Goal: Task Accomplishment & Management: Use online tool/utility

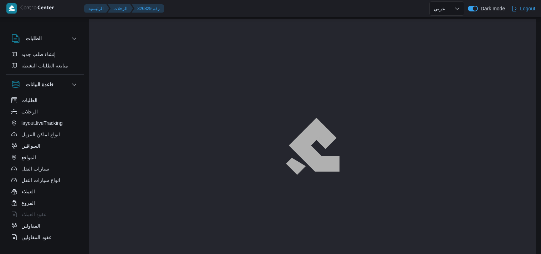
select select "ar"
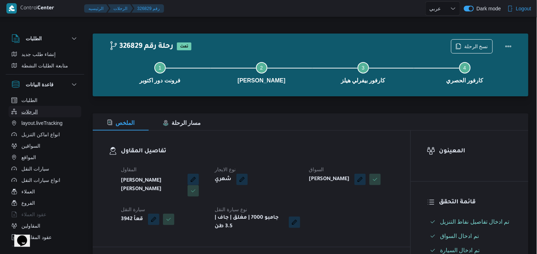
click at [22, 110] on span "الرحلات" at bounding box center [29, 111] width 16 height 9
select select "ar"
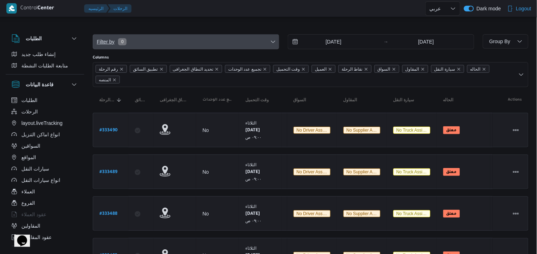
click at [171, 44] on span "Filter by 0" at bounding box center [186, 42] width 186 height 14
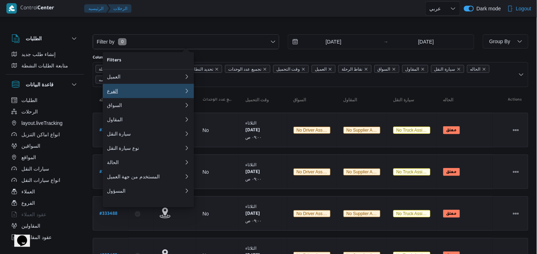
click at [157, 93] on div "الفرع" at bounding box center [145, 91] width 77 height 6
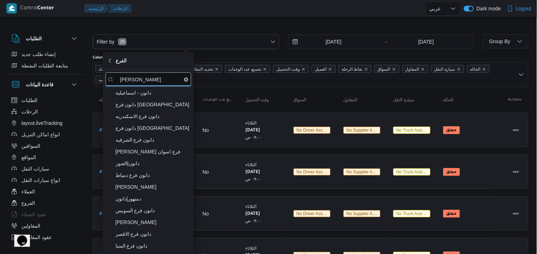
type input "دانون"
click at [153, 158] on span "دانون|العبور" at bounding box center [148, 163] width 86 height 11
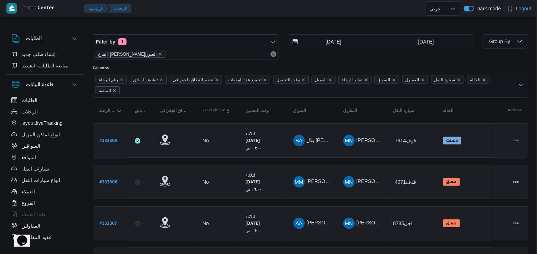
click at [186, 32] on div "Filter by 1 الفرع: دانون|العبور 19/8/2025 → 26/8/2025" at bounding box center [283, 47] width 390 height 34
click at [488, 46] on span "Group By" at bounding box center [505, 41] width 40 height 14
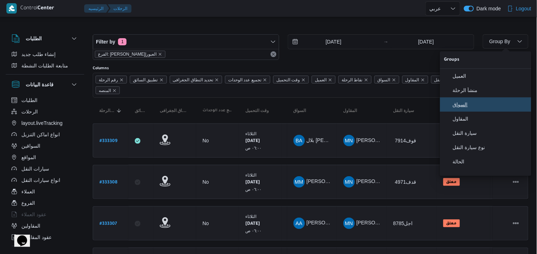
click at [466, 104] on span "السواق" at bounding box center [490, 105] width 74 height 6
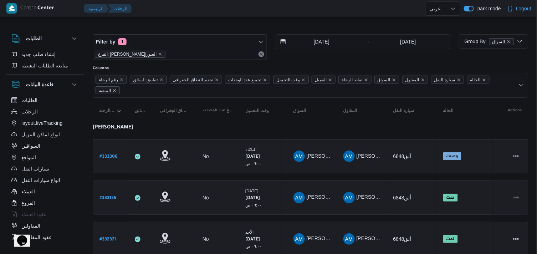
click at [416, 57] on div "19/8/2025 → 26/8/2025" at bounding box center [363, 47] width 174 height 26
click at [335, 38] on input "19/8/2025" at bounding box center [316, 42] width 81 height 14
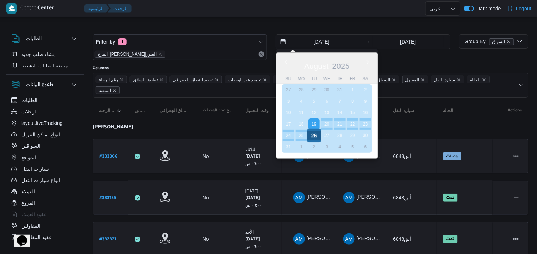
click at [309, 137] on div "26" at bounding box center [314, 136] width 14 height 14
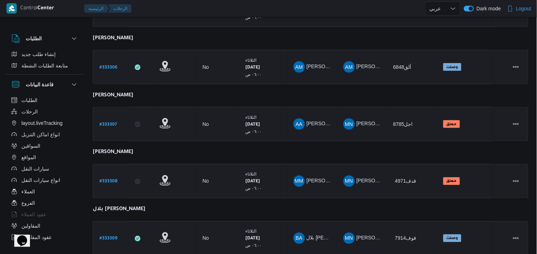
scroll to position [283, 0]
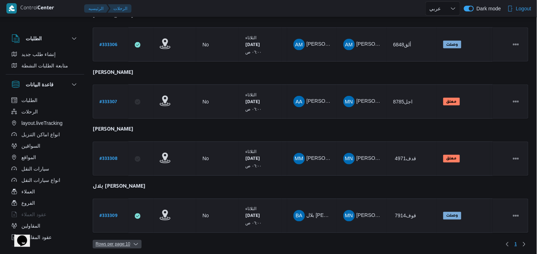
click at [111, 240] on span "Rows per page : 10" at bounding box center [113, 244] width 35 height 9
click at [122, 220] on button "20 rows" at bounding box center [122, 223] width 40 height 14
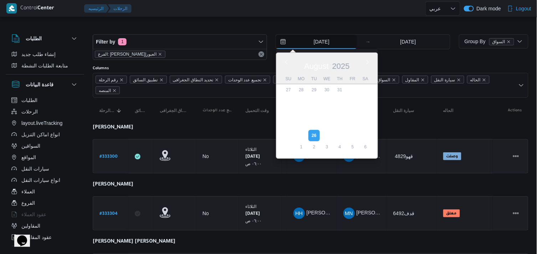
click at [332, 46] on input "26/8/2025" at bounding box center [316, 42] width 81 height 14
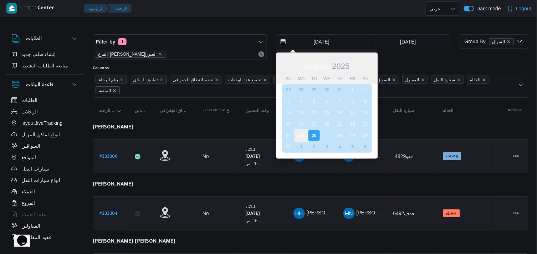
click at [303, 130] on div "25" at bounding box center [301, 136] width 14 height 14
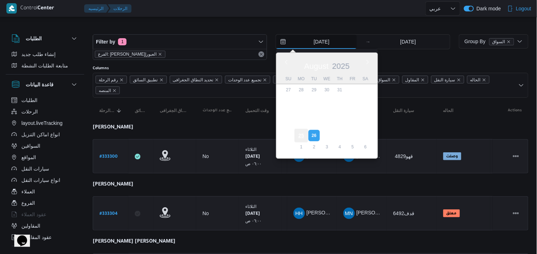
type input "25/8/2025"
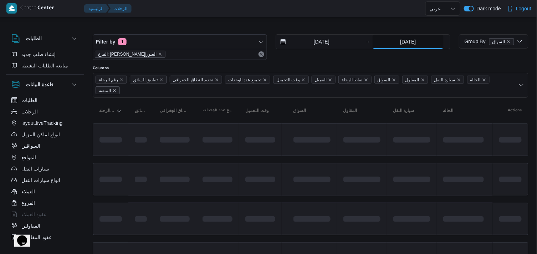
click at [407, 41] on input "26/8/2025" at bounding box center [407, 42] width 71 height 14
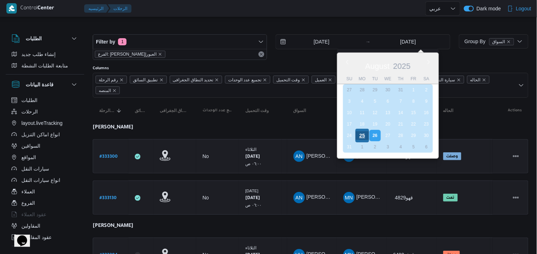
click at [358, 134] on div "25" at bounding box center [362, 136] width 14 height 14
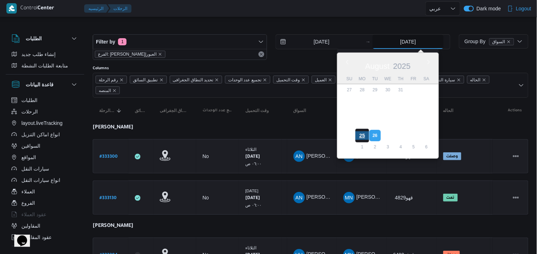
type input "25/8/2025"
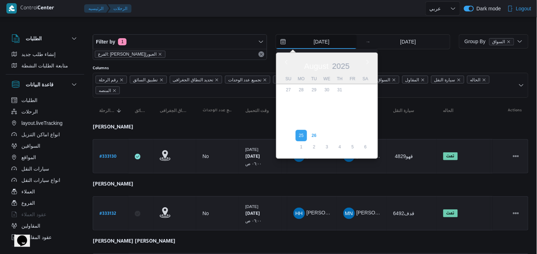
click at [326, 41] on input "25/8/2025" at bounding box center [316, 42] width 81 height 14
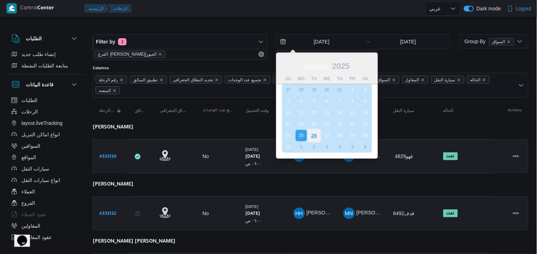
click at [316, 131] on div "26" at bounding box center [314, 136] width 14 height 14
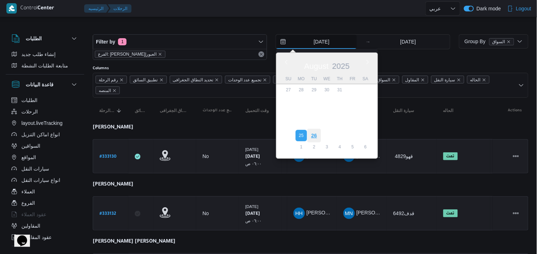
type input "26/8/2025"
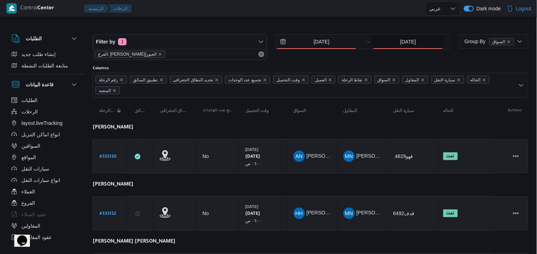
click at [423, 47] on input "25/8/2025" at bounding box center [407, 42] width 71 height 14
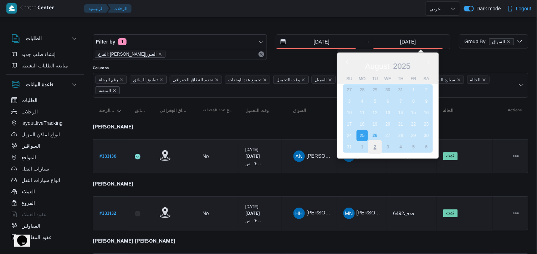
click at [373, 140] on div "2" at bounding box center [375, 147] width 14 height 14
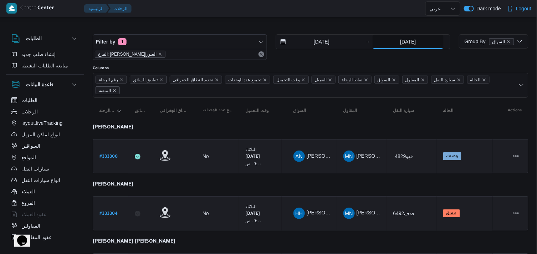
click at [411, 37] on input "2/9/2025" at bounding box center [407, 42] width 71 height 14
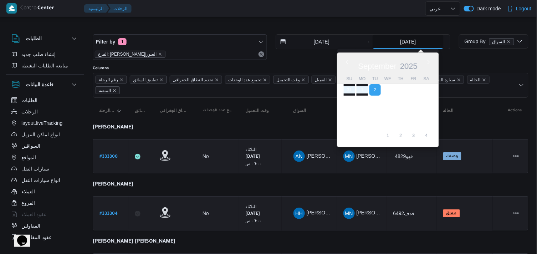
drag, startPoint x: 411, startPoint y: 37, endPoint x: 329, endPoint y: 30, distance: 82.4
click at [329, 30] on div "Filter by 1 الفرع: دانون|العبور 26/8/2025 → 2/9/2025 Previous Month Next month …" at bounding box center [271, 47] width 366 height 34
drag, startPoint x: 342, startPoint y: 87, endPoint x: 349, endPoint y: 87, distance: 7.1
click at [349, 87] on div "September 2025 September 2025 Su Mo Tu We Th Fr Sa 31 1 2 3 4 5 6 7 8 9 10 11 1…" at bounding box center [387, 100] width 101 height 94
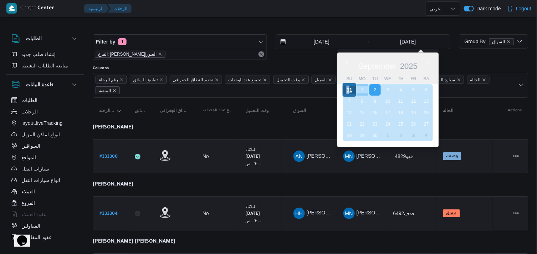
click at [349, 87] on div "31" at bounding box center [350, 90] width 14 height 14
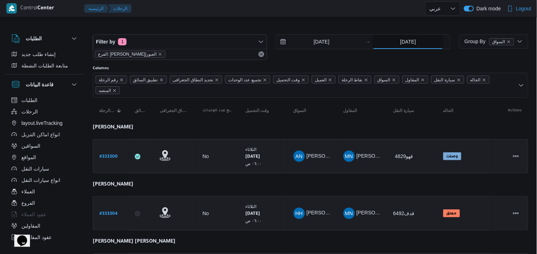
click at [398, 41] on input "31/8/2025" at bounding box center [407, 42] width 71 height 14
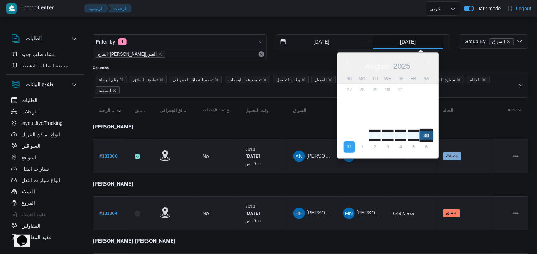
drag, startPoint x: 400, startPoint y: 42, endPoint x: 427, endPoint y: 129, distance: 91.3
click at [427, 49] on div "31/8/2025 Previous Month Next month August 2025 August 2025 Su Mo Tu We Th Fr S…" at bounding box center [410, 42] width 77 height 14
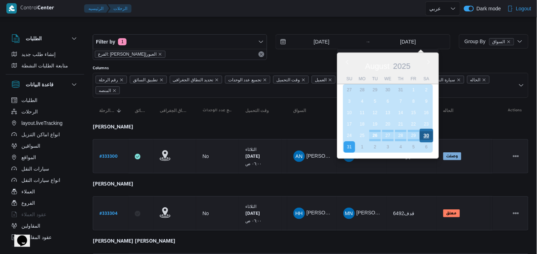
click at [427, 129] on div "30" at bounding box center [427, 136] width 14 height 14
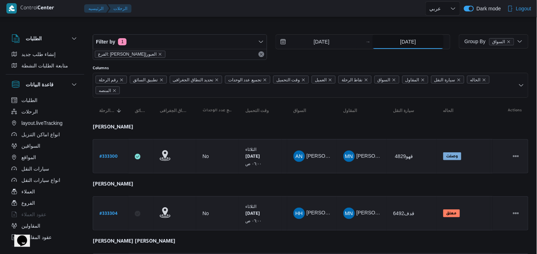
click at [408, 43] on input "30/8/2025" at bounding box center [407, 42] width 71 height 14
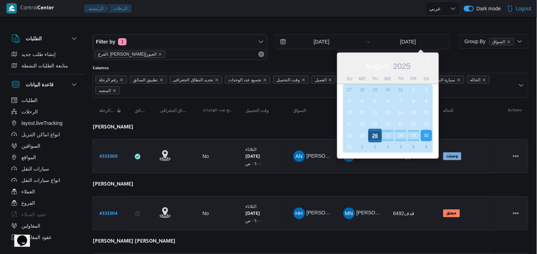
click at [371, 130] on div "26" at bounding box center [375, 136] width 14 height 14
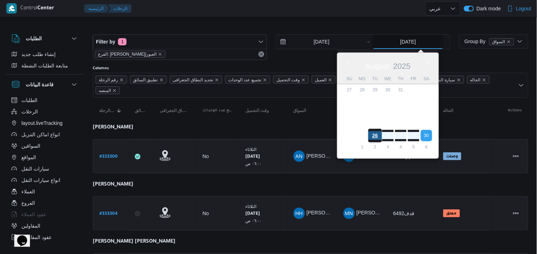
type input "26/8/2025"
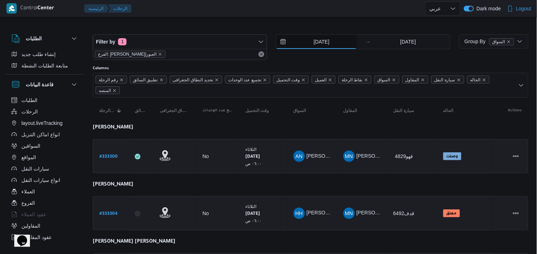
click at [325, 41] on input "26/8/2025" at bounding box center [316, 42] width 81 height 14
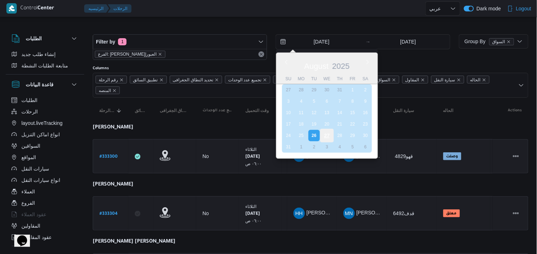
click at [326, 130] on div "27" at bounding box center [327, 136] width 14 height 14
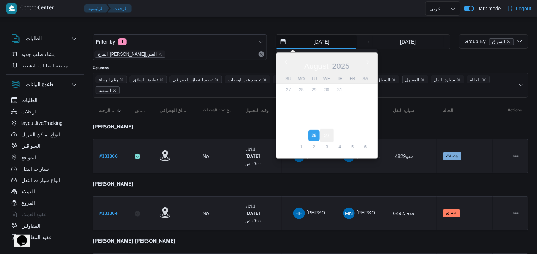
type input "[DATE]"
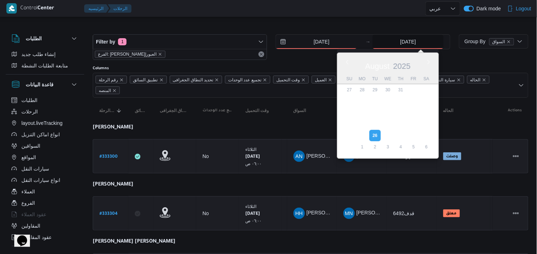
click at [403, 45] on input "26/8/2025" at bounding box center [407, 42] width 71 height 14
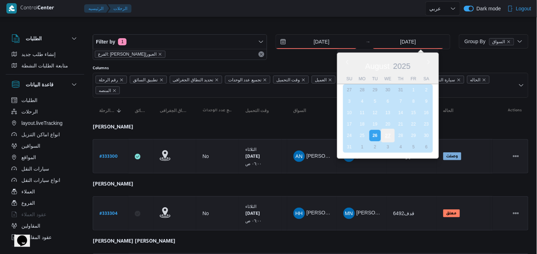
click at [384, 133] on div "27" at bounding box center [388, 136] width 14 height 14
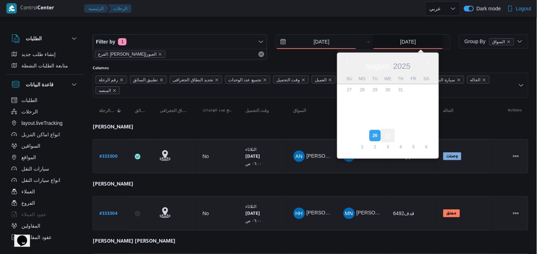
type input "[DATE]"
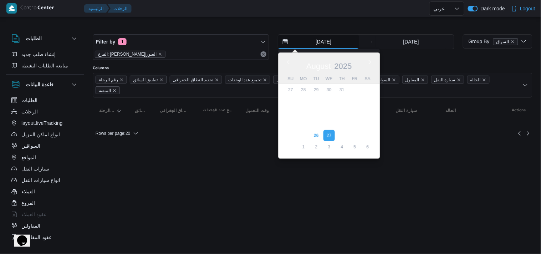
click at [346, 45] on input "[DATE]" at bounding box center [318, 42] width 81 height 14
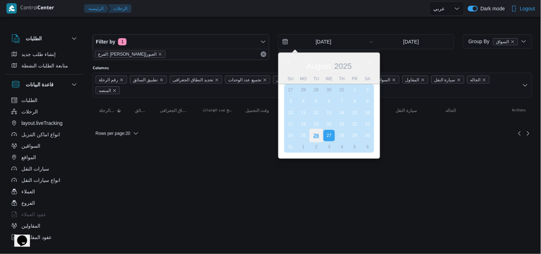
click at [316, 136] on div "26" at bounding box center [316, 136] width 14 height 14
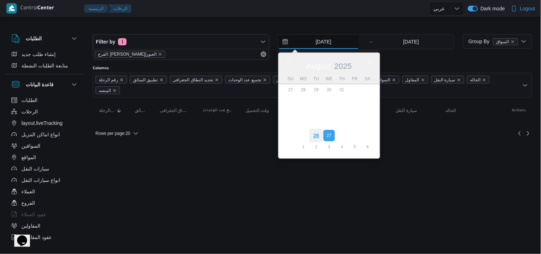
type input "26/8/2025"
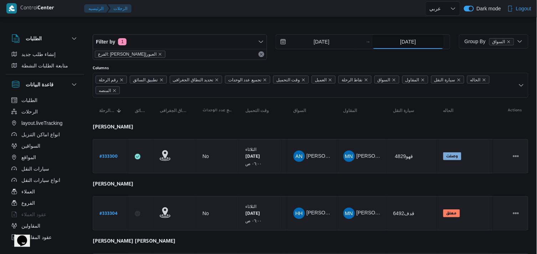
click at [415, 45] on input "[DATE]" at bounding box center [407, 42] width 71 height 14
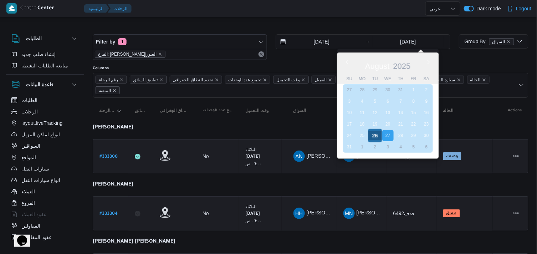
click at [372, 130] on div "26" at bounding box center [375, 136] width 14 height 14
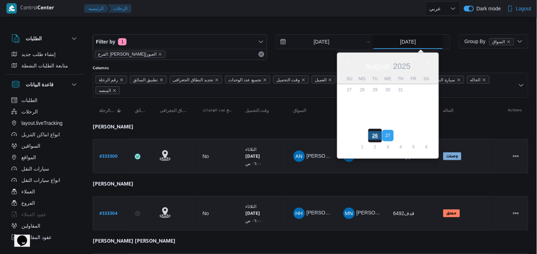
type input "26/8/2025"
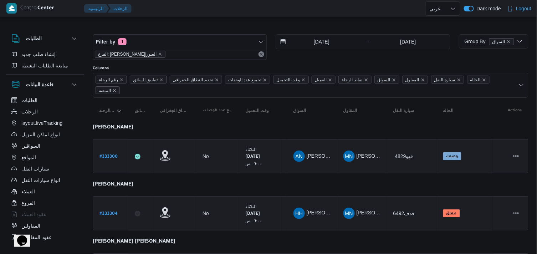
click at [336, 16] on div at bounding box center [279, 8] width 291 height 17
click at [113, 155] on b "# 333300" at bounding box center [108, 156] width 18 height 5
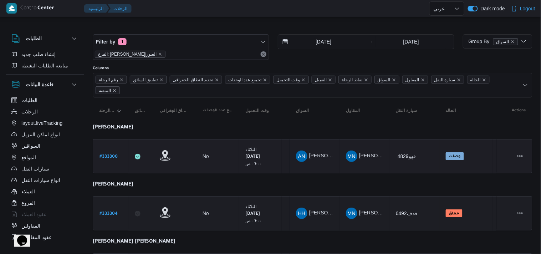
select select "ar"
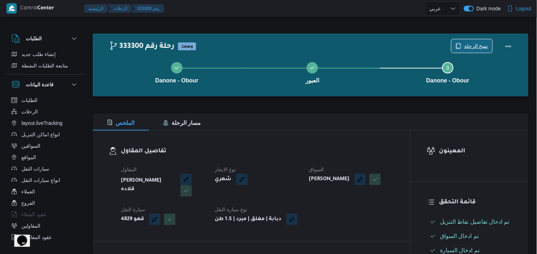
click at [472, 47] on span "نسخ الرحلة" at bounding box center [476, 46] width 24 height 9
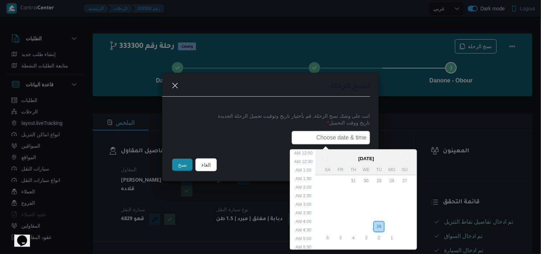
click at [339, 132] on input "text" at bounding box center [331, 138] width 78 height 14
click at [369, 222] on div "27" at bounding box center [366, 227] width 14 height 14
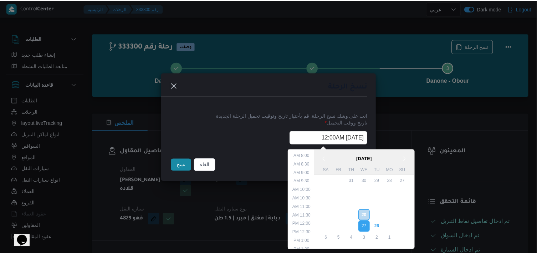
scroll to position [50, 0]
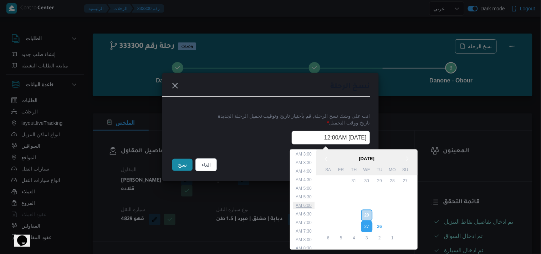
click at [312, 204] on li "6:00 AM" at bounding box center [304, 205] width 22 height 7
type input "27/08/2025 6:00AM"
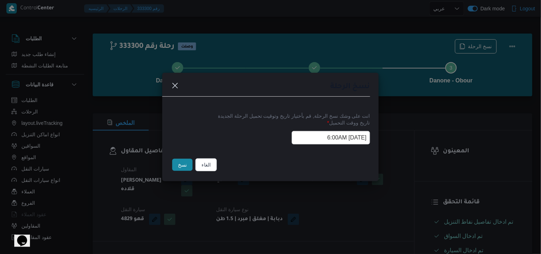
click at [212, 161] on button "الغاء" at bounding box center [205, 164] width 21 height 13
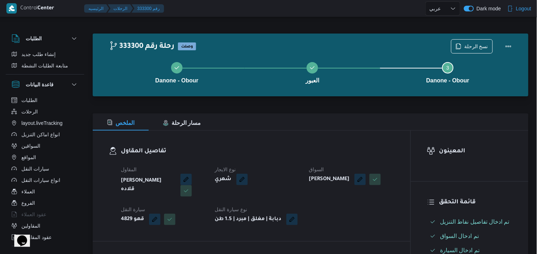
select select "ar"
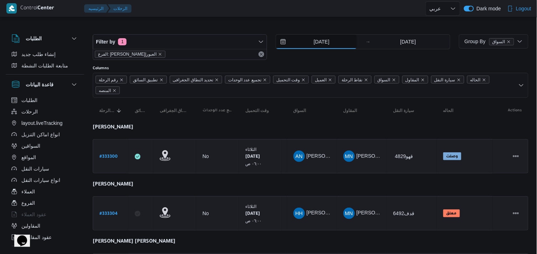
click at [344, 38] on input "26/8/2025" at bounding box center [316, 42] width 81 height 14
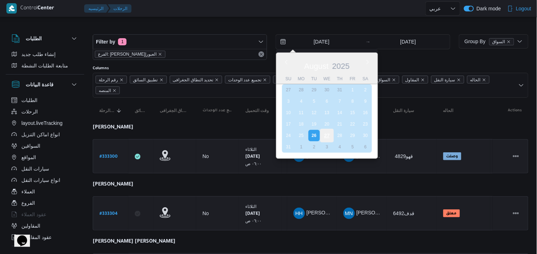
click at [323, 135] on div "27" at bounding box center [327, 136] width 14 height 14
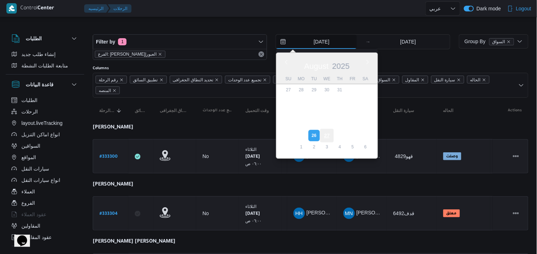
type input "[DATE]"
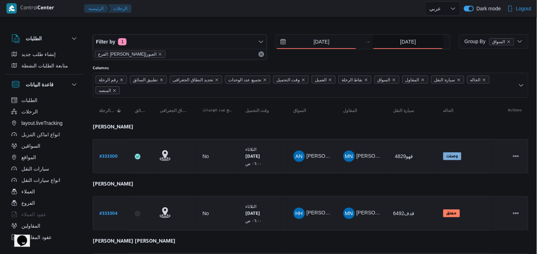
click at [397, 38] on input "26/8/2025" at bounding box center [407, 42] width 71 height 14
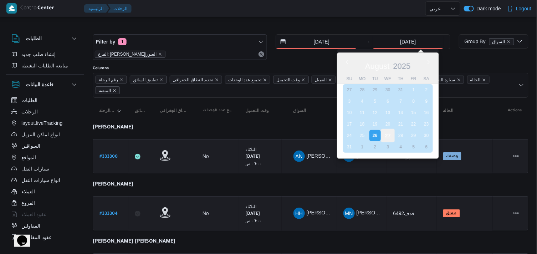
click at [386, 133] on div "27" at bounding box center [388, 136] width 14 height 14
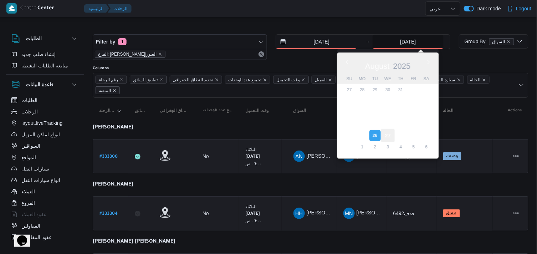
type input "[DATE]"
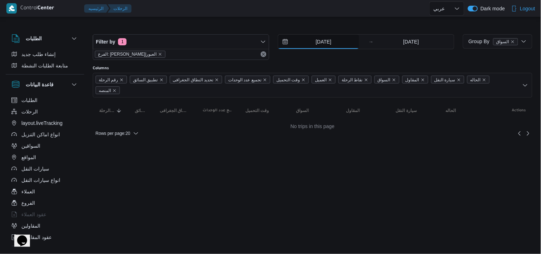
click at [322, 42] on input "[DATE]" at bounding box center [318, 42] width 81 height 14
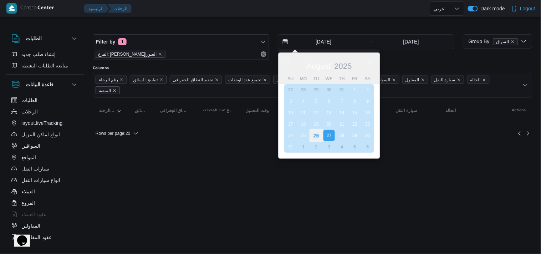
click at [316, 130] on div "26" at bounding box center [316, 136] width 14 height 14
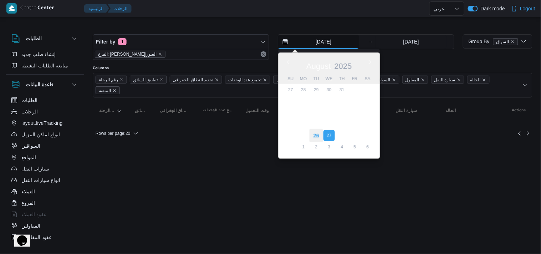
type input "26/8/2025"
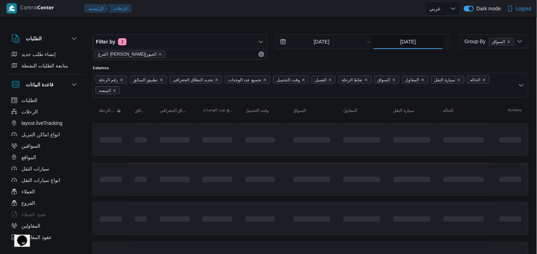
click at [379, 44] on input "27/8/2025" at bounding box center [407, 42] width 71 height 14
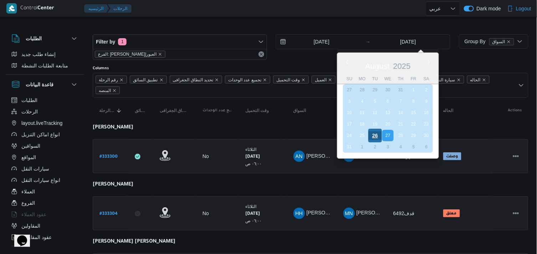
click at [377, 134] on div "26" at bounding box center [375, 136] width 14 height 14
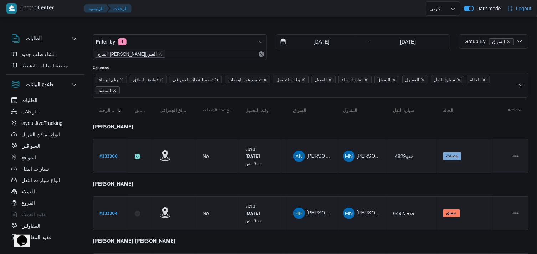
click at [144, 15] on div at bounding box center [279, 8] width 291 height 17
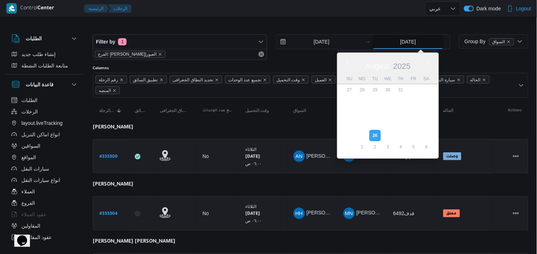
click at [401, 36] on input "[DATE]" at bounding box center [407, 42] width 71 height 14
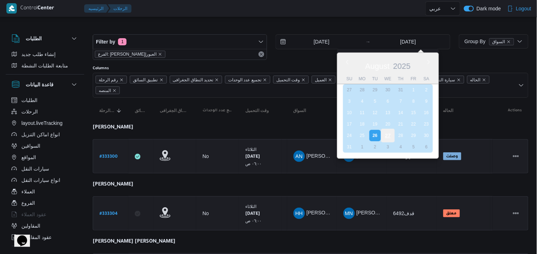
click at [384, 130] on div "27" at bounding box center [388, 136] width 14 height 14
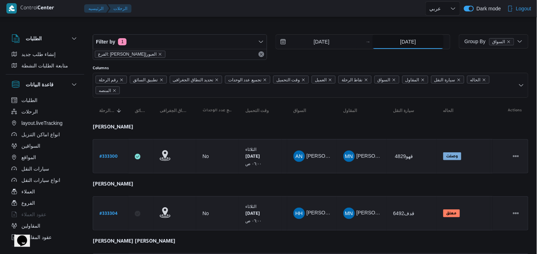
click at [384, 40] on input "27/8/2025" at bounding box center [407, 42] width 71 height 14
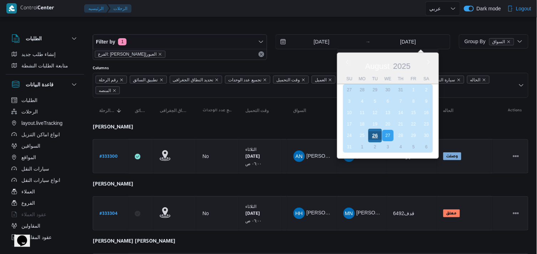
click at [378, 136] on div "26" at bounding box center [375, 136] width 14 height 14
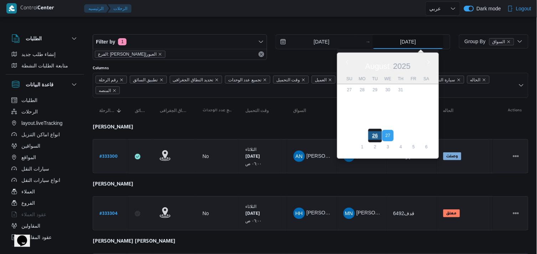
type input "[DATE]"
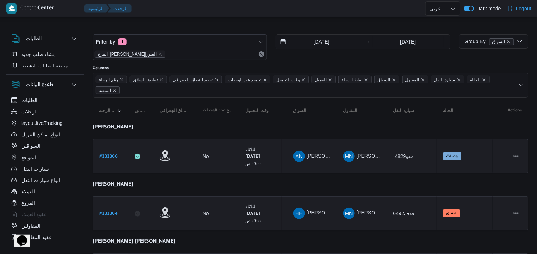
click at [258, 16] on div at bounding box center [279, 8] width 291 height 17
click at [110, 155] on b "# 333300" at bounding box center [108, 156] width 18 height 5
select select "ar"
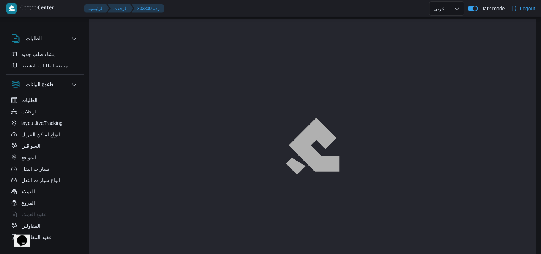
click at [540, 60] on html "Control Center الرئيسيه الرحلات 333300 رقم English عربي Dark mode Logout الطلبا…" at bounding box center [270, 127] width 541 height 254
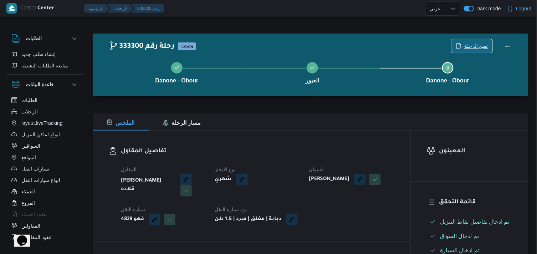
click at [467, 44] on span "نسخ الرحلة" at bounding box center [476, 46] width 24 height 9
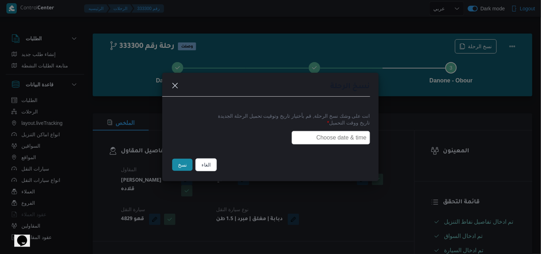
click at [325, 140] on input "text" at bounding box center [331, 138] width 78 height 14
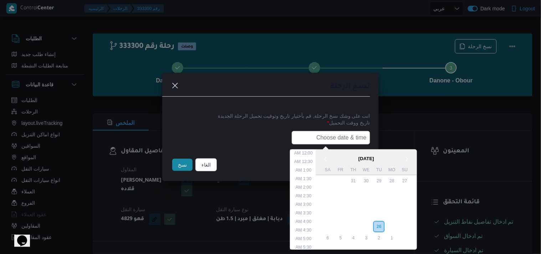
scroll to position [151, 0]
click at [369, 220] on div "27" at bounding box center [366, 227] width 14 height 14
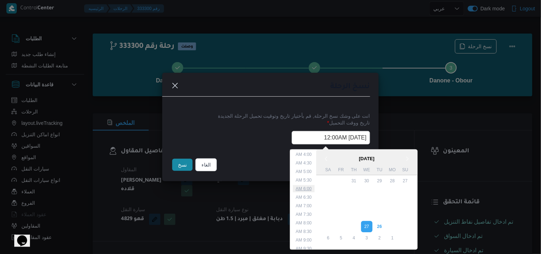
click at [311, 186] on li "6:00 AM" at bounding box center [304, 188] width 22 height 7
type input "27/08/2025 6:00AM"
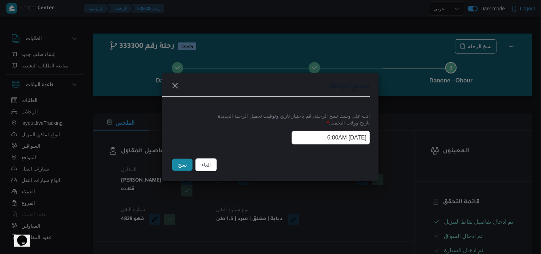
click at [304, 140] on input "27/08/2025 6:00AM" at bounding box center [331, 138] width 78 height 14
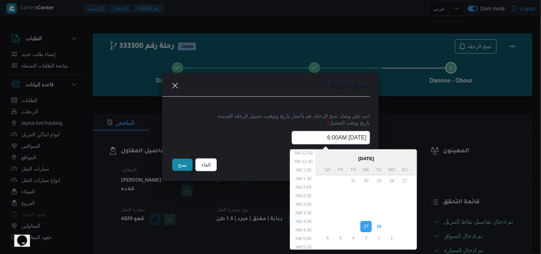
click at [304, 140] on input "27/08/2025 6:00AM" at bounding box center [331, 138] width 78 height 14
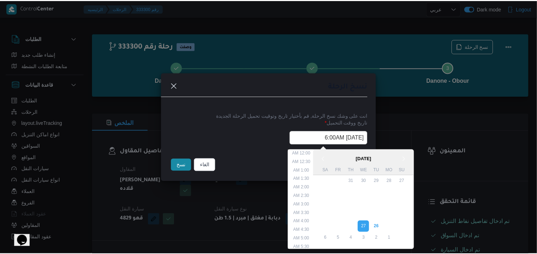
scroll to position [58, 0]
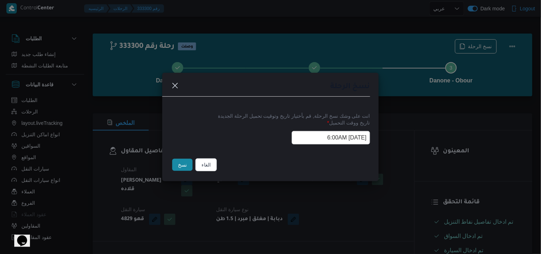
click at [180, 159] on button "نسخ" at bounding box center [182, 165] width 20 height 12
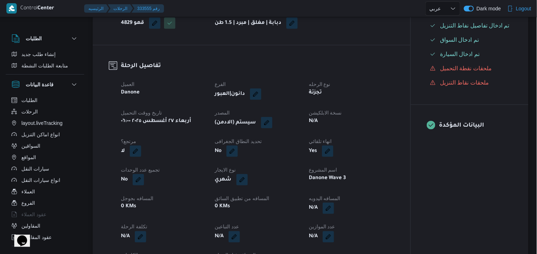
scroll to position [197, 0]
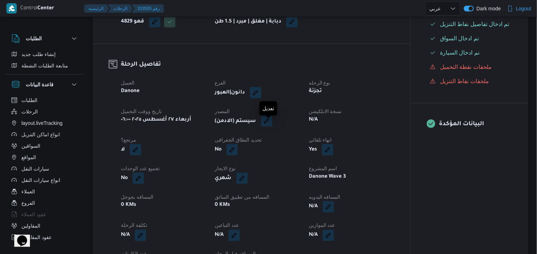
click at [269, 125] on button "button" at bounding box center [266, 120] width 11 height 11
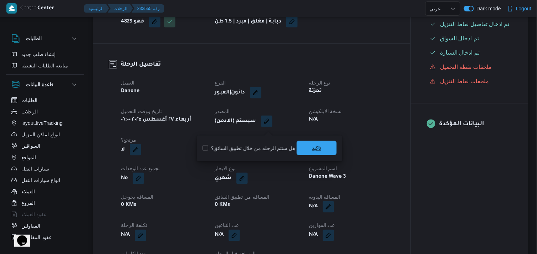
click at [309, 145] on span "تاكيد" at bounding box center [317, 148] width 40 height 14
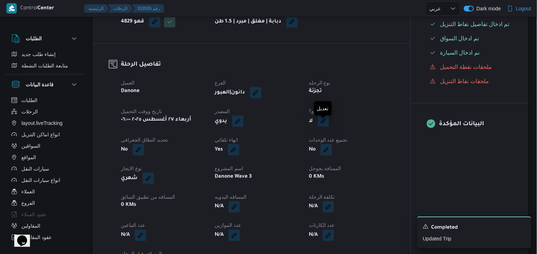
click at [328, 125] on button "button" at bounding box center [323, 120] width 11 height 11
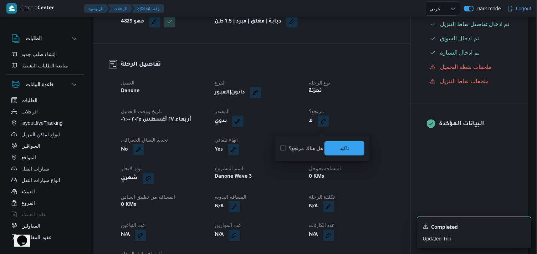
click at [298, 145] on label "هل هناك مرتجع؟" at bounding box center [301, 148] width 43 height 9
checkbox input "true"
click at [336, 151] on span "تاكيد" at bounding box center [344, 148] width 40 height 14
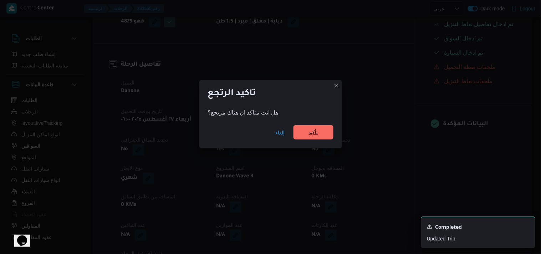
click at [313, 128] on span "تأكيد" at bounding box center [313, 132] width 40 height 14
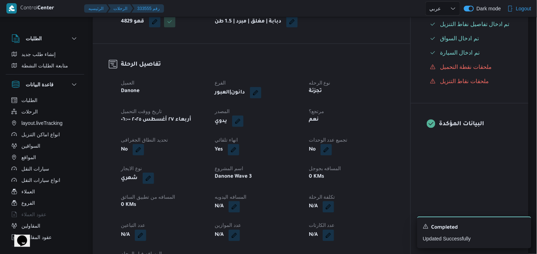
select select "ar"
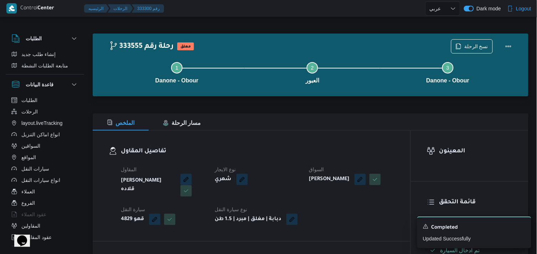
select select "ar"
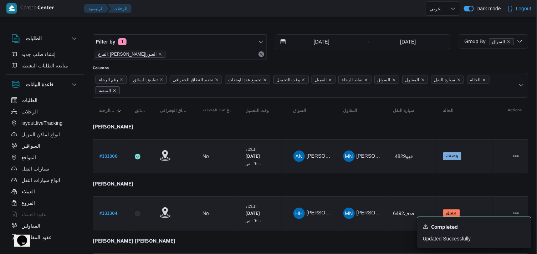
click at [105, 213] on b "# 333304" at bounding box center [108, 213] width 18 height 5
select select "ar"
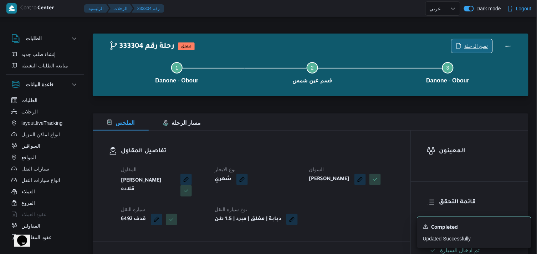
click at [480, 48] on span "نسخ الرحلة" at bounding box center [476, 46] width 24 height 9
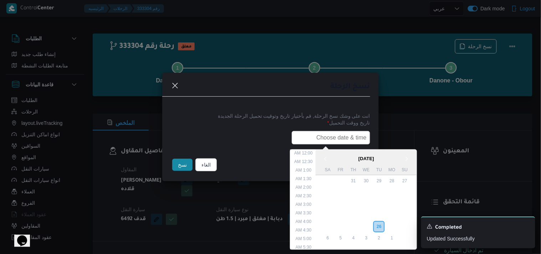
click at [325, 139] on input "text" at bounding box center [331, 138] width 78 height 14
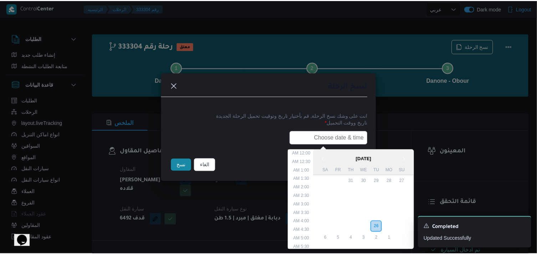
scroll to position [151, 0]
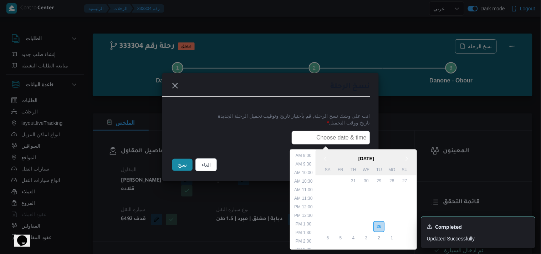
paste input "27/08/2025 6:00AM"
type input "27/08/2025 6:00AM"
click at [175, 171] on button "نسخ" at bounding box center [182, 165] width 20 height 12
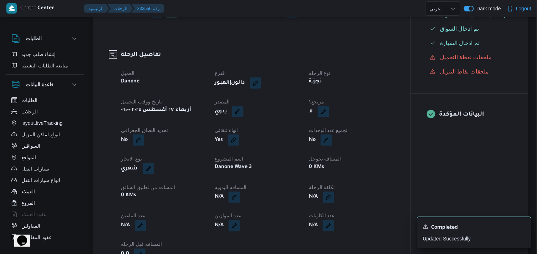
scroll to position [215, 0]
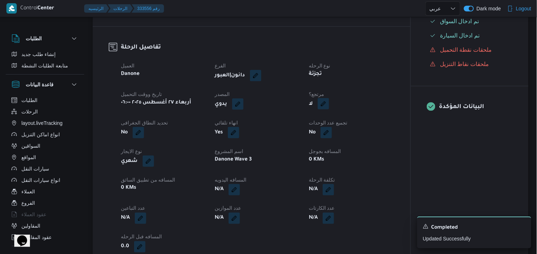
click at [327, 108] on button "button" at bounding box center [323, 103] width 11 height 11
click at [299, 130] on label "هل هناك مرتجع؟" at bounding box center [301, 131] width 43 height 9
checkbox input "true"
click at [335, 129] on span "تاكيد" at bounding box center [344, 131] width 40 height 14
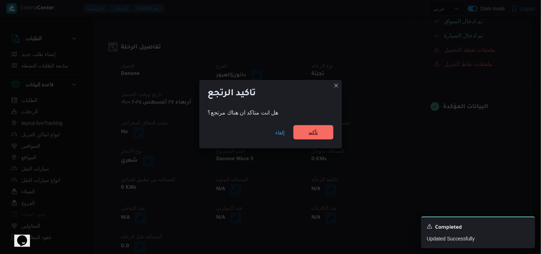
click at [316, 127] on span "تأكيد" at bounding box center [313, 132] width 40 height 14
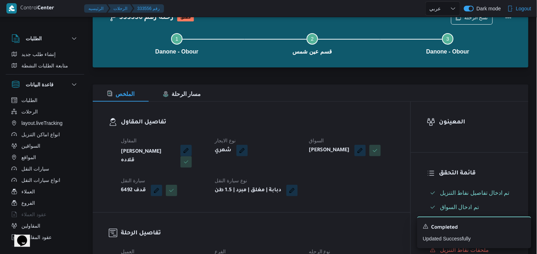
scroll to position [21, 0]
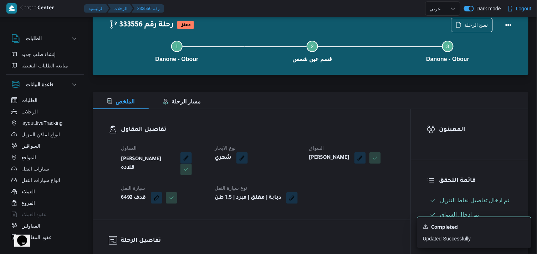
select select "ar"
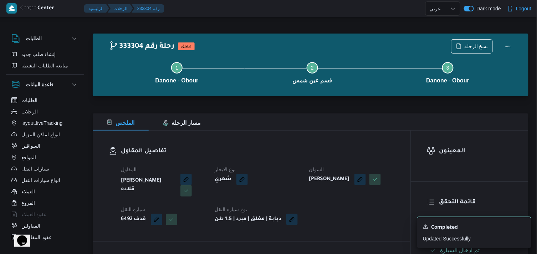
select select "ar"
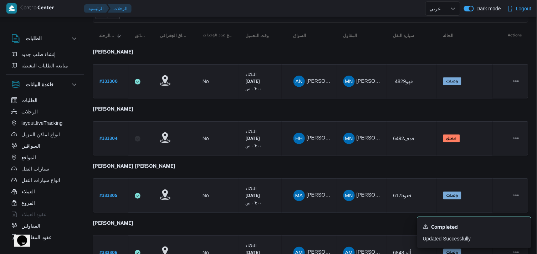
scroll to position [79, 0]
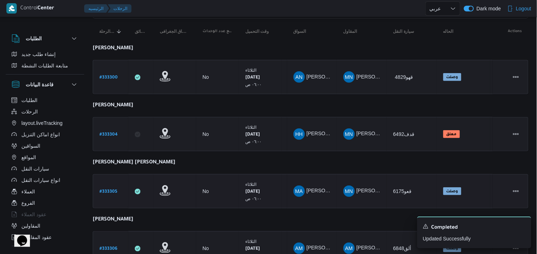
click at [112, 192] on b "# 333305" at bounding box center [108, 191] width 18 height 5
select select "ar"
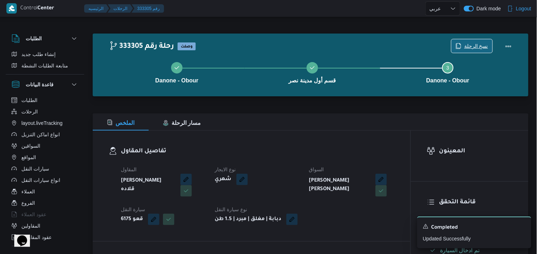
click at [480, 45] on span "نسخ الرحلة" at bounding box center [476, 46] width 24 height 9
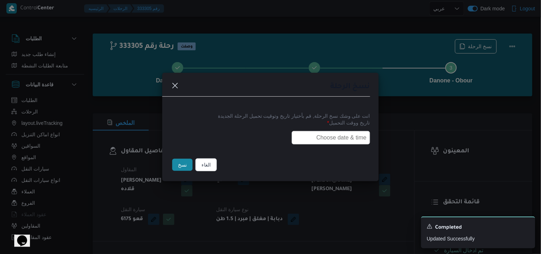
click at [316, 140] on input "text" at bounding box center [331, 138] width 78 height 14
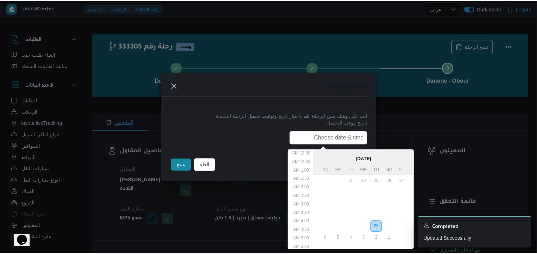
scroll to position [151, 0]
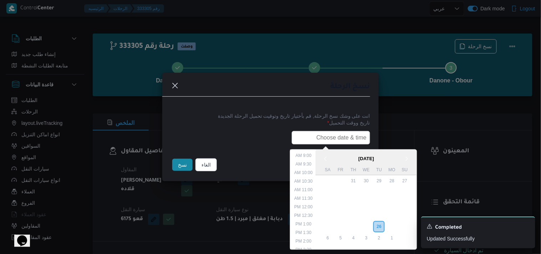
type input "27/08/2025 6:00AM"
click at [185, 162] on button "نسخ" at bounding box center [182, 165] width 20 height 12
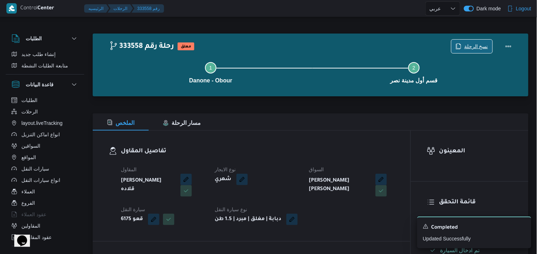
scroll to position [222, 0]
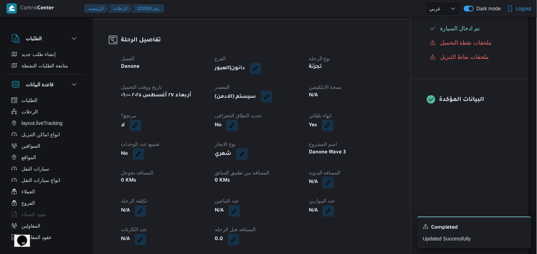
click at [269, 100] on button "button" at bounding box center [266, 96] width 11 height 11
click at [315, 125] on span "تاكيد" at bounding box center [316, 124] width 9 height 9
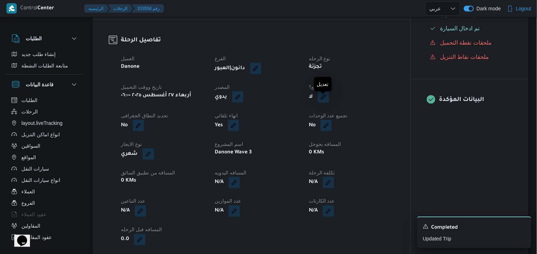
click at [324, 102] on button "button" at bounding box center [323, 96] width 11 height 11
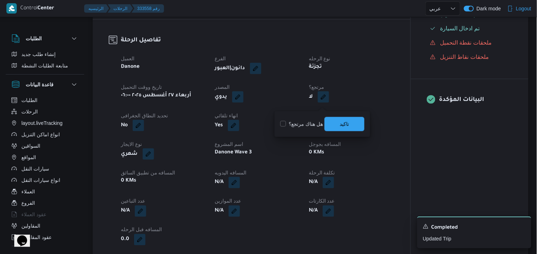
click at [314, 123] on label "هل هناك مرتجع؟" at bounding box center [301, 124] width 43 height 9
checkbox input "true"
click at [337, 120] on span "تاكيد" at bounding box center [344, 124] width 40 height 14
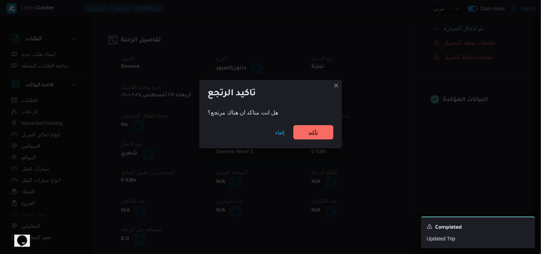
click at [307, 127] on span "تأكيد" at bounding box center [313, 132] width 40 height 14
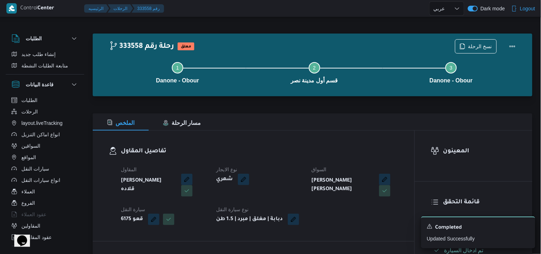
select select "ar"
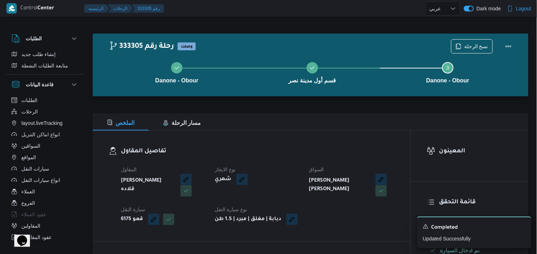
select select "ar"
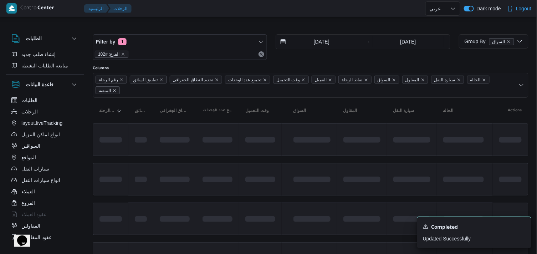
scroll to position [79, 0]
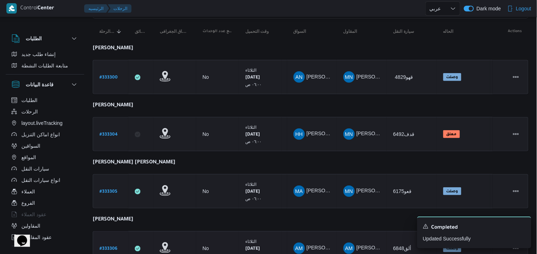
click at [112, 246] on b "# 333306" at bounding box center [108, 248] width 18 height 5
select select "ar"
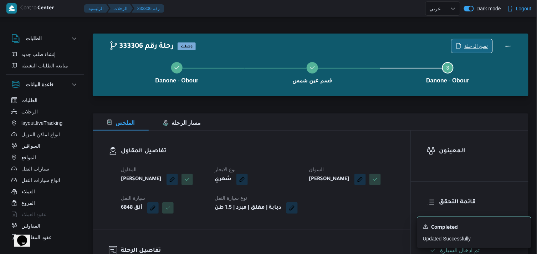
click at [470, 40] on span "نسخ الرحلة" at bounding box center [471, 46] width 41 height 14
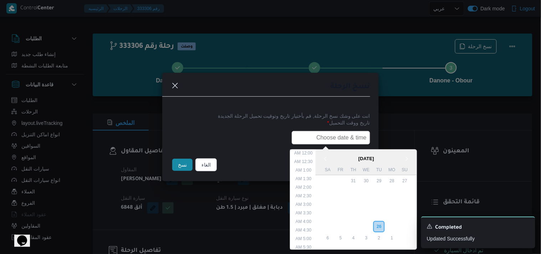
click at [300, 135] on input "text" at bounding box center [331, 138] width 78 height 14
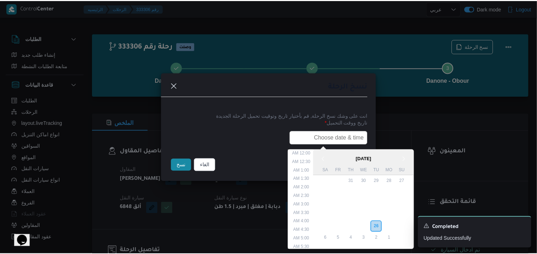
scroll to position [151, 0]
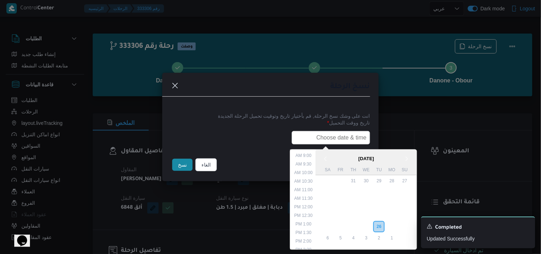
type input "27/08/2025 6:00AM"
click at [176, 163] on button "نسخ" at bounding box center [182, 165] width 20 height 12
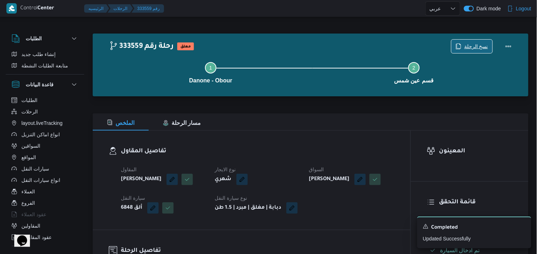
scroll to position [222, 0]
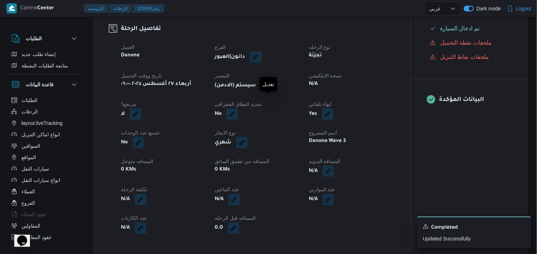
click at [272, 91] on button "button" at bounding box center [266, 84] width 11 height 11
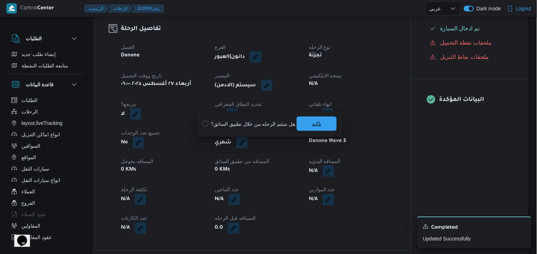
click at [319, 118] on span "تاكيد" at bounding box center [317, 124] width 40 height 14
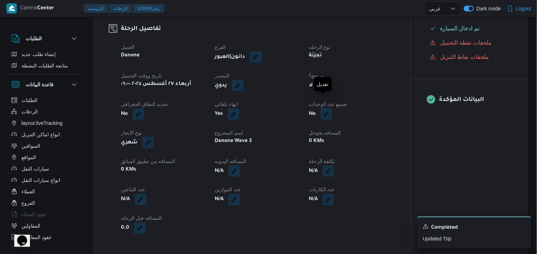
click at [325, 91] on button "button" at bounding box center [323, 85] width 11 height 11
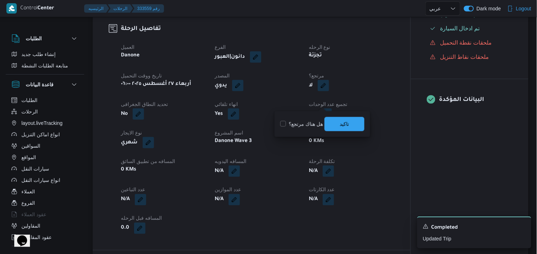
click at [302, 125] on label "هل هناك مرتجع؟" at bounding box center [301, 124] width 43 height 9
checkbox input "true"
click at [331, 122] on span "تاكيد" at bounding box center [344, 124] width 40 height 14
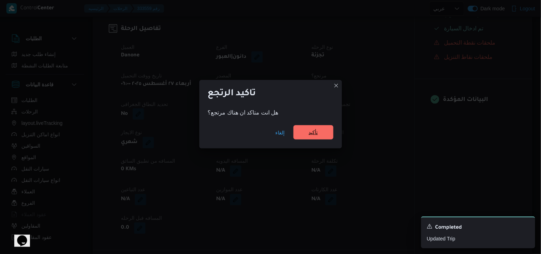
click at [314, 127] on span "تأكيد" at bounding box center [313, 132] width 40 height 14
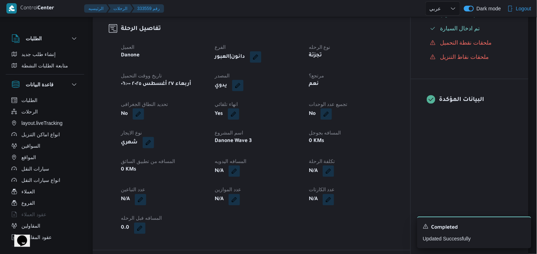
select select "ar"
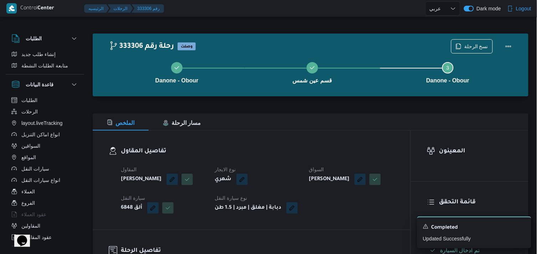
select select "ar"
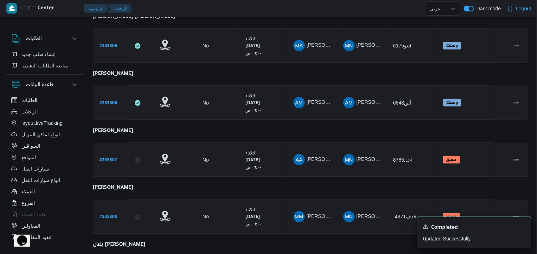
scroll to position [222, 0]
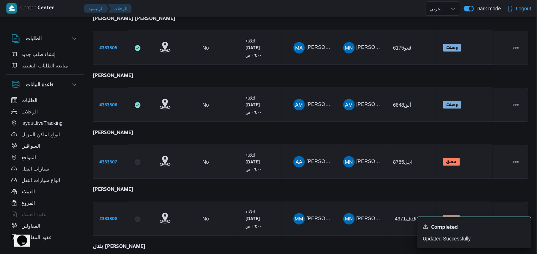
click at [104, 160] on b "# 333307" at bounding box center [107, 162] width 17 height 5
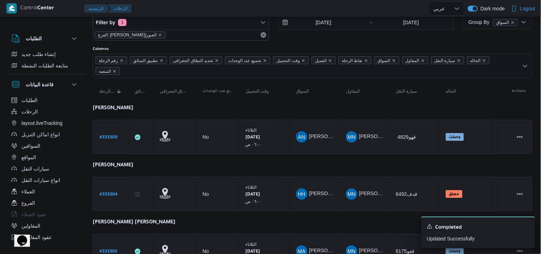
select select "ar"
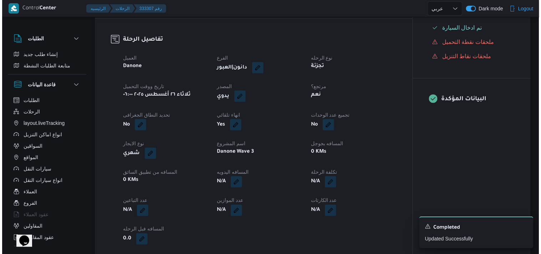
scroll to position [1, 0]
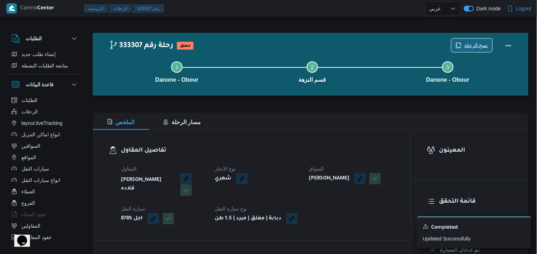
click at [473, 38] on span "نسخ الرحلة" at bounding box center [471, 45] width 41 height 14
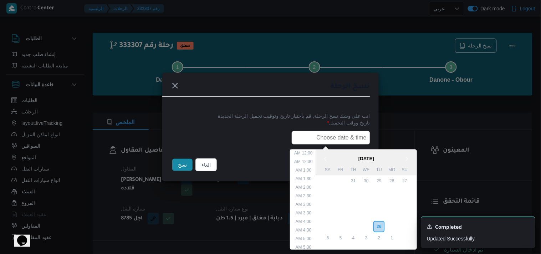
click at [302, 139] on input "text" at bounding box center [331, 138] width 78 height 14
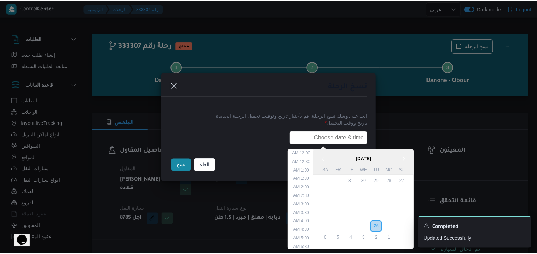
scroll to position [151, 0]
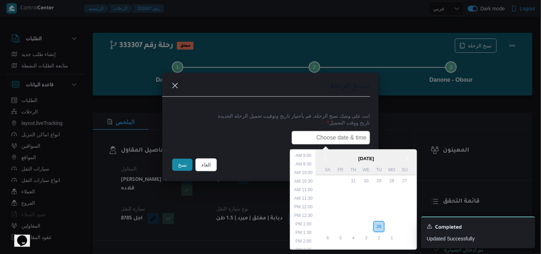
type input "27/08/2025 6:00AM"
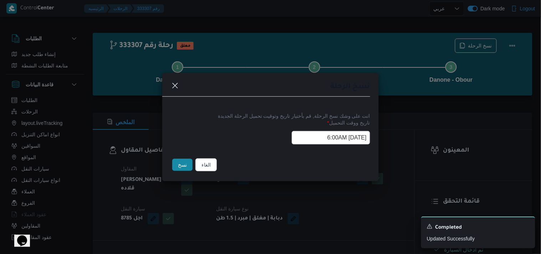
click at [184, 162] on button "نسخ" at bounding box center [182, 165] width 20 height 12
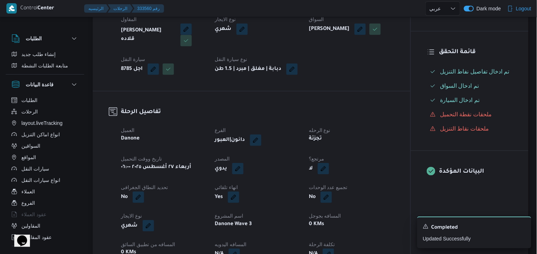
scroll to position [144, 0]
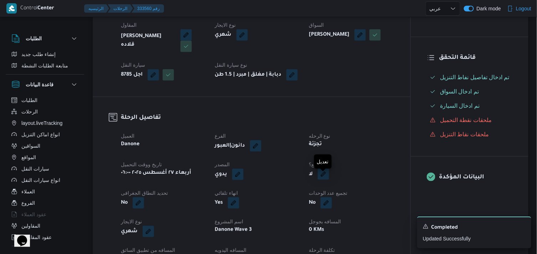
click at [320, 176] on button "button" at bounding box center [323, 173] width 11 height 11
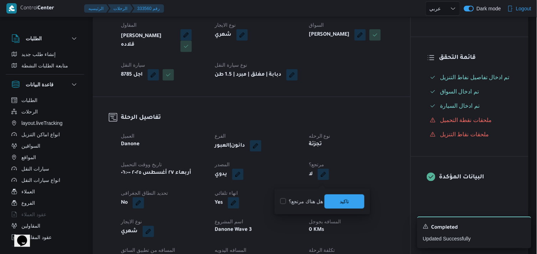
click at [295, 199] on label "هل هناك مرتجع؟" at bounding box center [301, 201] width 43 height 9
checkbox input "true"
click at [347, 198] on span "تاكيد" at bounding box center [344, 201] width 9 height 9
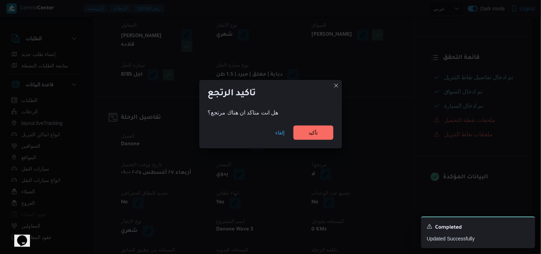
click at [323, 122] on div "إلغاء تأكيد" at bounding box center [270, 134] width 143 height 29
click at [318, 127] on span "تأكيد" at bounding box center [313, 132] width 40 height 14
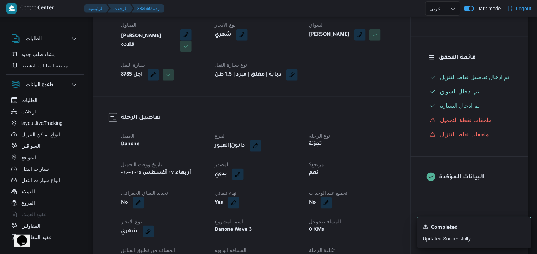
select select "ar"
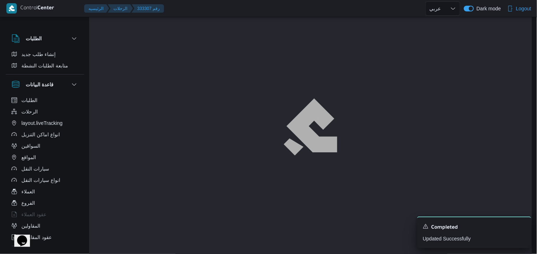
scroll to position [1, 0]
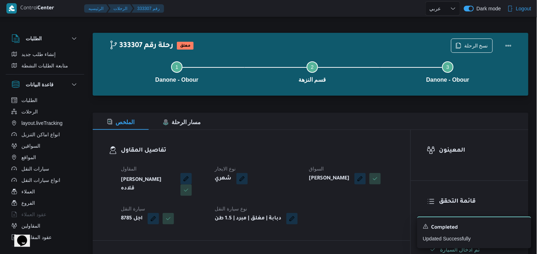
select select "ar"
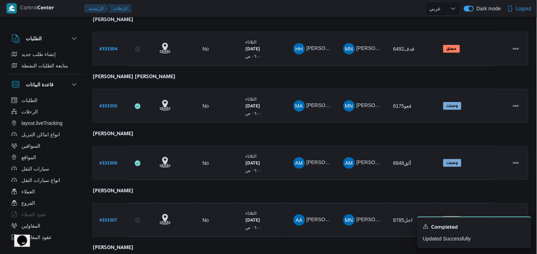
scroll to position [196, 0]
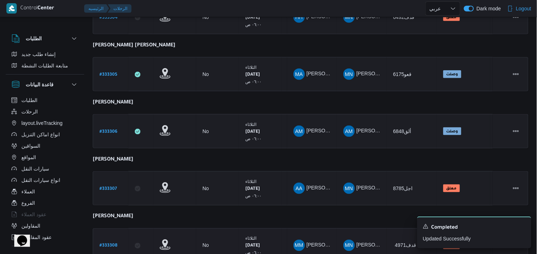
click at [114, 243] on b "# 333308" at bounding box center [108, 245] width 18 height 5
select select "ar"
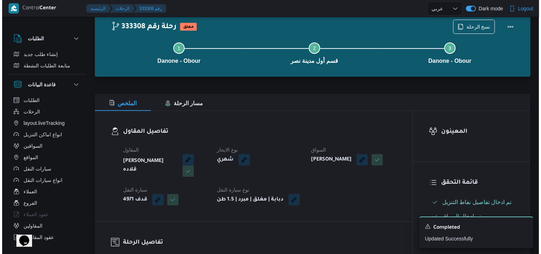
scroll to position [15, 0]
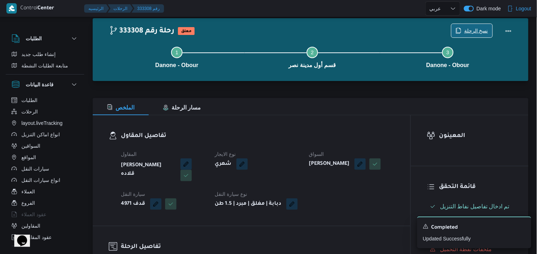
click at [472, 28] on span "نسخ الرحلة" at bounding box center [476, 30] width 24 height 9
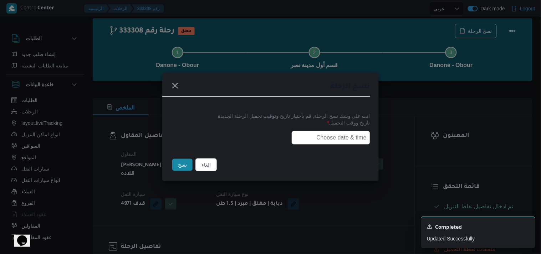
click at [318, 138] on input "text" at bounding box center [331, 138] width 78 height 14
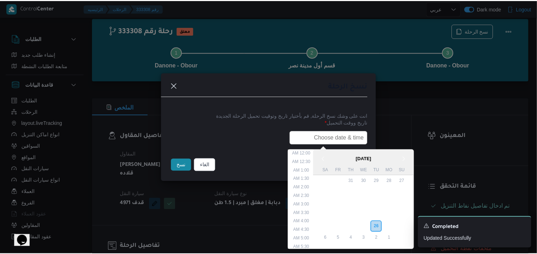
scroll to position [151, 0]
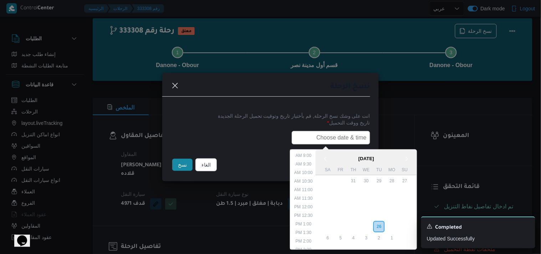
type input "27/08/2025 6:00AM"
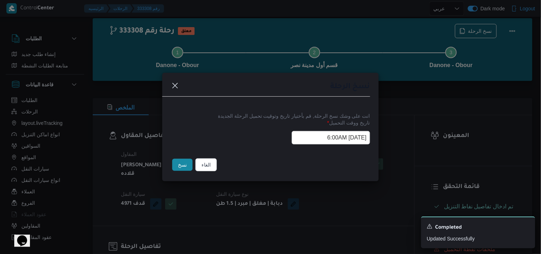
click at [187, 168] on button "نسخ" at bounding box center [182, 165] width 20 height 12
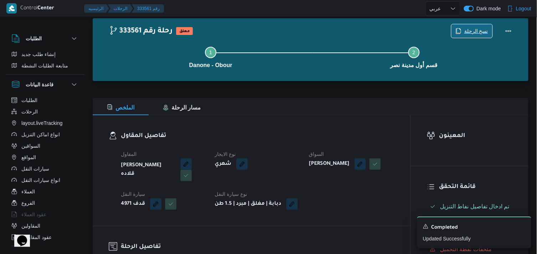
scroll to position [237, 0]
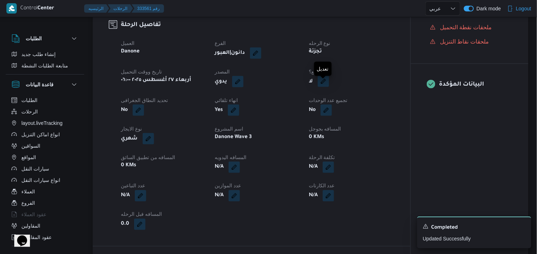
click at [324, 87] on button "button" at bounding box center [323, 81] width 11 height 11
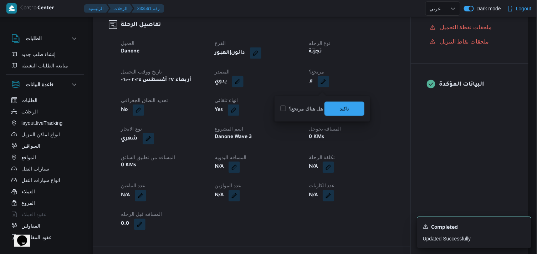
click at [308, 110] on label "هل هناك مرتجع؟" at bounding box center [301, 108] width 43 height 9
checkbox input "true"
click at [343, 111] on span "تاكيد" at bounding box center [344, 108] width 9 height 9
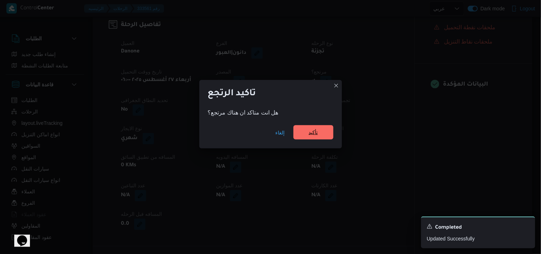
click at [324, 128] on span "تأكيد" at bounding box center [313, 132] width 40 height 14
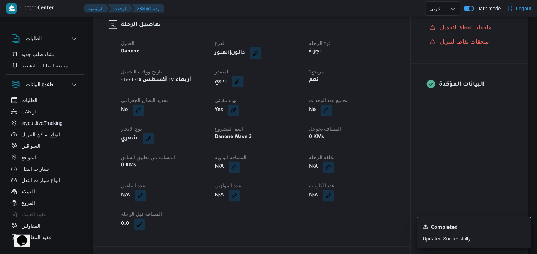
scroll to position [15, 0]
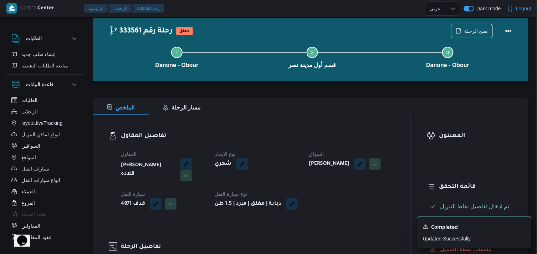
select select "ar"
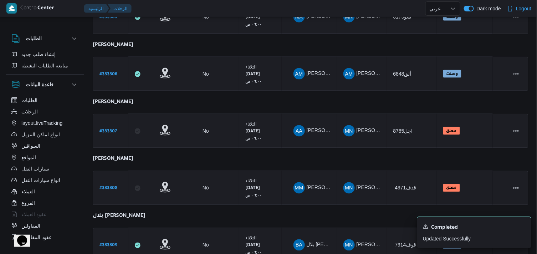
scroll to position [283, 0]
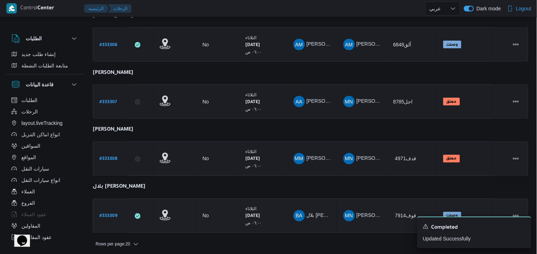
click at [101, 214] on b "# 333309" at bounding box center [108, 216] width 18 height 5
select select "ar"
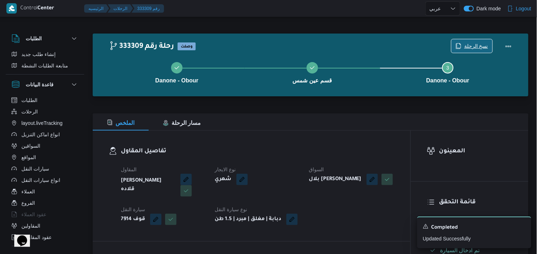
click at [476, 41] on span "نسخ الرحلة" at bounding box center [471, 46] width 41 height 14
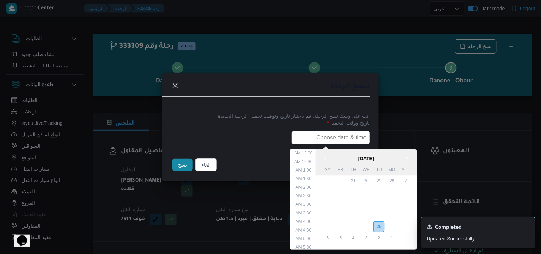
click at [302, 135] on input "text" at bounding box center [331, 138] width 78 height 14
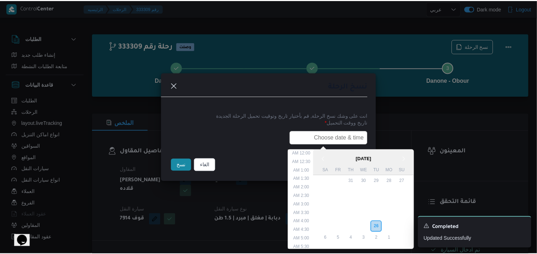
scroll to position [151, 0]
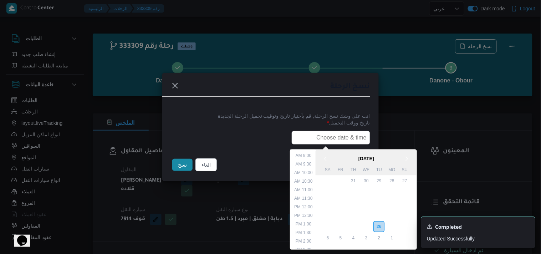
type input "27/08/2025 6:00AM"
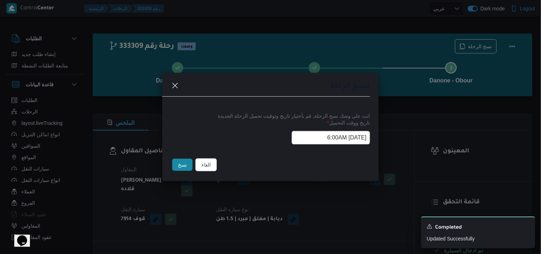
click at [179, 164] on button "نسخ" at bounding box center [182, 165] width 20 height 12
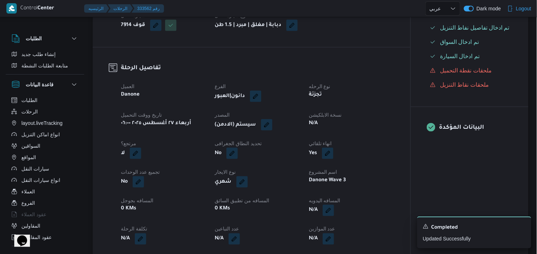
scroll to position [209, 0]
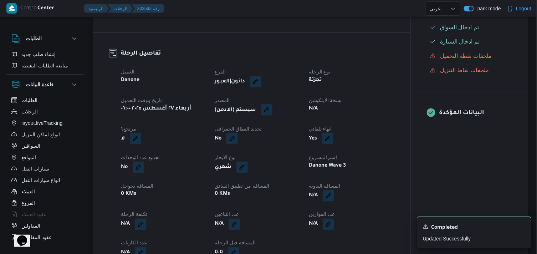
click at [268, 111] on button "button" at bounding box center [266, 109] width 11 height 11
click at [312, 138] on span "تاكيد" at bounding box center [316, 137] width 9 height 9
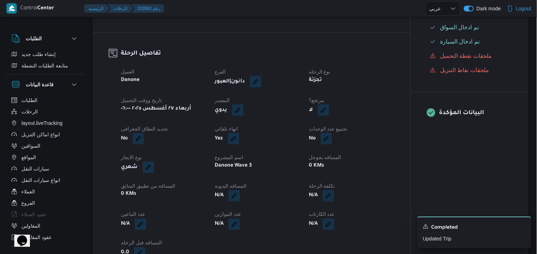
click at [325, 116] on button "button" at bounding box center [323, 109] width 11 height 11
click at [321, 135] on label "هل هناك مرتجع؟" at bounding box center [301, 137] width 43 height 9
checkbox input "true"
click at [330, 134] on span "تاكيد" at bounding box center [344, 137] width 40 height 14
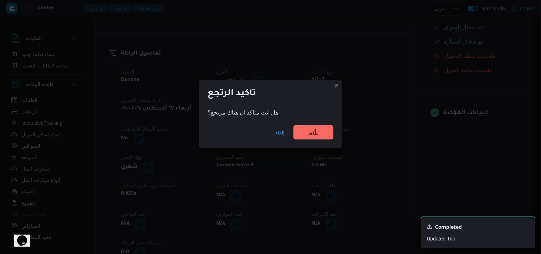
click at [324, 132] on span "تأكيد" at bounding box center [313, 132] width 40 height 14
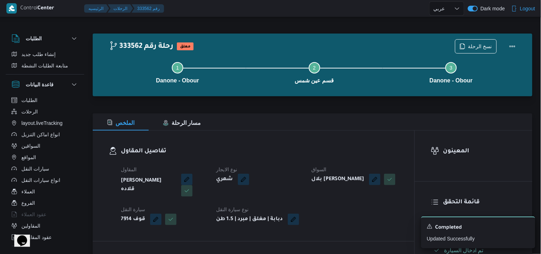
select select "ar"
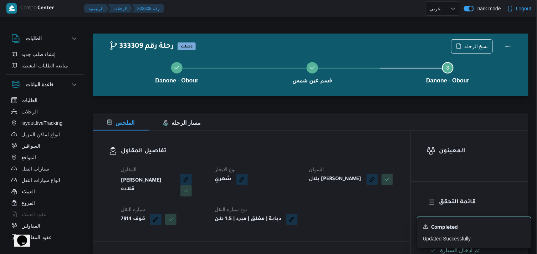
select select "ar"
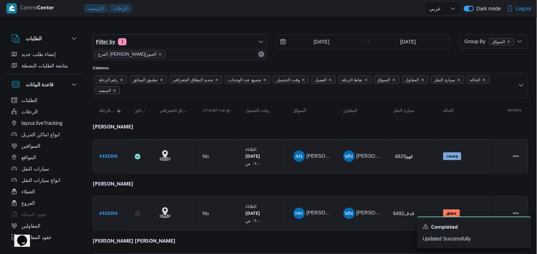
drag, startPoint x: 264, startPoint y: 53, endPoint x: 262, endPoint y: 41, distance: 12.7
click at [262, 41] on div "Filter by 1 الفرع: دانون|العبور" at bounding box center [180, 47] width 174 height 26
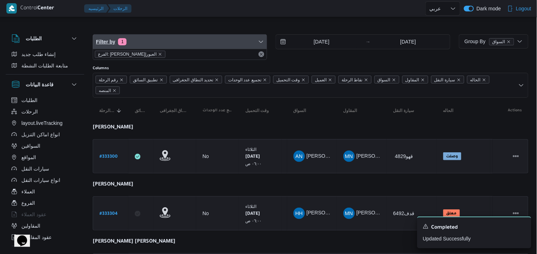
click at [262, 41] on icon "button" at bounding box center [261, 42] width 6 height 6
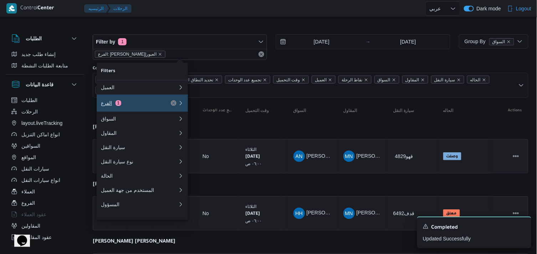
click at [161, 100] on div "الفرع 1" at bounding box center [140, 102] width 86 height 17
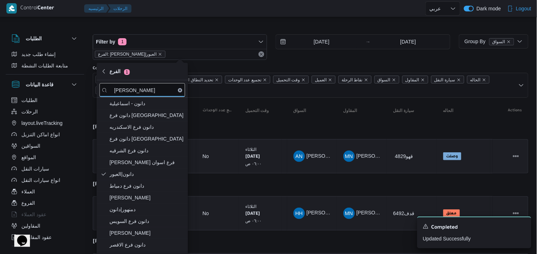
type input "[PERSON_NAME]"
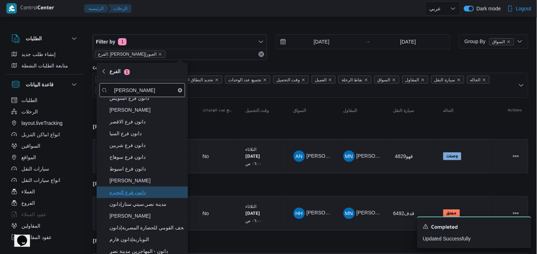
click at [156, 191] on span "دانون فرع البحيره" at bounding box center [146, 192] width 74 height 9
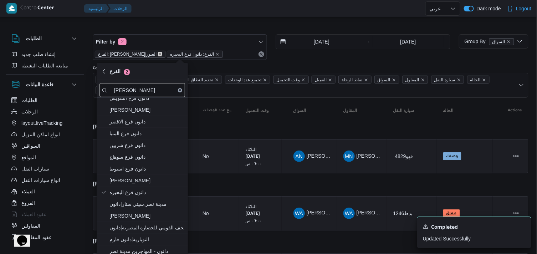
click at [158, 54] on icon "remove selected entity" at bounding box center [160, 54] width 4 height 4
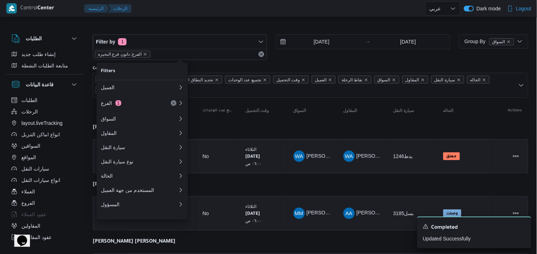
click at [156, 29] on div at bounding box center [311, 28] width 436 height 11
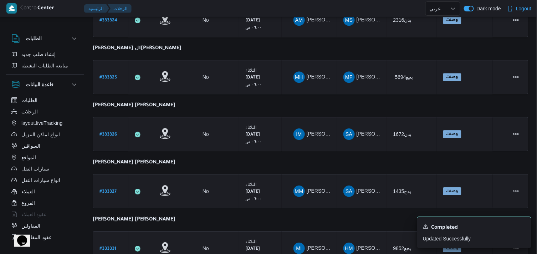
scroll to position [622, 0]
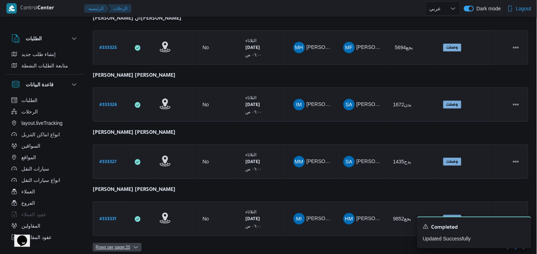
click at [109, 243] on span "Rows per page : 20" at bounding box center [113, 247] width 35 height 9
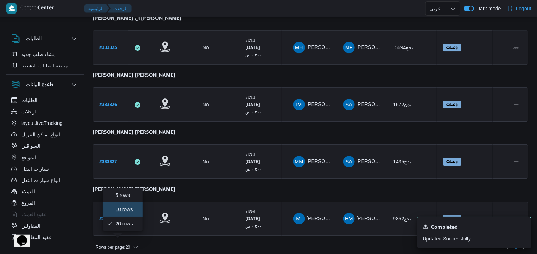
click at [135, 205] on button "10 rows" at bounding box center [123, 209] width 40 height 14
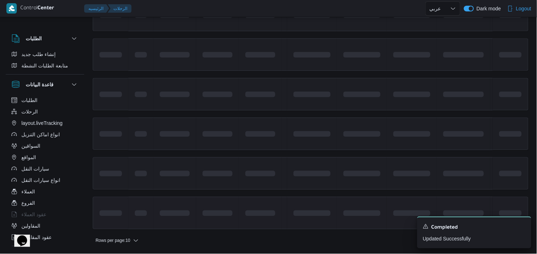
scroll to position [402, 0]
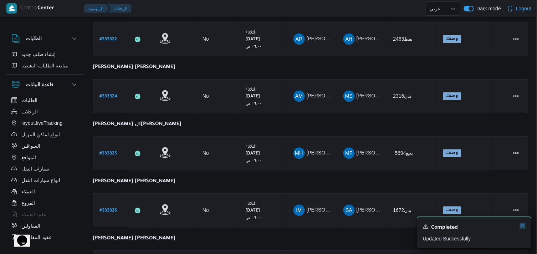
click at [523, 225] on icon "Dismiss toast" at bounding box center [523, 226] width 6 height 6
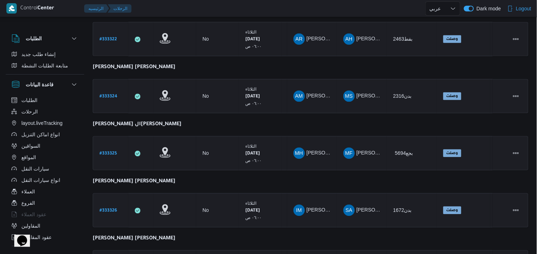
scroll to position [452, 0]
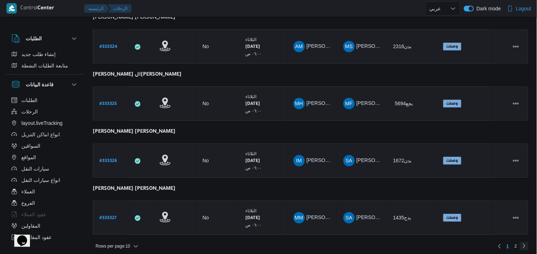
click at [520, 243] on link "Next page, 2" at bounding box center [524, 245] width 9 height 9
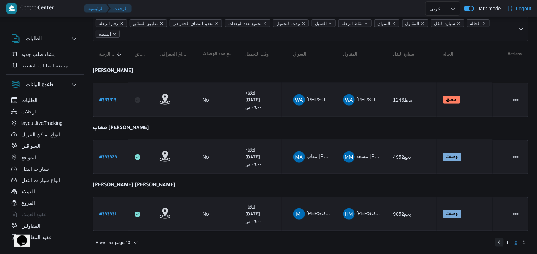
click at [498, 243] on link "Previous page, 1" at bounding box center [499, 242] width 9 height 9
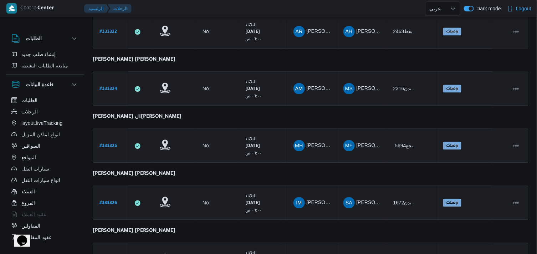
scroll to position [452, 0]
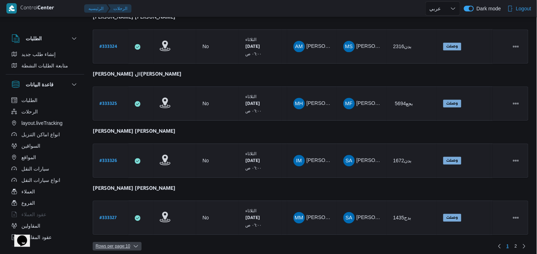
click at [112, 242] on span "Rows per page : 10" at bounding box center [113, 246] width 35 height 9
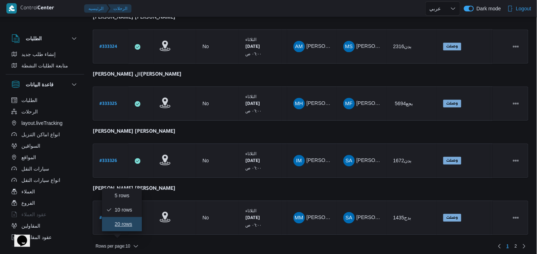
click at [122, 224] on span "20 rows" at bounding box center [126, 224] width 23 height 6
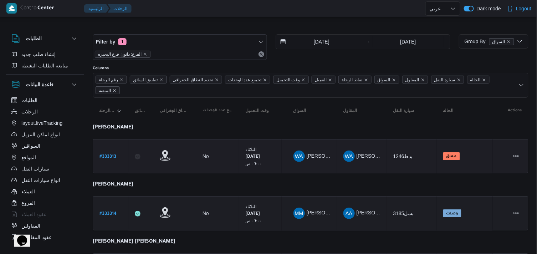
click at [108, 159] on b "# 333313" at bounding box center [107, 156] width 17 height 5
select select "ar"
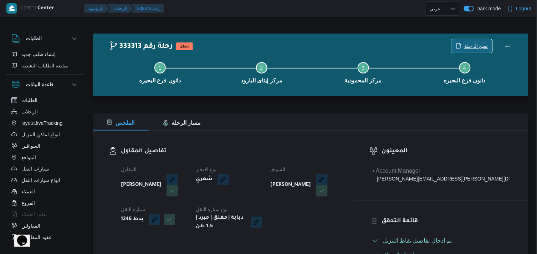
click at [478, 45] on span "نسخ الرحلة" at bounding box center [476, 46] width 24 height 9
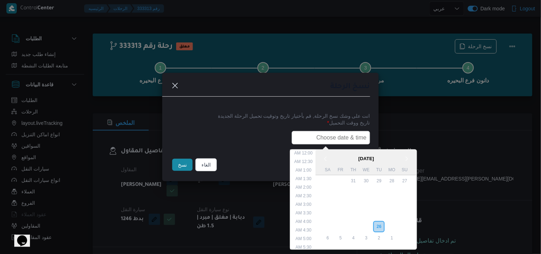
click at [320, 140] on input "text" at bounding box center [331, 138] width 78 height 14
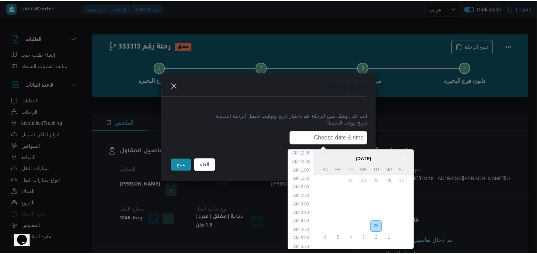
scroll to position [151, 0]
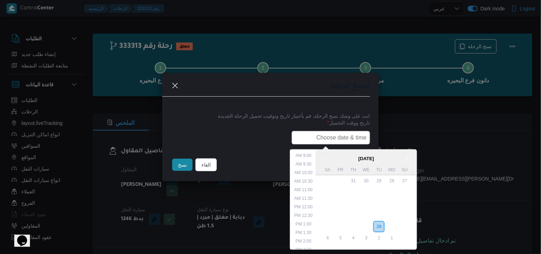
type input "27/08/2025 6:00AM"
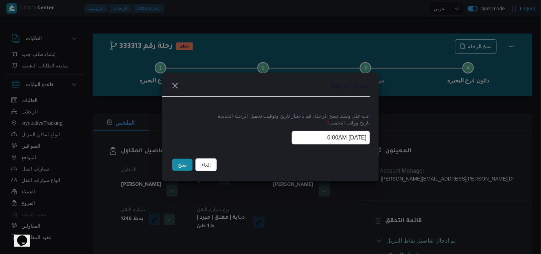
click at [186, 165] on button "نسخ" at bounding box center [182, 165] width 20 height 12
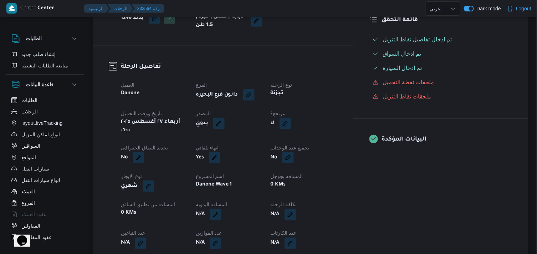
scroll to position [199, 0]
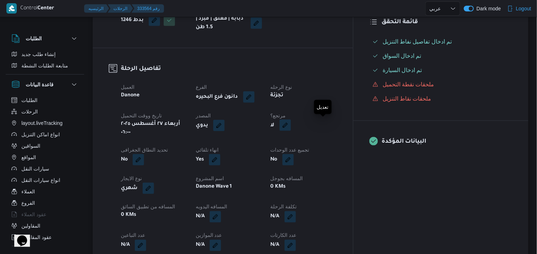
click at [291, 120] on button "button" at bounding box center [284, 124] width 11 height 11
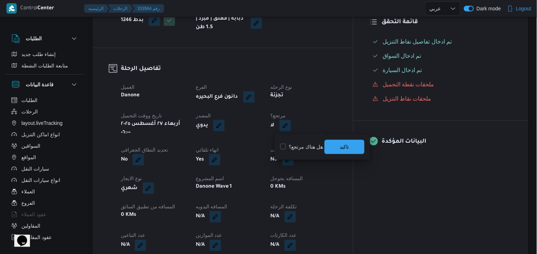
click at [311, 150] on div "هل هناك مرتجع؟ تاكيد" at bounding box center [322, 147] width 86 height 16
click at [311, 147] on label "هل هناك مرتجع؟" at bounding box center [301, 147] width 43 height 9
checkbox input "true"
click at [338, 145] on span "تاكيد" at bounding box center [344, 146] width 40 height 14
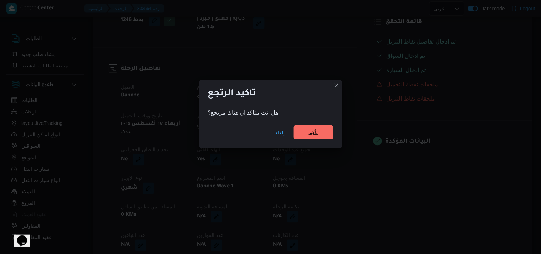
click at [321, 136] on span "تأكيد" at bounding box center [313, 132] width 40 height 14
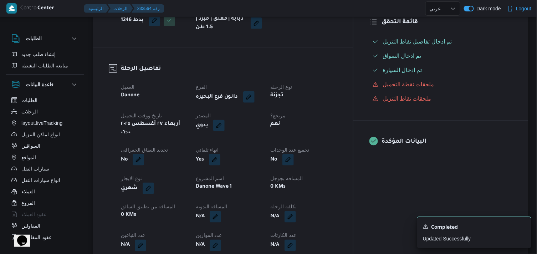
select select "ar"
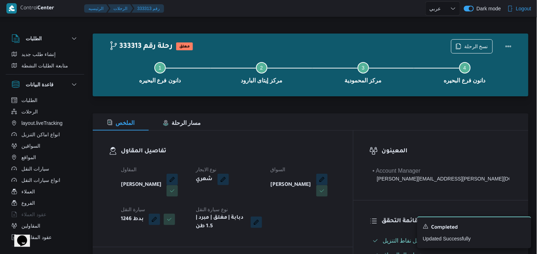
select select "ar"
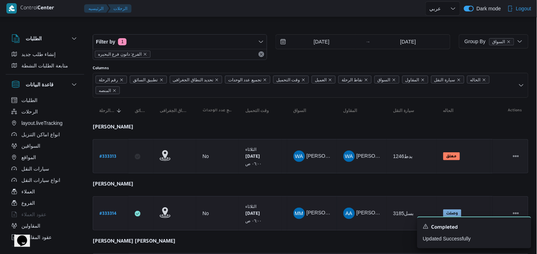
click at [107, 211] on b "# 333314" at bounding box center [107, 213] width 17 height 5
select select "ar"
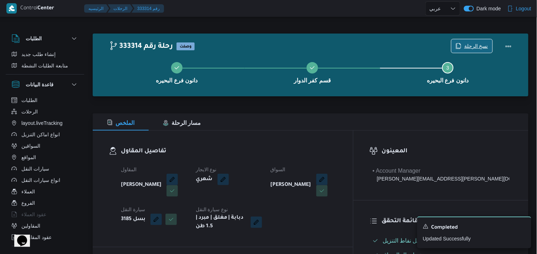
click at [476, 46] on span "نسخ الرحلة" at bounding box center [476, 46] width 24 height 9
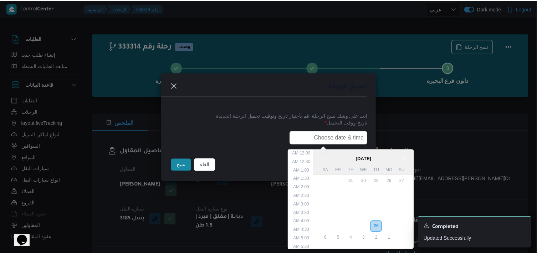
scroll to position [151, 0]
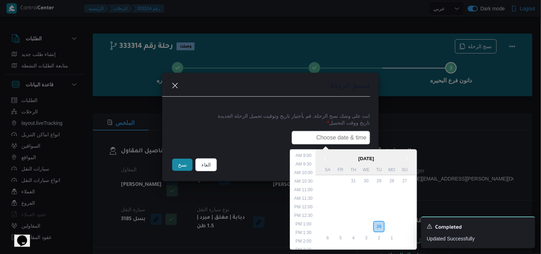
click at [352, 135] on input "text" at bounding box center [331, 138] width 78 height 14
type input "27/08/2025 6:00AM"
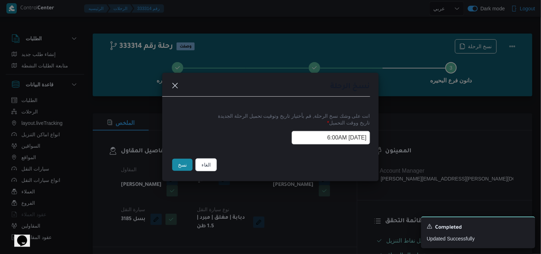
click at [175, 169] on button "نسخ" at bounding box center [182, 165] width 20 height 12
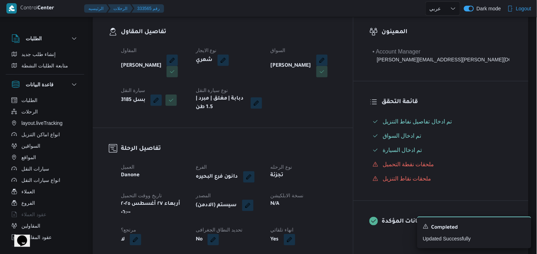
scroll to position [120, 0]
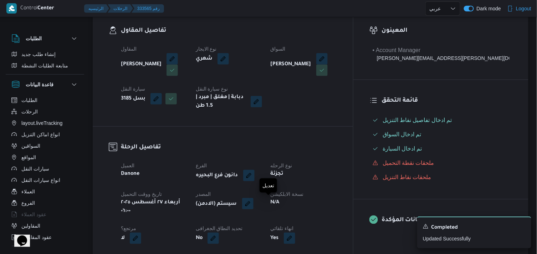
click at [253, 204] on button "button" at bounding box center [247, 203] width 11 height 11
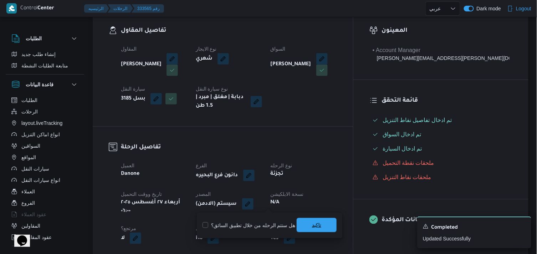
click at [305, 223] on span "تاكيد" at bounding box center [317, 225] width 40 height 14
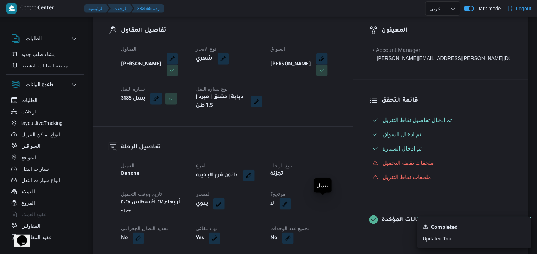
click at [291, 204] on button "button" at bounding box center [284, 203] width 11 height 11
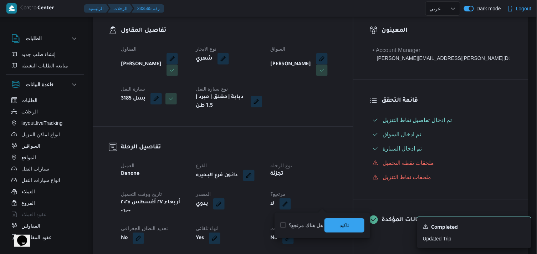
click at [308, 225] on label "هل هناك مرتجع؟" at bounding box center [301, 225] width 43 height 9
checkbox input "true"
click at [331, 229] on span "تاكيد" at bounding box center [344, 225] width 40 height 14
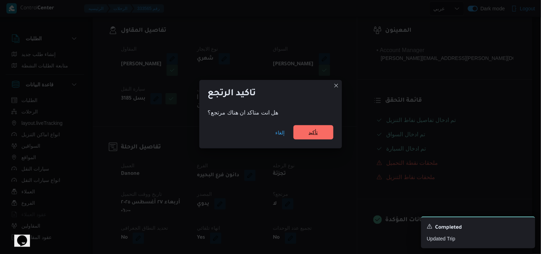
click at [311, 131] on span "تأكيد" at bounding box center [313, 132] width 9 height 9
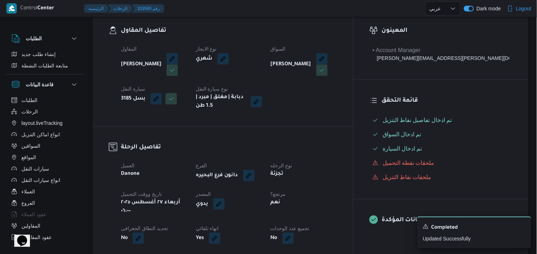
scroll to position [27, 0]
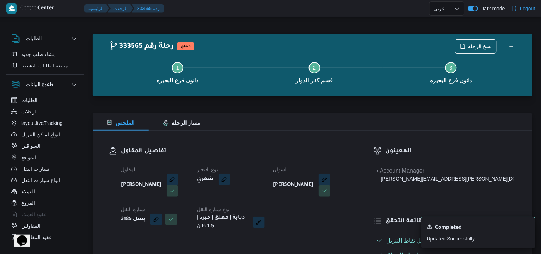
select select "ar"
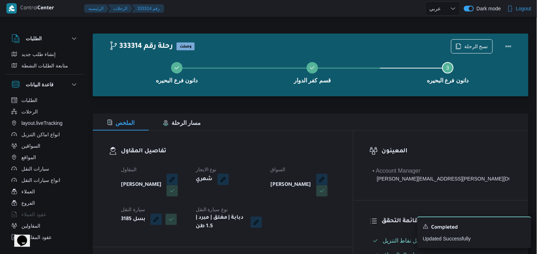
select select "ar"
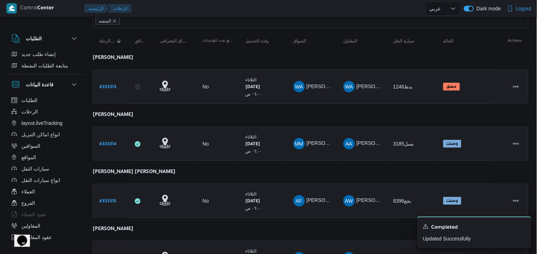
scroll to position [68, 0]
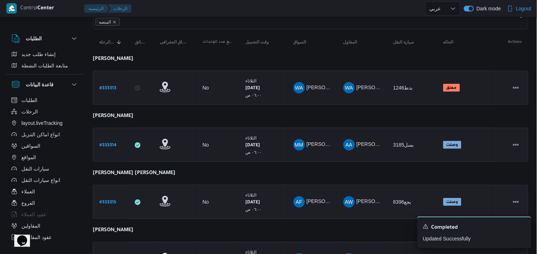
click at [107, 200] on b "# 333315" at bounding box center [107, 202] width 17 height 5
select select "ar"
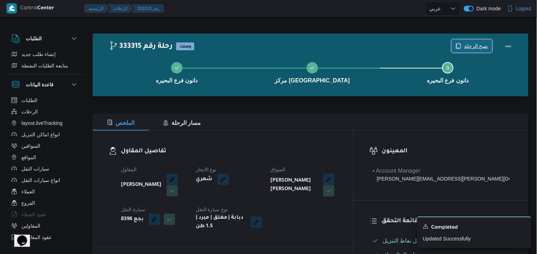
click at [464, 44] on span "نسخ الرحلة" at bounding box center [471, 46] width 41 height 14
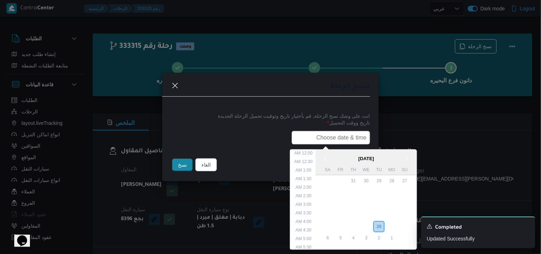
click at [329, 135] on input "text" at bounding box center [331, 138] width 78 height 14
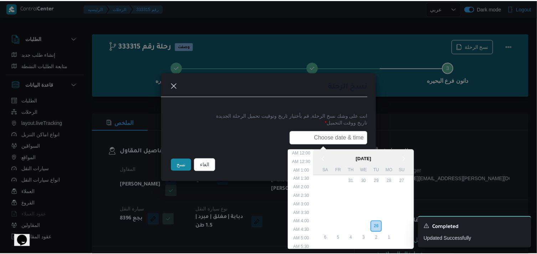
scroll to position [151, 0]
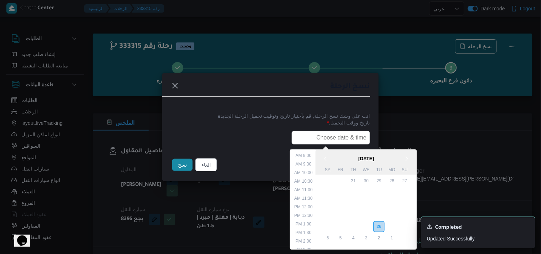
type input "27/08/2025 6:00AM"
click at [180, 166] on button "نسخ" at bounding box center [182, 165] width 20 height 12
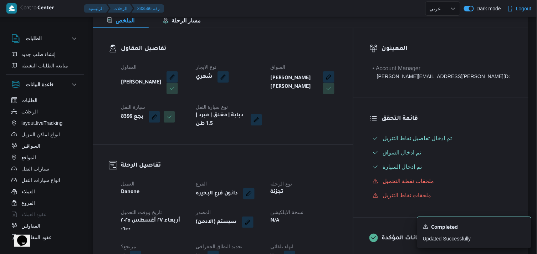
scroll to position [120, 0]
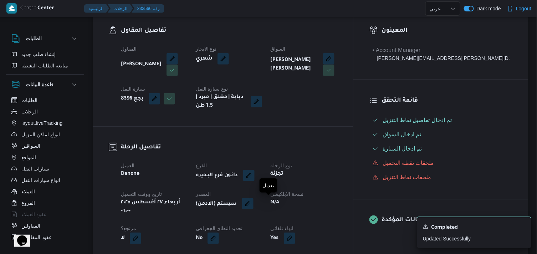
click at [253, 208] on button "button" at bounding box center [247, 203] width 11 height 11
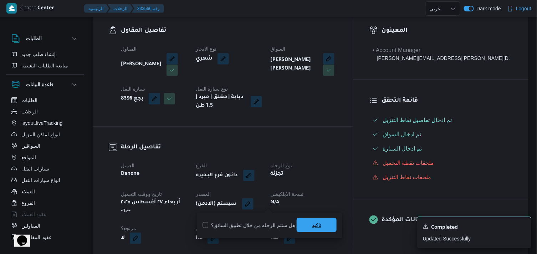
click at [300, 220] on span "تاكيد" at bounding box center [317, 225] width 40 height 14
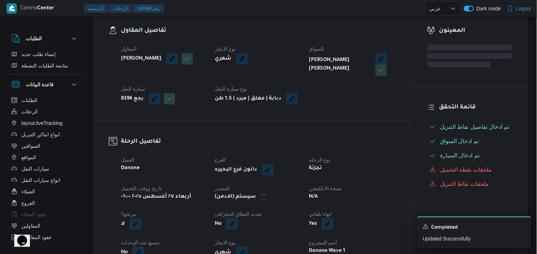
click at [300, 218] on dt "تحديد النطاق الجغرافى" at bounding box center [257, 214] width 85 height 9
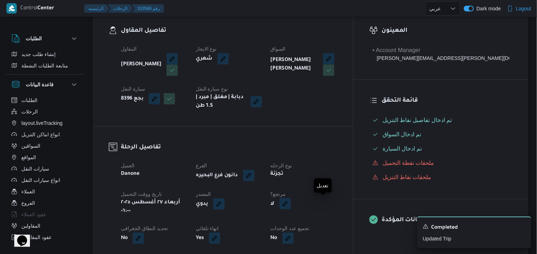
click at [291, 202] on button "button" at bounding box center [284, 203] width 11 height 11
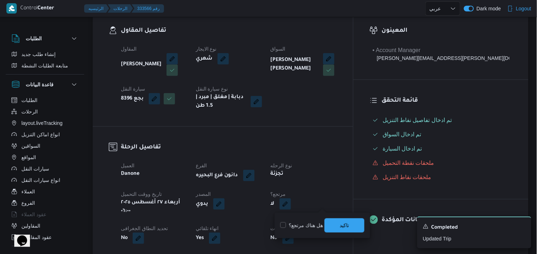
click at [305, 223] on label "هل هناك مرتجع؟" at bounding box center [301, 225] width 43 height 9
checkbox input "true"
click at [332, 226] on span "تاكيد" at bounding box center [344, 225] width 40 height 14
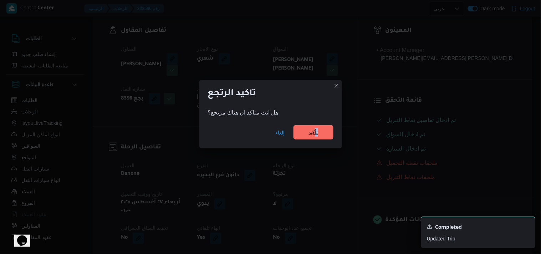
drag, startPoint x: 318, startPoint y: 123, endPoint x: 314, endPoint y: 127, distance: 5.1
click at [314, 127] on div "إلغاء تأكيد" at bounding box center [270, 134] width 143 height 29
click at [314, 127] on span "تأكيد" at bounding box center [313, 132] width 40 height 14
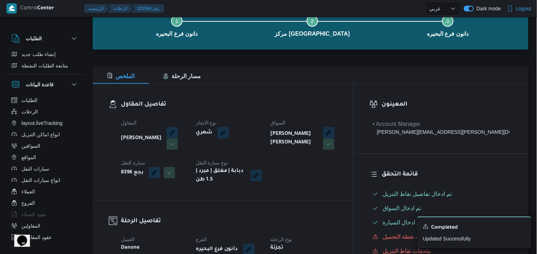
scroll to position [45, 0]
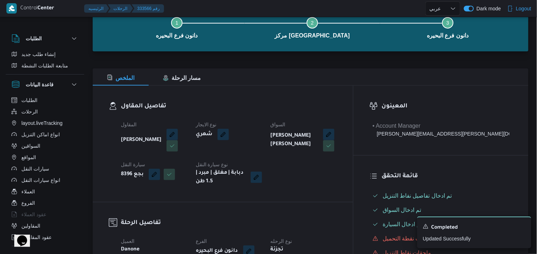
select select "ar"
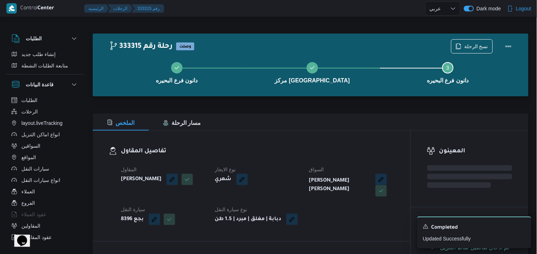
select select "ar"
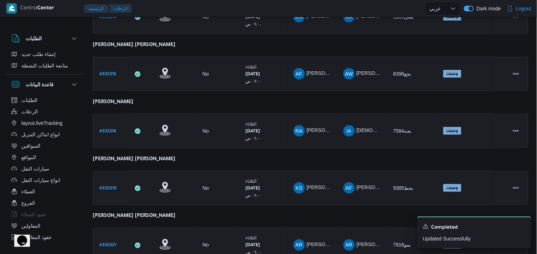
scroll to position [194, 0]
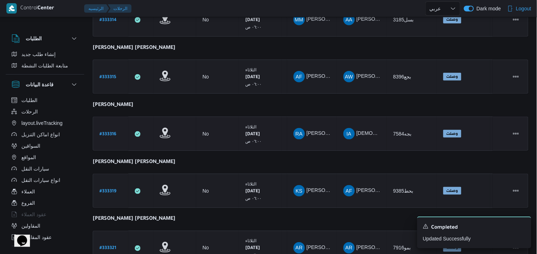
click at [106, 132] on b "# 333316" at bounding box center [107, 134] width 17 height 5
select select "ar"
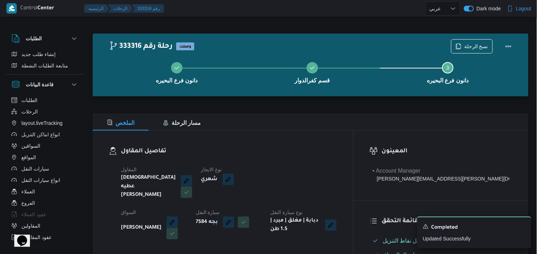
click at [448, 45] on div "نسخ الرحلة" at bounding box center [483, 46] width 73 height 23
click at [457, 45] on icon "button" at bounding box center [459, 46] width 6 height 6
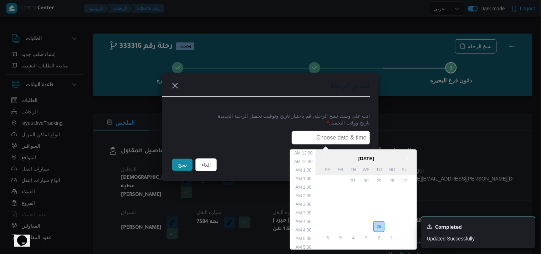
click at [328, 137] on input "text" at bounding box center [331, 138] width 78 height 14
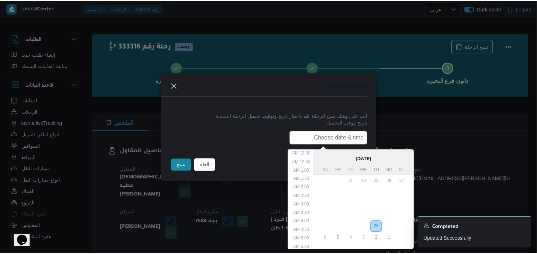
scroll to position [151, 0]
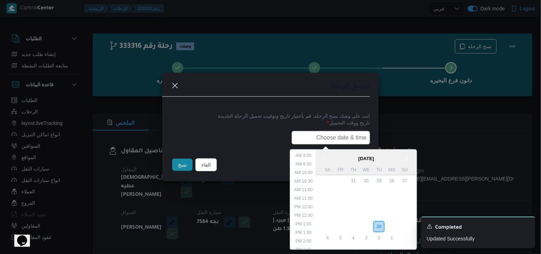
type input "27/08/2025 6:00AM"
click at [187, 170] on button "نسخ" at bounding box center [182, 165] width 20 height 12
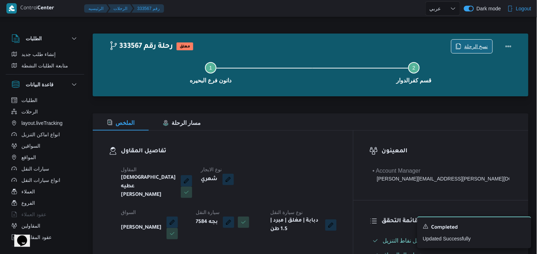
scroll to position [109, 0]
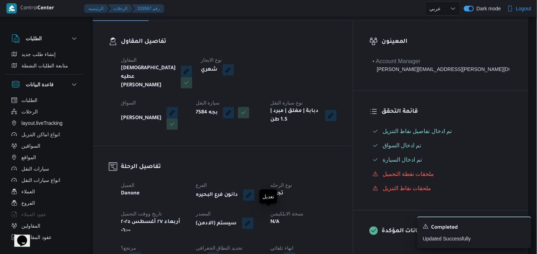
click at [253, 217] on button "button" at bounding box center [247, 222] width 11 height 11
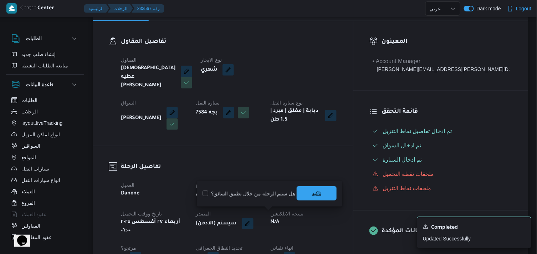
click at [312, 197] on span "تاكيد" at bounding box center [316, 193] width 9 height 9
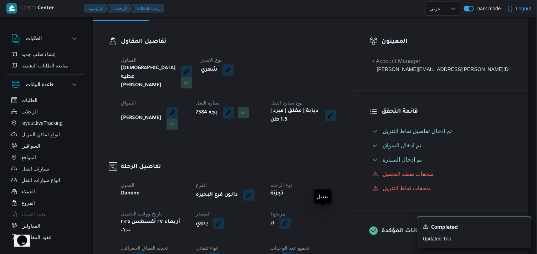
click at [291, 217] on button "button" at bounding box center [284, 222] width 11 height 11
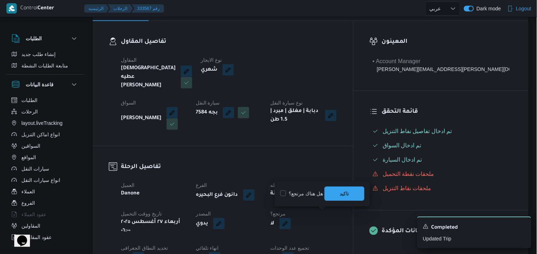
click at [308, 191] on label "هل هناك مرتجع؟" at bounding box center [301, 193] width 43 height 9
checkbox input "true"
click at [329, 191] on span "تاكيد" at bounding box center [344, 193] width 40 height 14
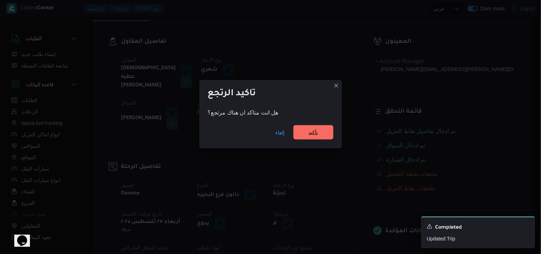
click at [302, 129] on span "تأكيد" at bounding box center [313, 132] width 40 height 14
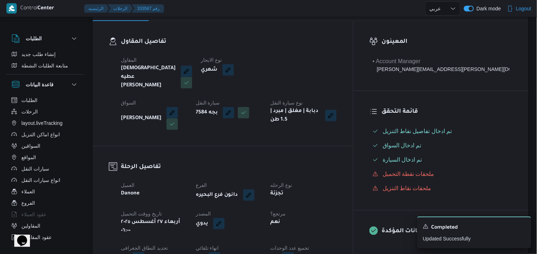
select select "ar"
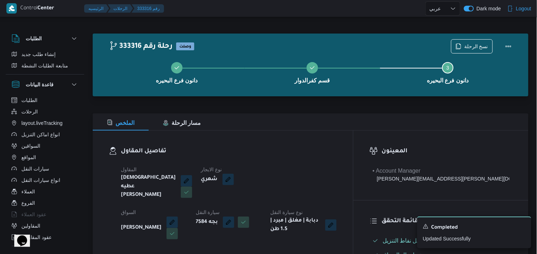
select select "ar"
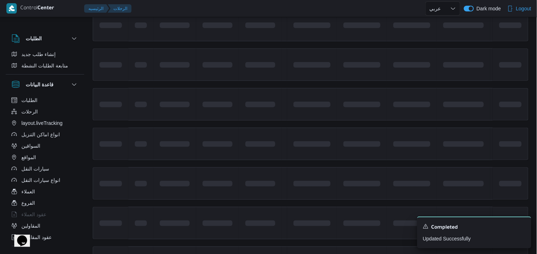
scroll to position [226, 0]
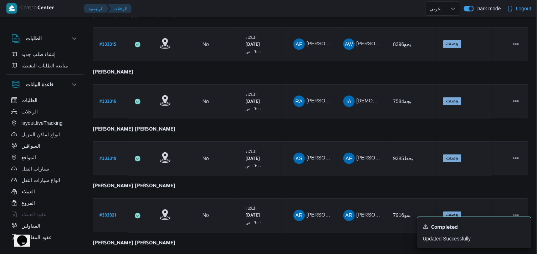
click at [112, 156] on b "# 333319" at bounding box center [107, 158] width 17 height 5
select select "ar"
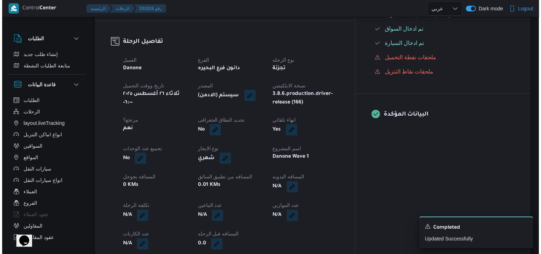
scroll to position [4, 0]
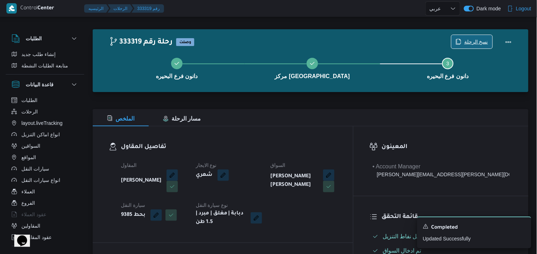
click at [481, 40] on span "نسخ الرحلة" at bounding box center [476, 41] width 24 height 9
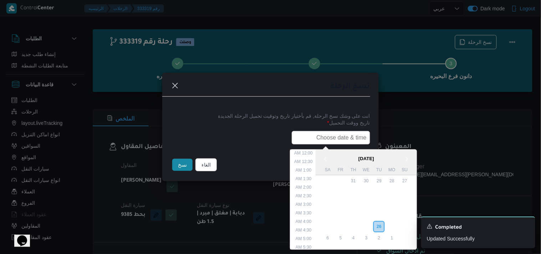
click at [340, 141] on input "text" at bounding box center [331, 138] width 78 height 14
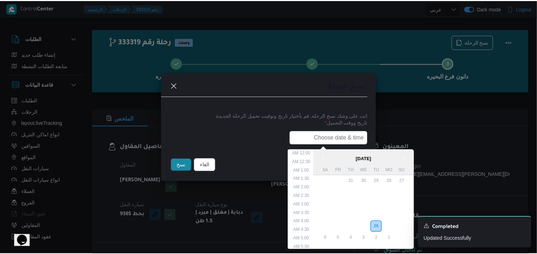
scroll to position [151, 0]
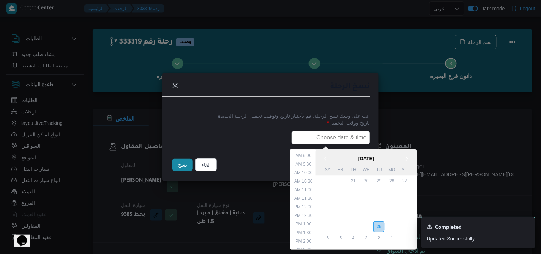
type input "27/08/2025 6:00AM"
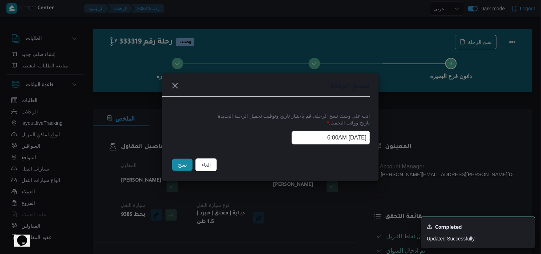
click at [182, 166] on button "نسخ" at bounding box center [182, 165] width 20 height 12
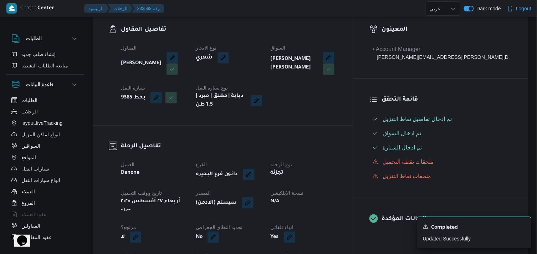
scroll to position [158, 0]
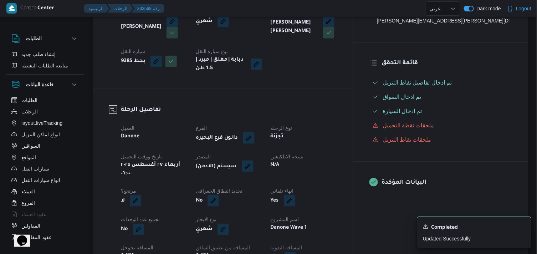
click at [253, 166] on button "button" at bounding box center [247, 165] width 11 height 11
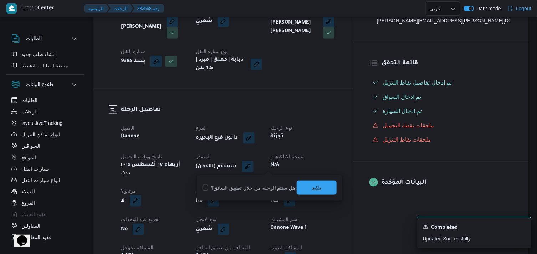
click at [312, 185] on span "تاكيد" at bounding box center [316, 187] width 9 height 9
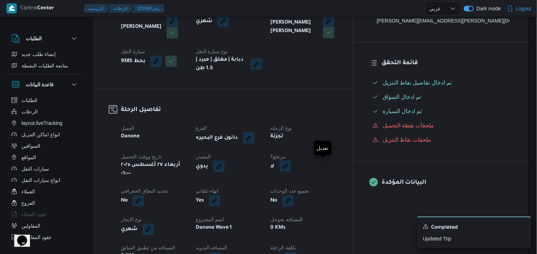
click at [291, 166] on button "button" at bounding box center [284, 165] width 11 height 11
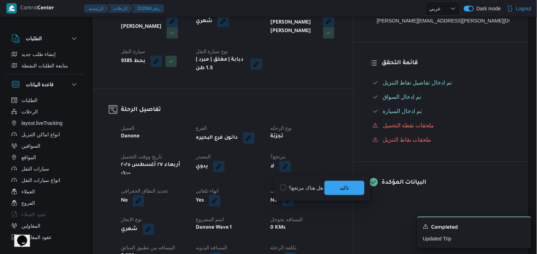
click at [302, 189] on label "هل هناك مرتجع؟" at bounding box center [301, 188] width 43 height 9
checkbox input "true"
click at [334, 186] on span "تاكيد" at bounding box center [344, 187] width 40 height 14
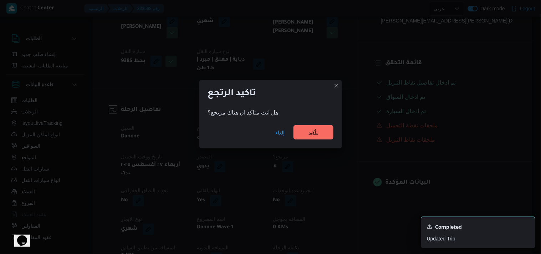
click at [309, 133] on span "تأكيد" at bounding box center [313, 132] width 9 height 9
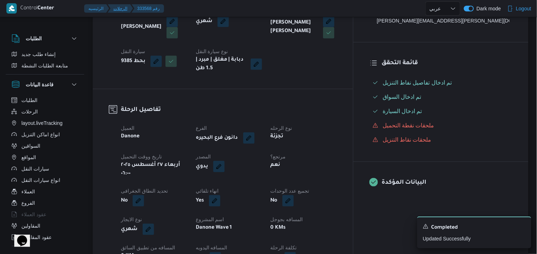
select select "ar"
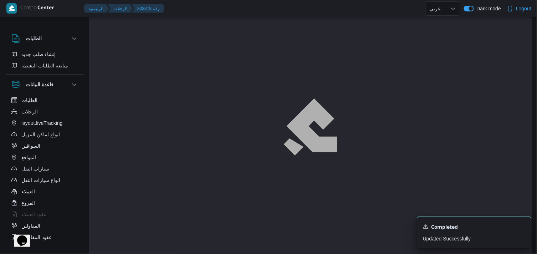
scroll to position [4, 0]
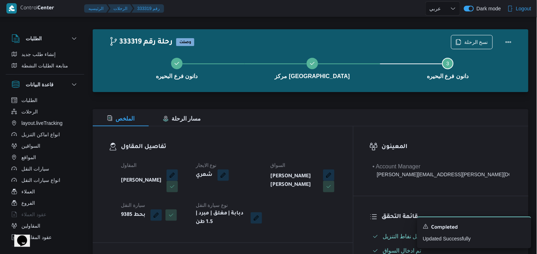
select select "ar"
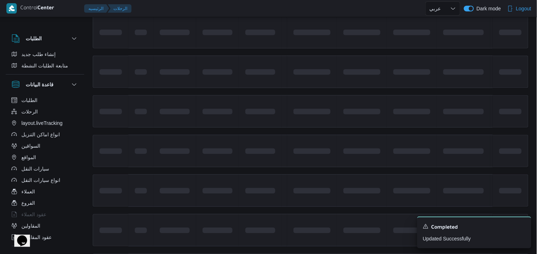
scroll to position [276, 0]
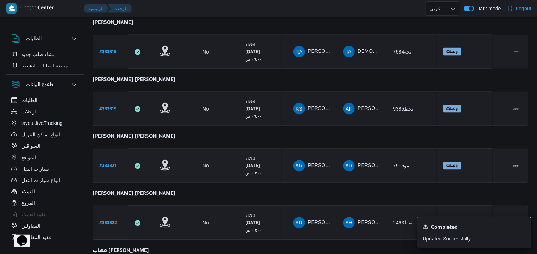
click at [108, 164] on b "# 333321" at bounding box center [107, 166] width 17 height 5
select select "ar"
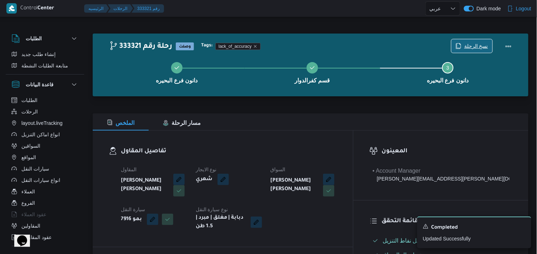
click at [464, 42] on span "نسخ الرحلة" at bounding box center [471, 46] width 41 height 14
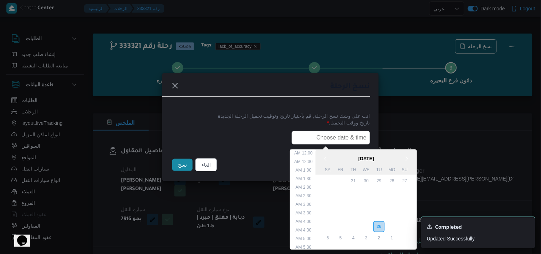
click at [331, 131] on input "text" at bounding box center [331, 138] width 78 height 14
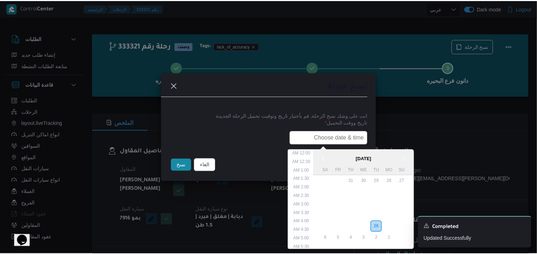
scroll to position [151, 0]
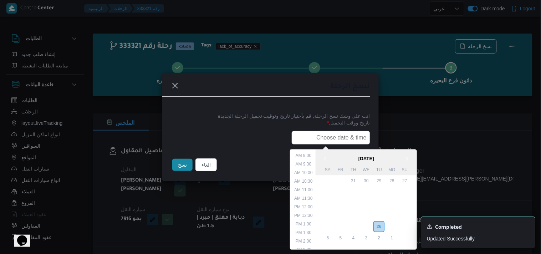
type input "27/08/2025 6:00AM"
click at [180, 164] on button "نسخ" at bounding box center [182, 165] width 20 height 12
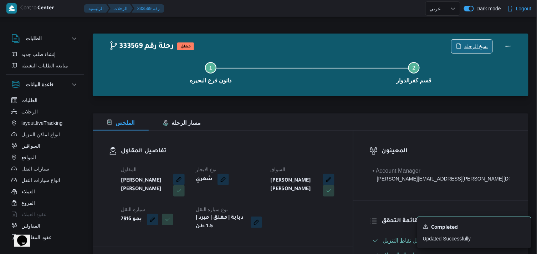
scroll to position [222, 0]
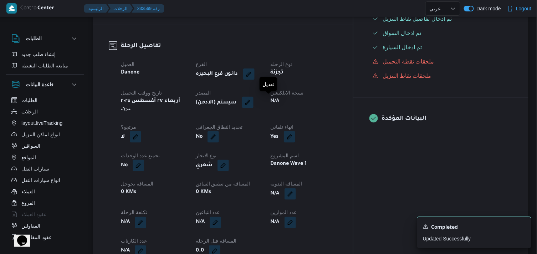
click at [253, 105] on button "button" at bounding box center [247, 102] width 11 height 11
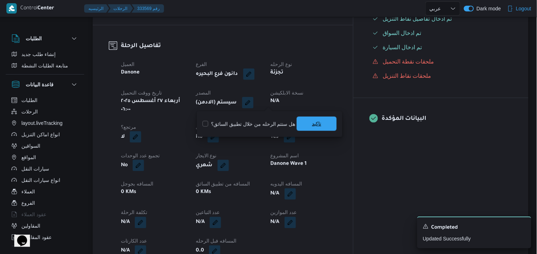
click at [312, 126] on span "تاكيد" at bounding box center [316, 123] width 9 height 9
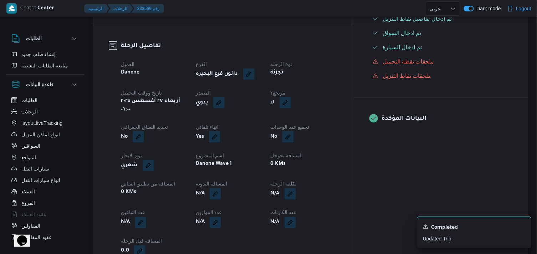
click at [291, 102] on button "button" at bounding box center [284, 102] width 11 height 11
click at [300, 123] on label "هل هناك مرتجع؟" at bounding box center [301, 124] width 43 height 9
checkbox input "true"
click at [328, 123] on span "تاكيد" at bounding box center [344, 124] width 40 height 14
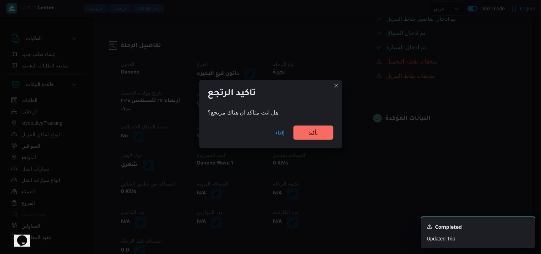
click at [309, 127] on span "تأكيد" at bounding box center [313, 132] width 40 height 14
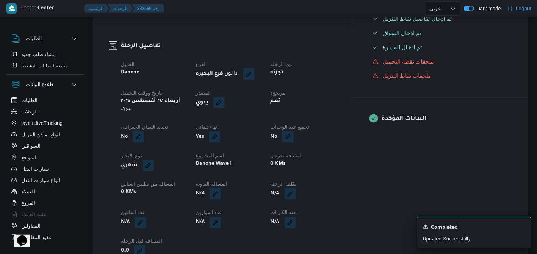
select select "ar"
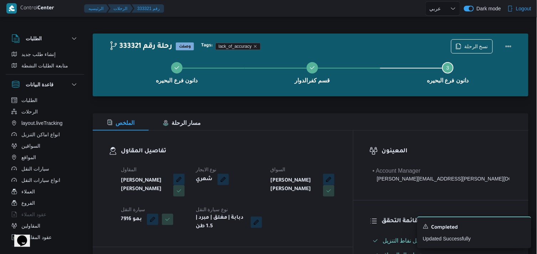
select select "ar"
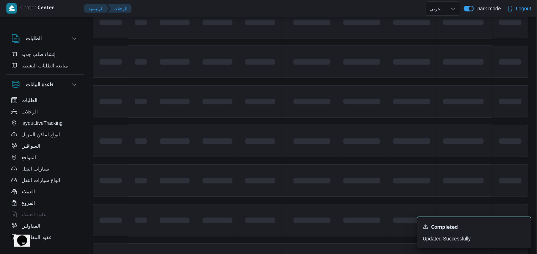
scroll to position [359, 0]
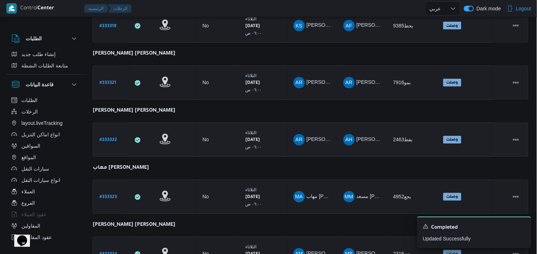
click at [113, 138] on b "# 333322" at bounding box center [107, 140] width 17 height 5
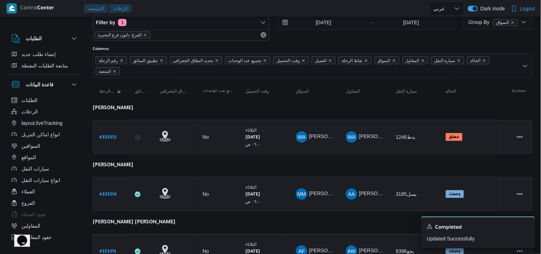
select select "ar"
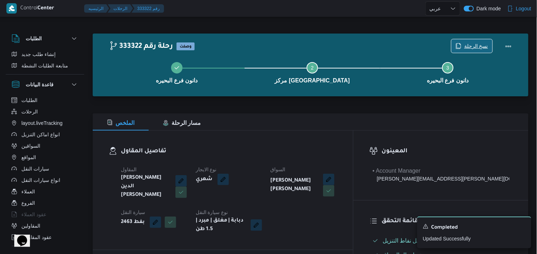
click at [472, 46] on span "نسخ الرحلة" at bounding box center [476, 46] width 24 height 9
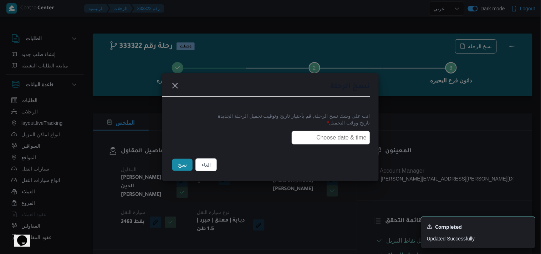
click at [332, 133] on input "text" at bounding box center [331, 138] width 78 height 14
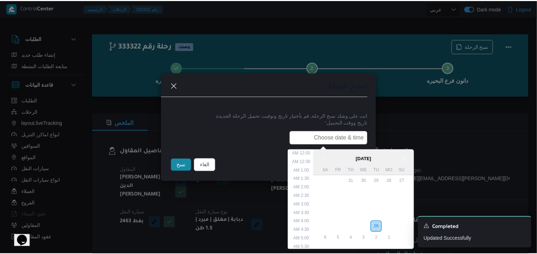
scroll to position [151, 0]
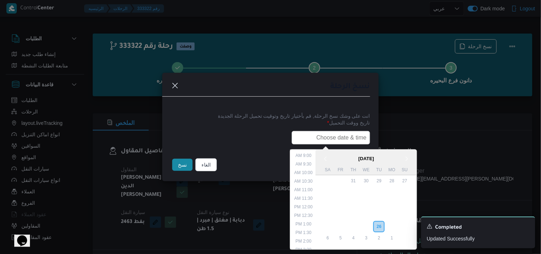
type input "27/08/2025 6:00AM"
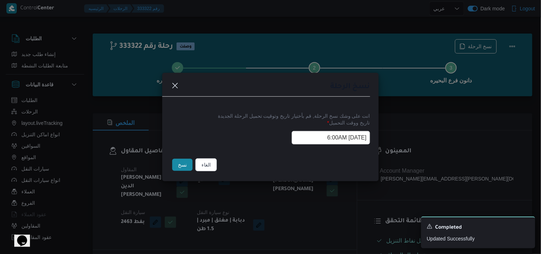
click at [182, 165] on button "نسخ" at bounding box center [182, 165] width 20 height 12
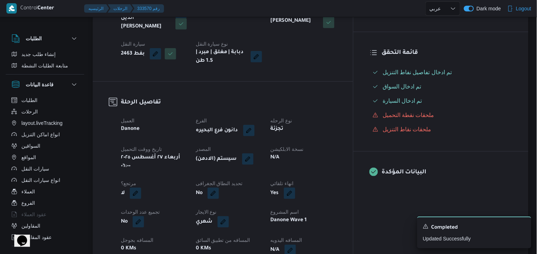
scroll to position [179, 0]
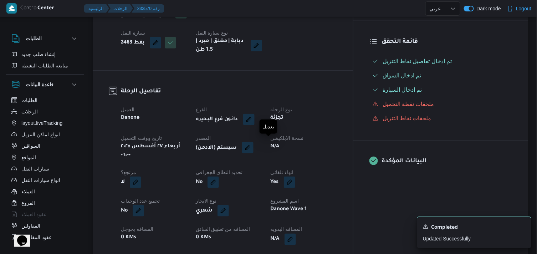
click at [253, 147] on button "button" at bounding box center [247, 147] width 11 height 11
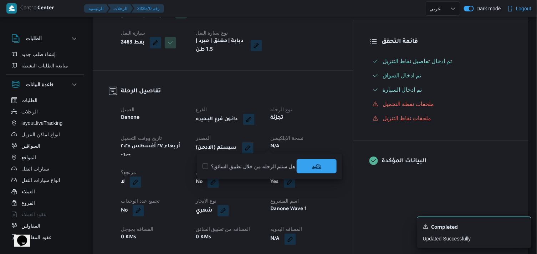
click at [304, 165] on span "تاكيد" at bounding box center [317, 166] width 40 height 14
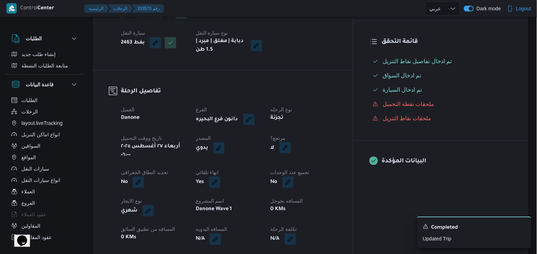
click at [291, 147] on button "button" at bounding box center [284, 147] width 11 height 11
click at [307, 166] on label "هل هناك مرتجع؟" at bounding box center [301, 166] width 43 height 9
checkbox input "true"
click at [338, 165] on span "تاكيد" at bounding box center [344, 166] width 40 height 14
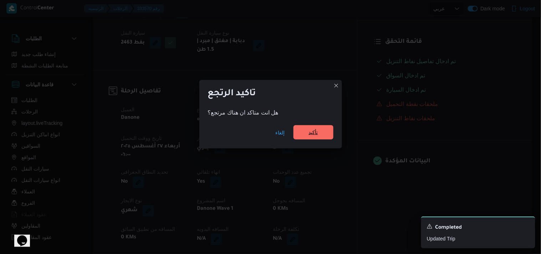
click at [322, 136] on span "تأكيد" at bounding box center [313, 132] width 40 height 14
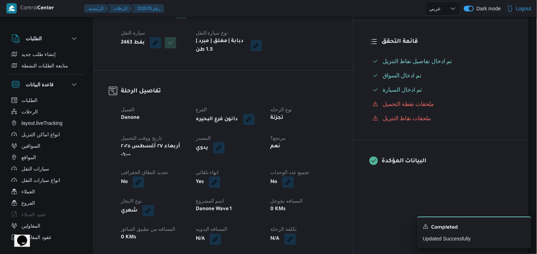
select select "ar"
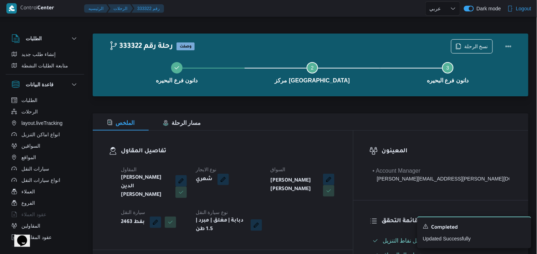
select select "ar"
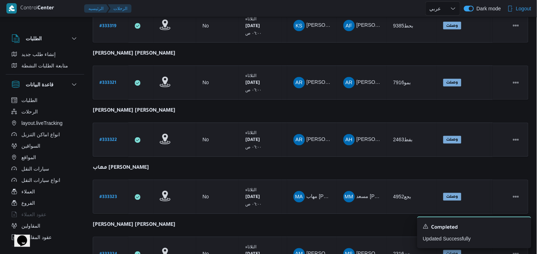
scroll to position [476, 0]
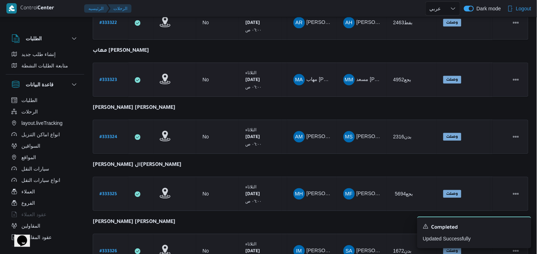
click at [109, 79] on b "# 333323" at bounding box center [107, 80] width 17 height 5
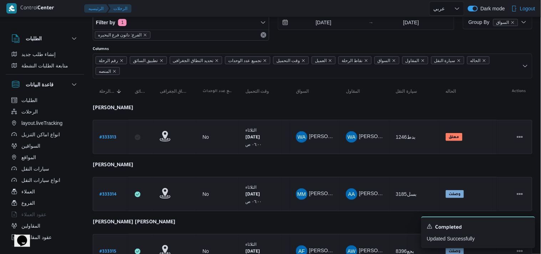
select select "ar"
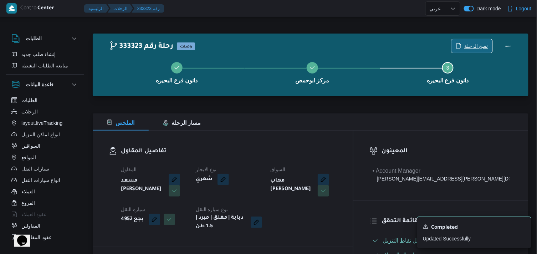
click at [464, 43] on span "نسخ الرحلة" at bounding box center [471, 46] width 41 height 14
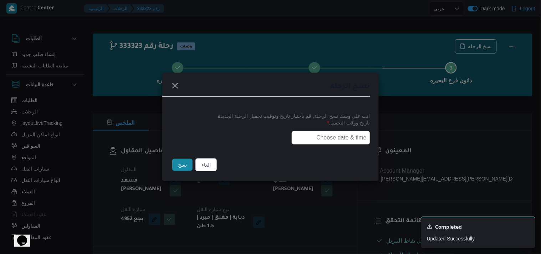
click at [318, 141] on input "text" at bounding box center [331, 138] width 78 height 14
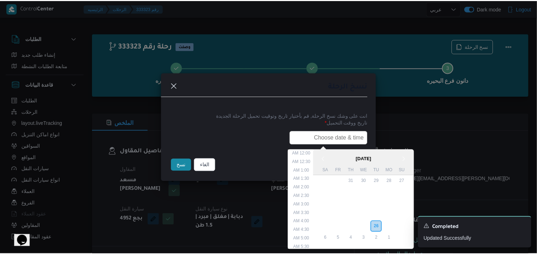
scroll to position [151, 0]
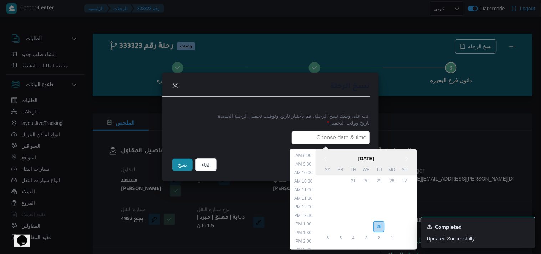
type input "27/08/2025 6:00AM"
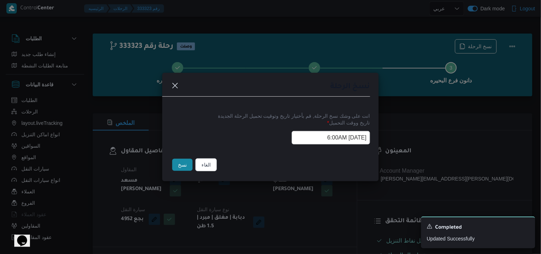
click at [184, 163] on button "نسخ" at bounding box center [182, 165] width 20 height 12
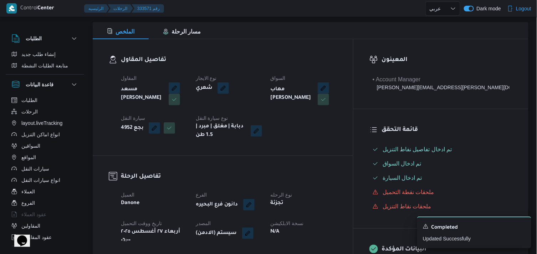
scroll to position [150, 0]
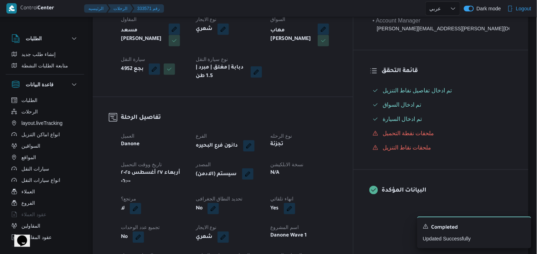
click at [253, 175] on button "button" at bounding box center [247, 173] width 11 height 11
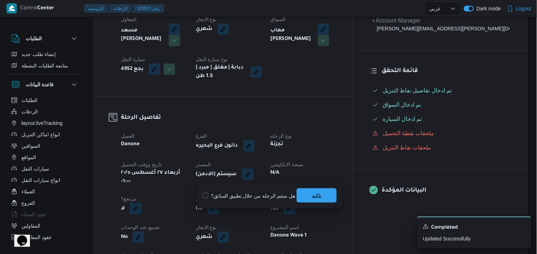
click at [303, 194] on span "تاكيد" at bounding box center [317, 195] width 40 height 14
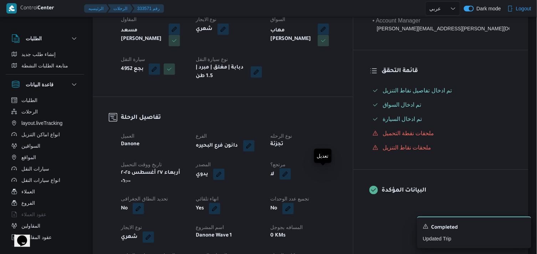
click at [291, 173] on button "button" at bounding box center [284, 173] width 11 height 11
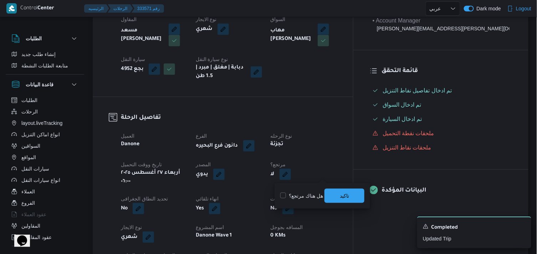
click at [304, 197] on label "هل هناك مرتجع؟" at bounding box center [301, 195] width 43 height 9
checkbox input "true"
click at [336, 193] on span "تاكيد" at bounding box center [344, 195] width 40 height 14
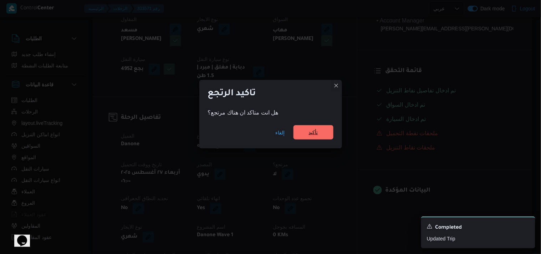
click at [318, 127] on span "تأكيد" at bounding box center [313, 132] width 40 height 14
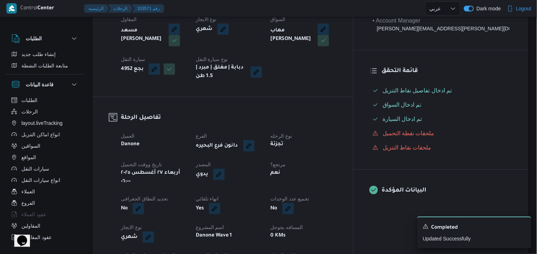
select select "ar"
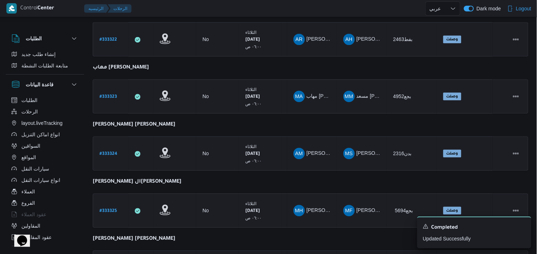
scroll to position [464, 0]
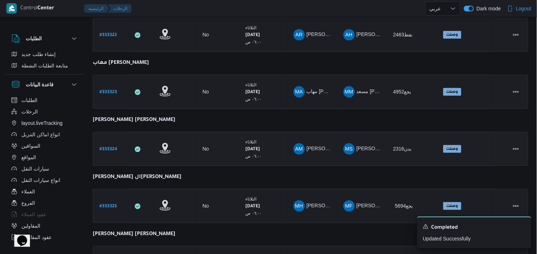
click at [115, 147] on b "# 333324" at bounding box center [108, 149] width 18 height 5
select select "ar"
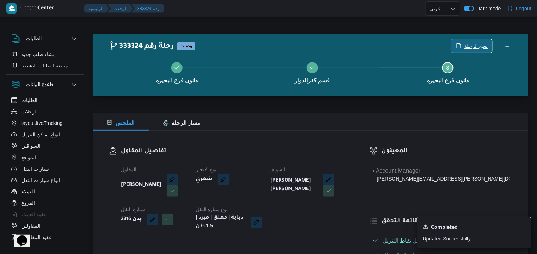
click at [472, 42] on span "نسخ الرحلة" at bounding box center [476, 46] width 24 height 9
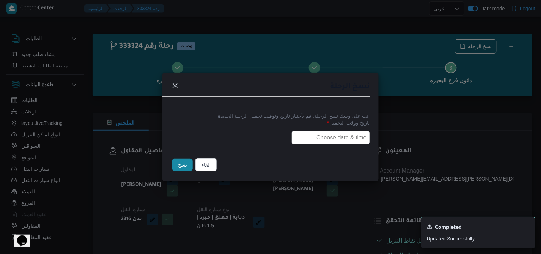
click at [322, 139] on input "text" at bounding box center [331, 138] width 78 height 14
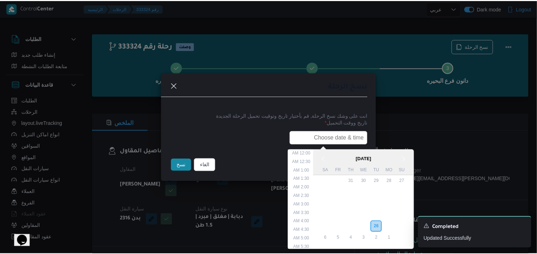
scroll to position [151, 0]
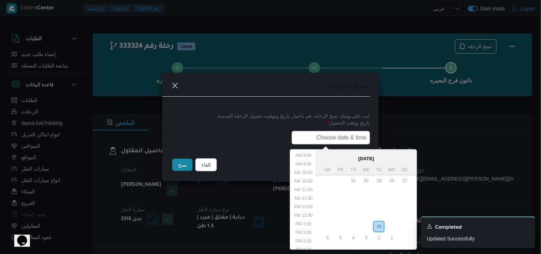
type input "27/08/2025 6:00AM"
click at [188, 161] on button "نسخ" at bounding box center [182, 165] width 20 height 12
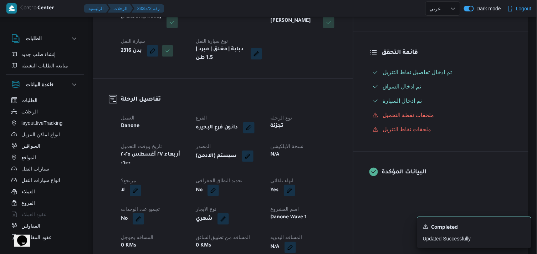
scroll to position [170, 0]
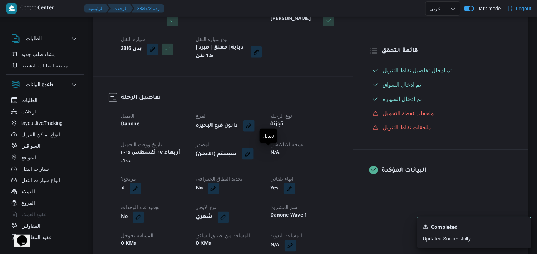
click at [253, 153] on button "button" at bounding box center [247, 153] width 11 height 11
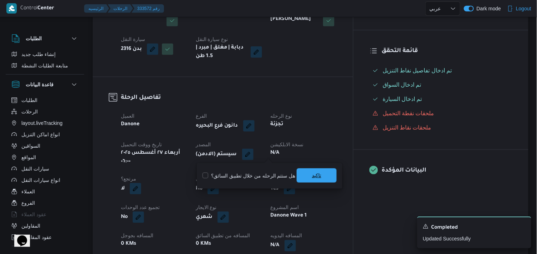
click at [304, 175] on span "تاكيد" at bounding box center [317, 175] width 40 height 14
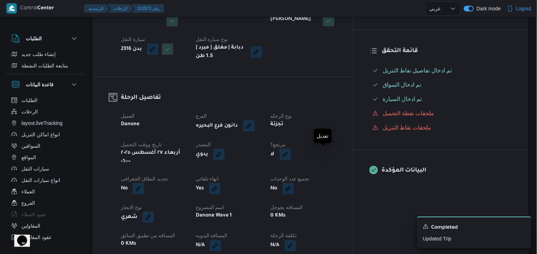
click at [291, 155] on button "button" at bounding box center [284, 154] width 11 height 11
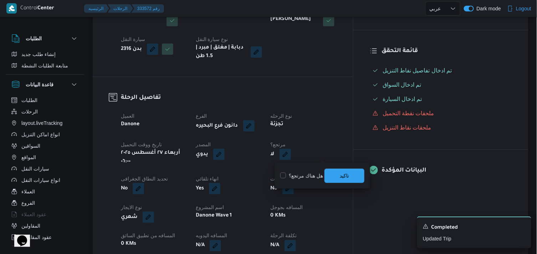
click at [299, 172] on label "هل هناك مرتجع؟" at bounding box center [301, 175] width 43 height 9
checkbox input "true"
click at [334, 170] on span "تاكيد" at bounding box center [344, 175] width 40 height 14
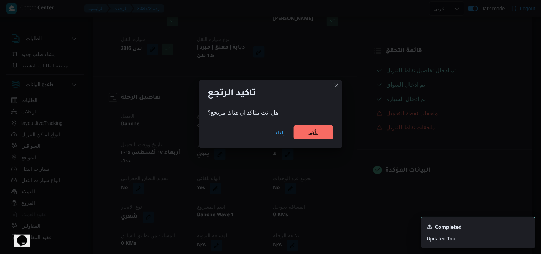
click at [320, 129] on span "تأكيد" at bounding box center [313, 132] width 40 height 14
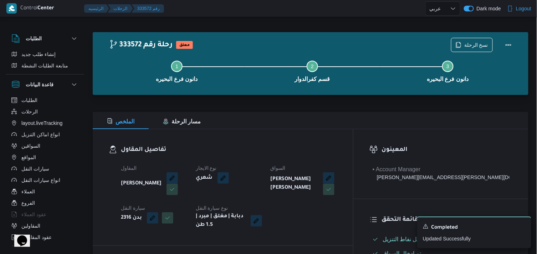
scroll to position [0, 0]
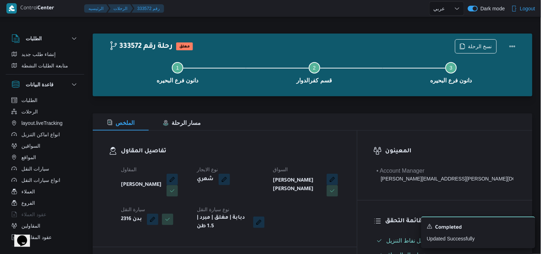
select select "ar"
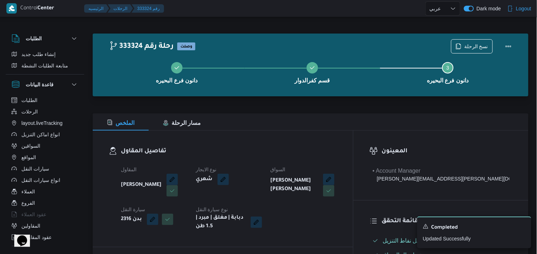
select select "ar"
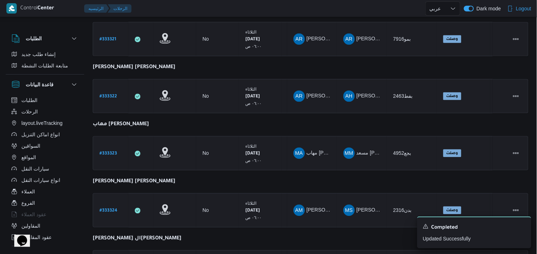
scroll to position [535, 0]
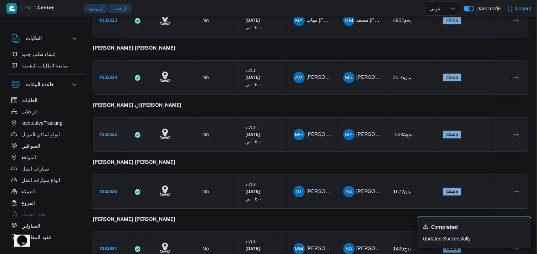
click at [114, 133] on b "# 333325" at bounding box center [107, 135] width 17 height 5
select select "ar"
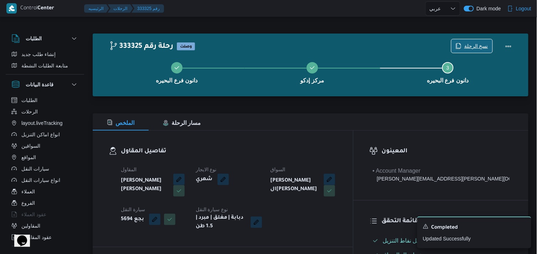
click at [465, 44] on span "نسخ الرحلة" at bounding box center [476, 46] width 24 height 9
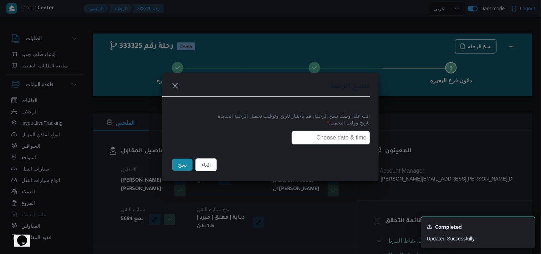
click at [315, 137] on input "text" at bounding box center [331, 138] width 78 height 14
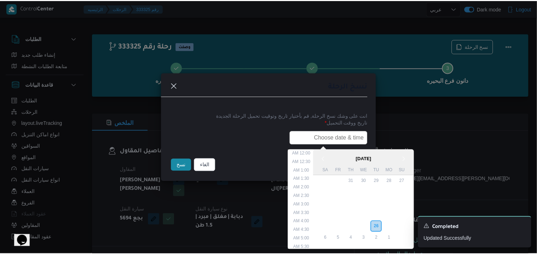
scroll to position [151, 0]
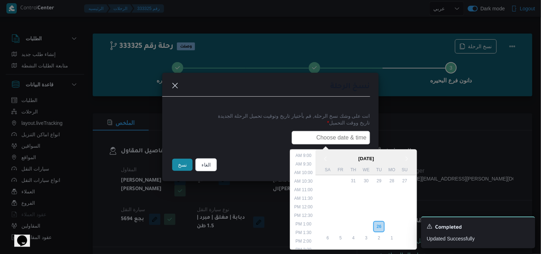
type input "27/08/2025 6:00AM"
click at [182, 169] on button "نسخ" at bounding box center [182, 165] width 20 height 12
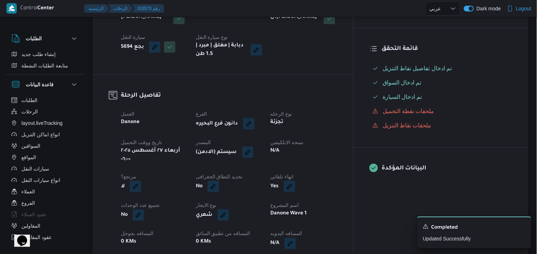
scroll to position [170, 0]
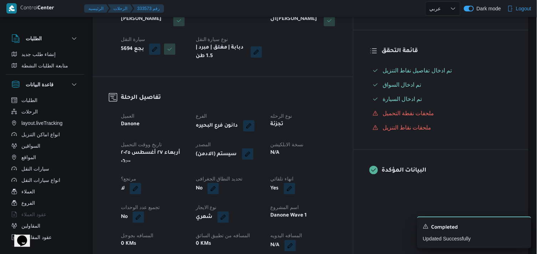
click at [253, 153] on button "button" at bounding box center [247, 153] width 11 height 11
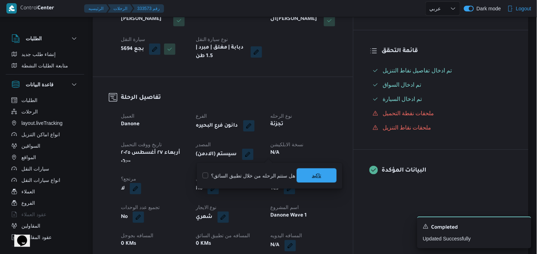
click at [300, 175] on span "تاكيد" at bounding box center [317, 175] width 40 height 14
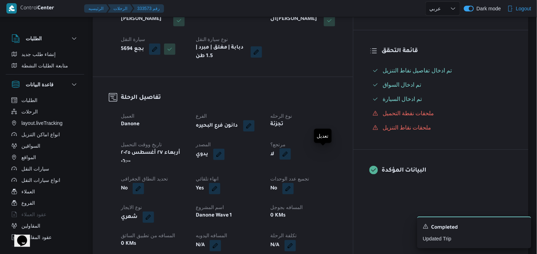
click at [291, 156] on button "button" at bounding box center [284, 153] width 11 height 11
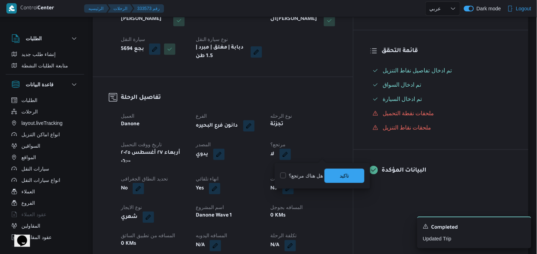
click at [314, 173] on label "هل هناك مرتجع؟" at bounding box center [301, 175] width 43 height 9
checkbox input "true"
click at [344, 173] on span "تاكيد" at bounding box center [344, 175] width 9 height 9
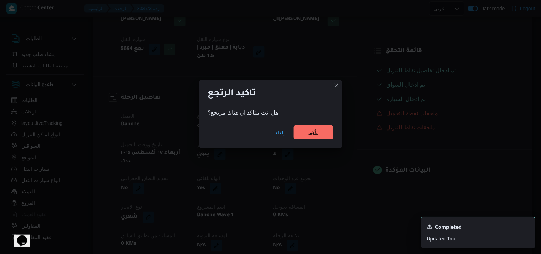
click at [315, 130] on span "تأكيد" at bounding box center [313, 132] width 9 height 9
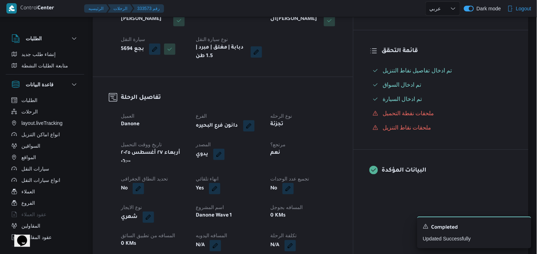
scroll to position [0, 0]
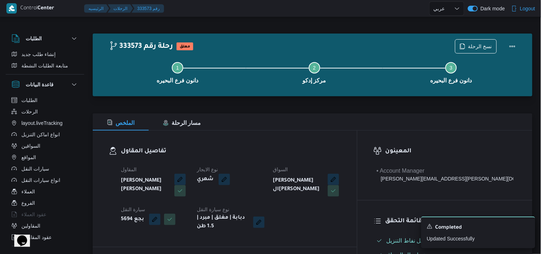
select select "ar"
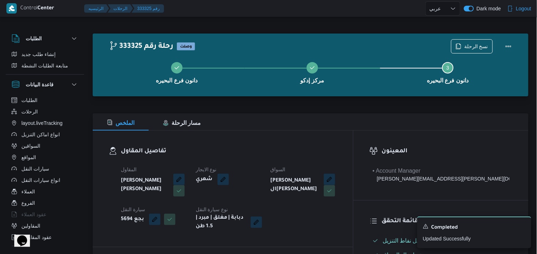
select select "ar"
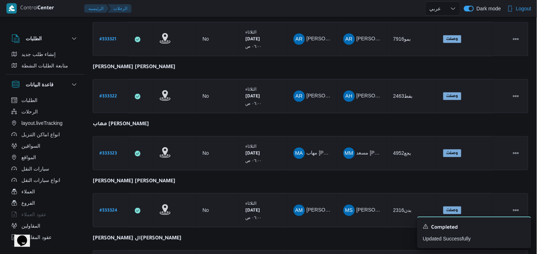
scroll to position [535, 0]
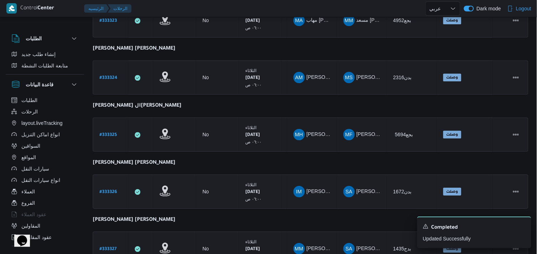
click at [111, 190] on b "# 333326" at bounding box center [107, 192] width 17 height 5
select select "ar"
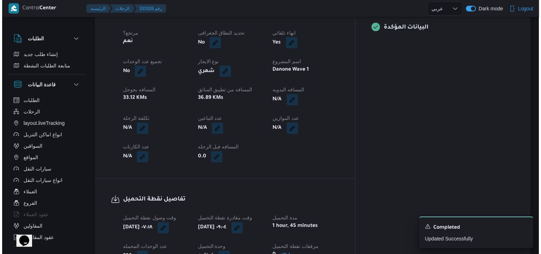
scroll to position [18, 0]
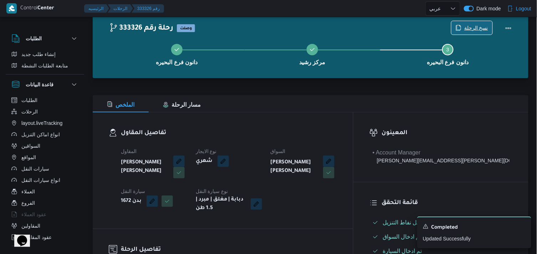
click at [468, 29] on span "نسخ الرحلة" at bounding box center [476, 28] width 24 height 9
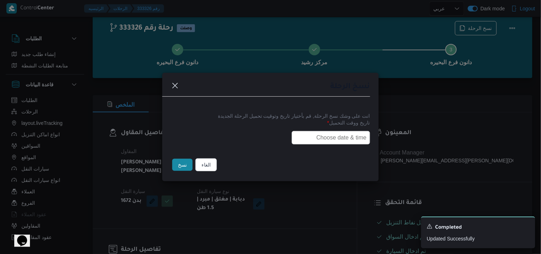
click at [305, 134] on input "text" at bounding box center [331, 138] width 78 height 14
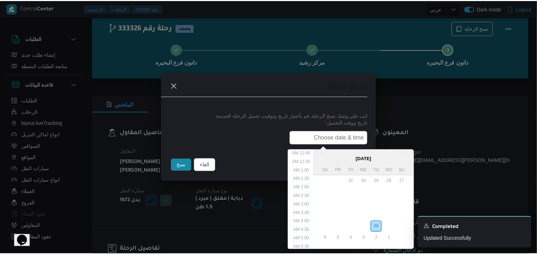
scroll to position [151, 0]
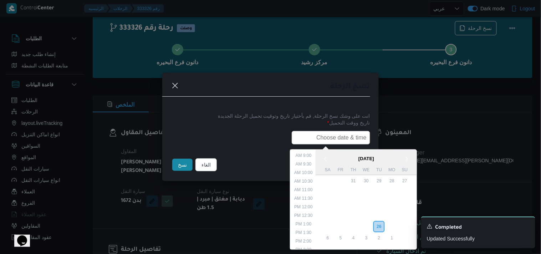
type input "27/08/2025 6:00AM"
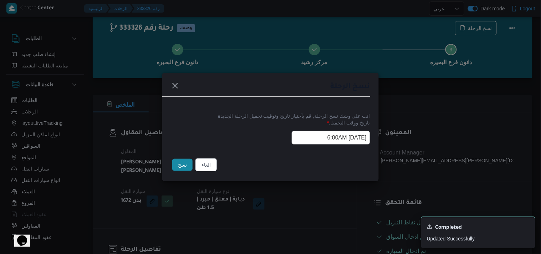
click at [186, 168] on button "نسخ" at bounding box center [182, 165] width 20 height 12
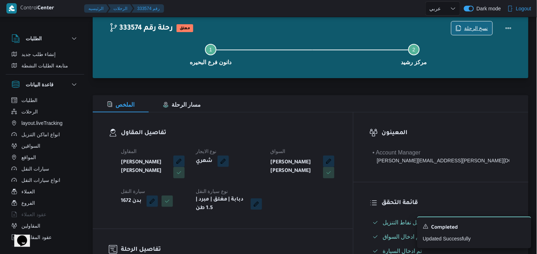
scroll to position [240, 0]
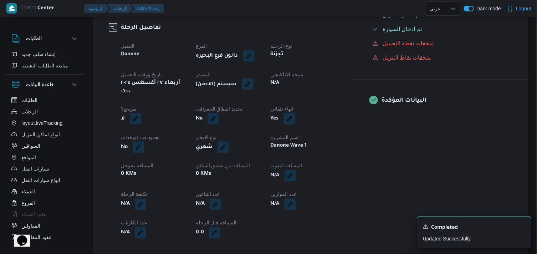
click at [253, 84] on button "button" at bounding box center [247, 83] width 11 height 11
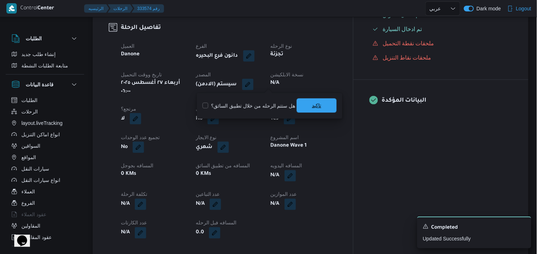
click at [311, 98] on span "تاكيد" at bounding box center [317, 105] width 40 height 14
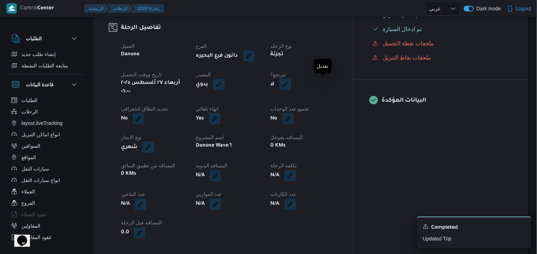
click at [291, 85] on button "button" at bounding box center [284, 84] width 11 height 11
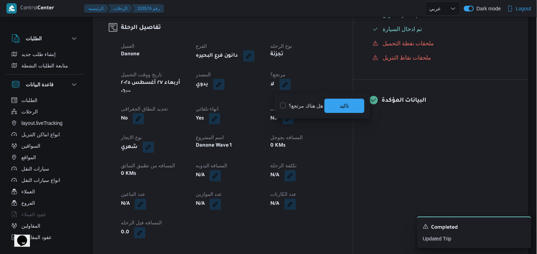
click at [308, 108] on label "هل هناك مرتجع؟" at bounding box center [301, 106] width 43 height 9
checkbox input "true"
click at [332, 100] on span "تاكيد" at bounding box center [344, 105] width 40 height 14
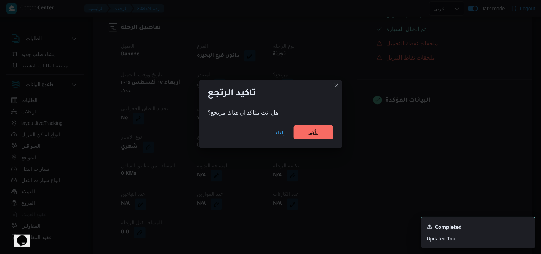
click at [309, 127] on span "تأكيد" at bounding box center [313, 132] width 40 height 14
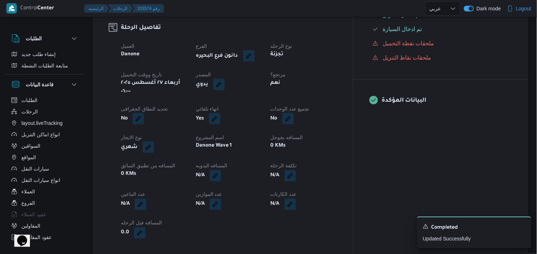
scroll to position [18, 0]
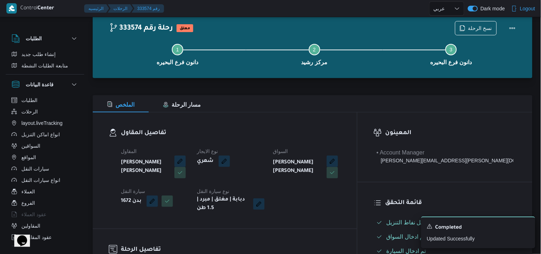
select select "ar"
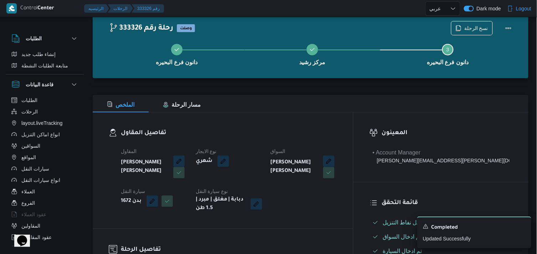
select select "ar"
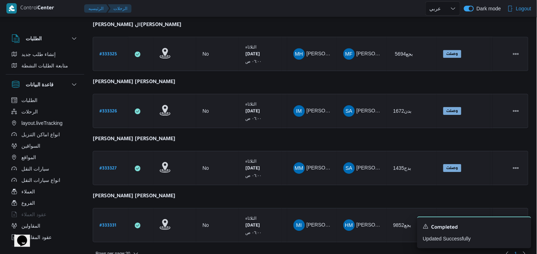
scroll to position [622, 0]
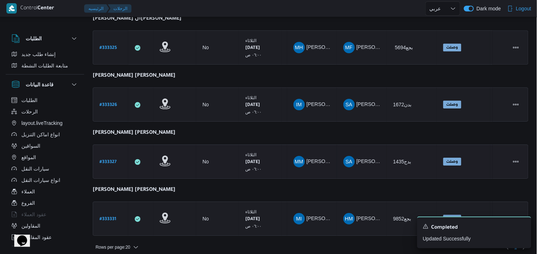
click at [111, 160] on b "# 333327" at bounding box center [107, 162] width 17 height 5
select select "ar"
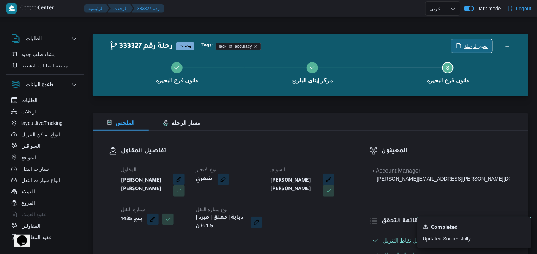
click at [458, 47] on icon "button" at bounding box center [459, 45] width 4 height 5
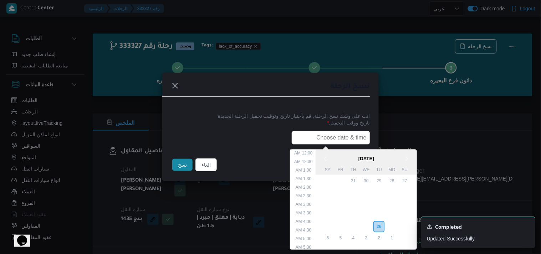
click at [329, 138] on input "text" at bounding box center [331, 138] width 78 height 14
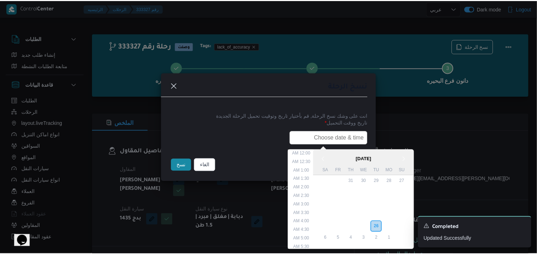
scroll to position [160, 0]
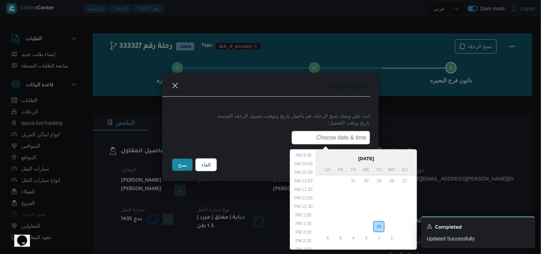
type input "27/08/2025 6:00AM"
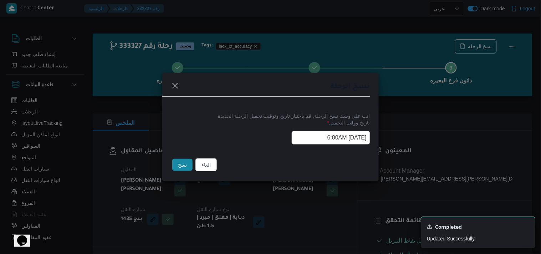
click at [188, 165] on button "نسخ" at bounding box center [182, 165] width 20 height 12
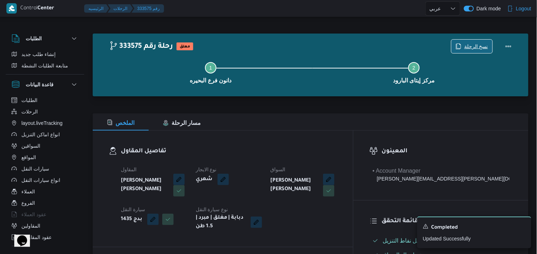
scroll to position [222, 0]
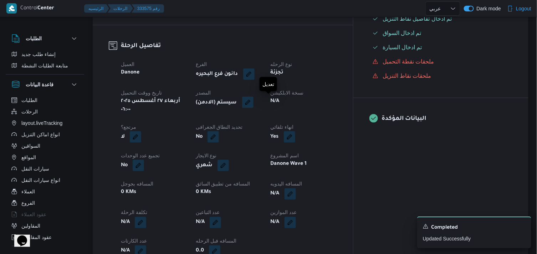
click at [253, 98] on button "button" at bounding box center [247, 102] width 11 height 11
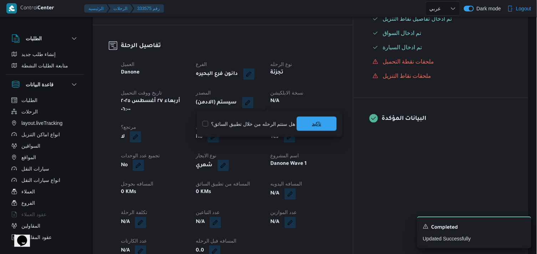
click at [313, 124] on span "تاكيد" at bounding box center [316, 123] width 9 height 9
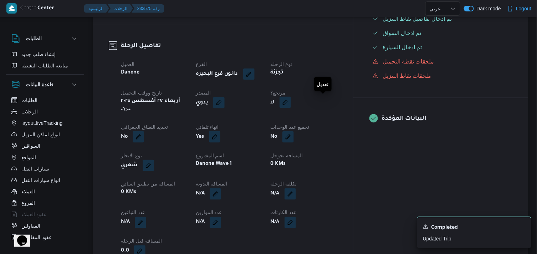
click at [291, 106] on button "button" at bounding box center [284, 102] width 11 height 11
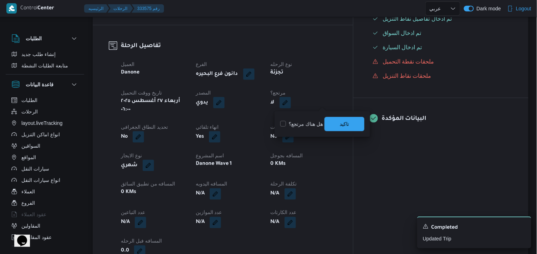
click at [301, 123] on label "هل هناك مرتجع؟" at bounding box center [301, 124] width 43 height 9
checkbox input "true"
click at [338, 122] on span "تاكيد" at bounding box center [344, 124] width 40 height 14
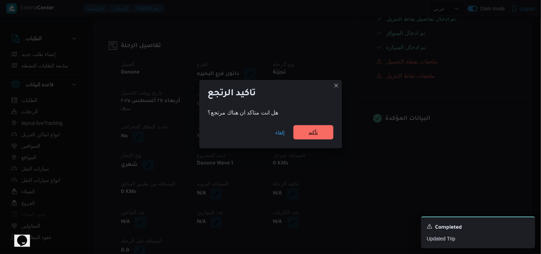
click at [307, 132] on span "تأكيد" at bounding box center [313, 132] width 40 height 14
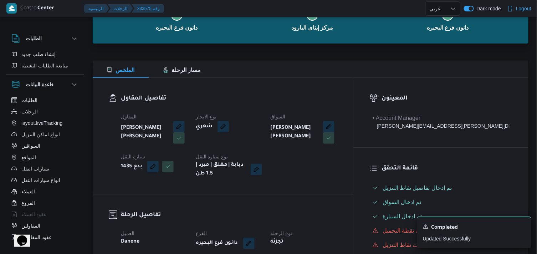
scroll to position [0, 0]
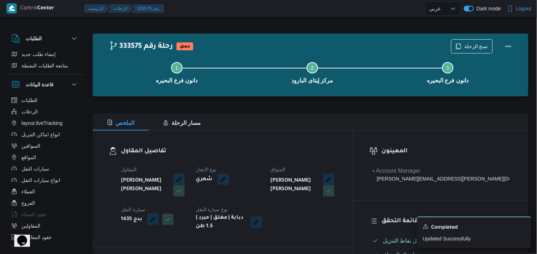
select select "ar"
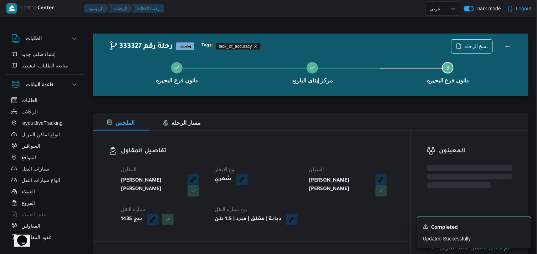
select select "ar"
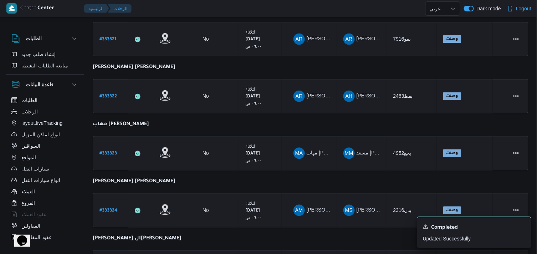
scroll to position [535, 0]
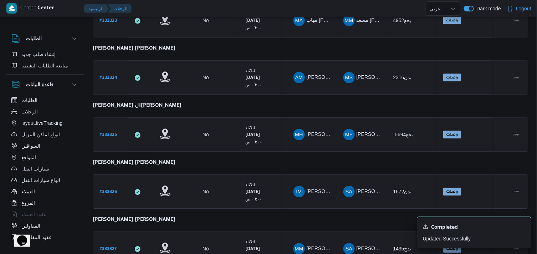
drag, startPoint x: 536, startPoint y: 175, endPoint x: 540, endPoint y: 176, distance: 4.7
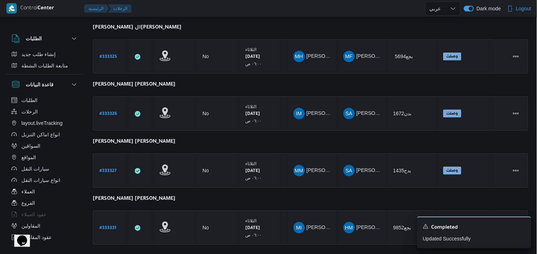
scroll to position [622, 0]
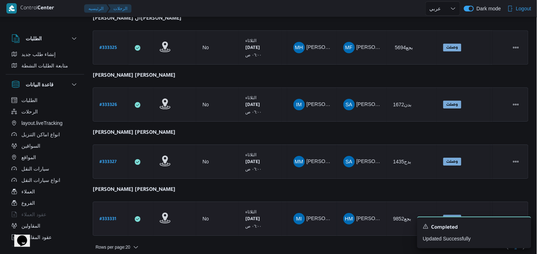
click at [100, 215] on div "# 333331" at bounding box center [111, 218] width 28 height 15
click at [103, 217] on b "# 333331" at bounding box center [107, 219] width 17 height 5
select select "ar"
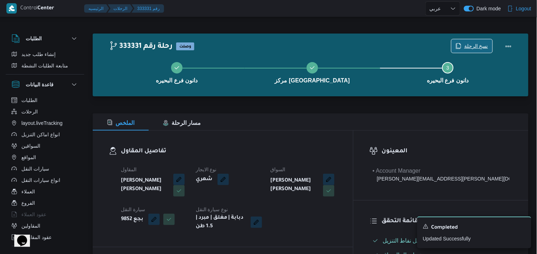
click at [474, 46] on span "نسخ الرحلة" at bounding box center [476, 46] width 24 height 9
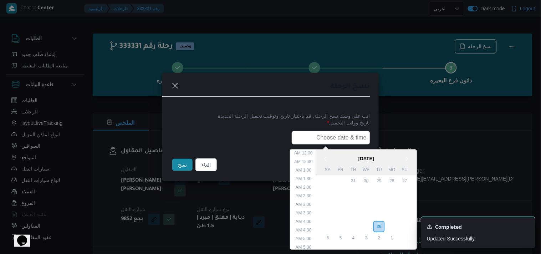
click at [344, 132] on input "text" at bounding box center [331, 138] width 78 height 14
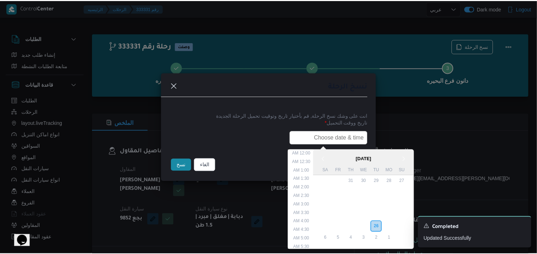
scroll to position [160, 0]
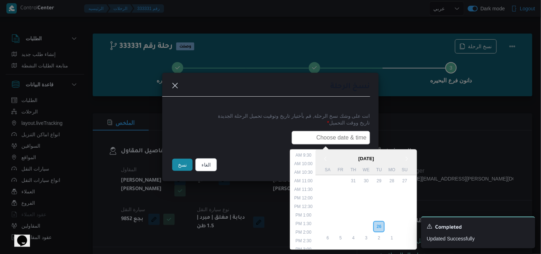
type input "27/08/2025 6:00AM"
click at [186, 168] on button "نسخ" at bounding box center [182, 165] width 20 height 12
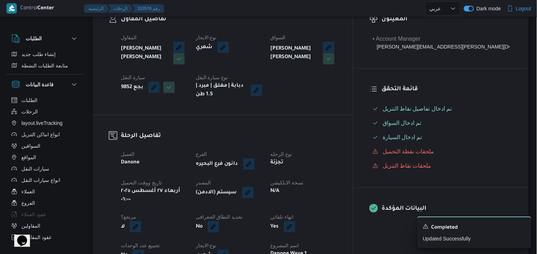
scroll to position [152, 0]
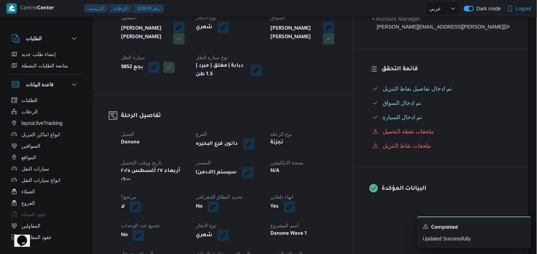
click at [253, 172] on span at bounding box center [245, 172] width 15 height 11
click at [253, 172] on button "button" at bounding box center [247, 171] width 11 height 11
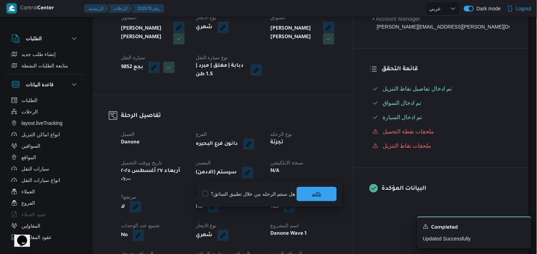
click at [306, 189] on span "تاكيد" at bounding box center [317, 194] width 40 height 14
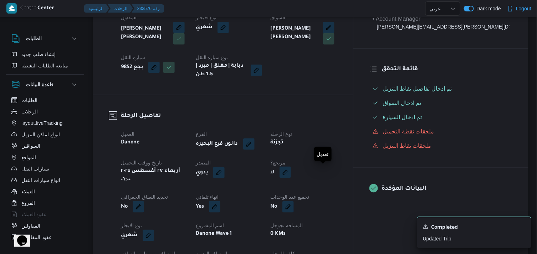
click at [291, 172] on button "button" at bounding box center [284, 171] width 11 height 11
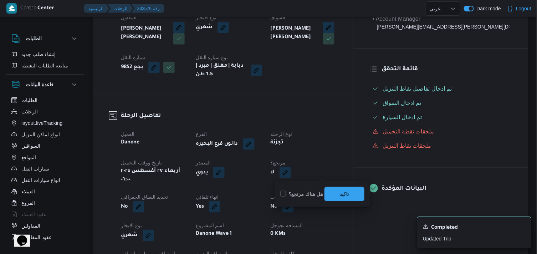
click at [298, 192] on label "هل هناك مرتجع؟" at bounding box center [301, 194] width 43 height 9
checkbox input "true"
click at [339, 190] on span "تاكيد" at bounding box center [344, 193] width 40 height 14
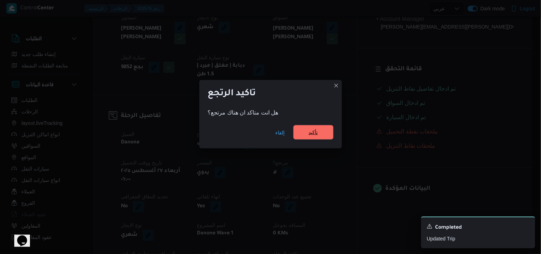
click at [314, 133] on span "تأكيد" at bounding box center [313, 132] width 9 height 9
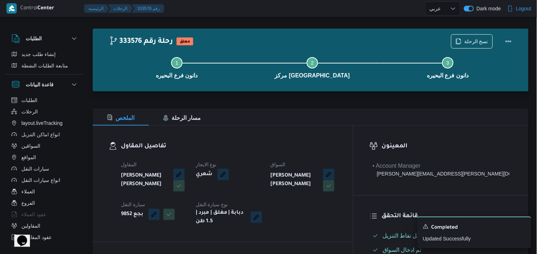
scroll to position [0, 0]
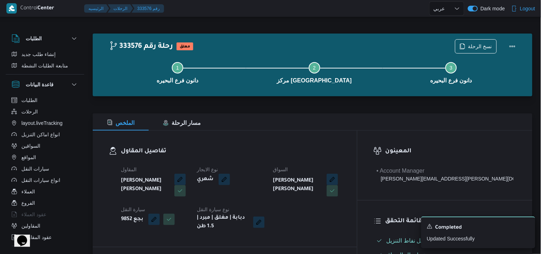
select select "ar"
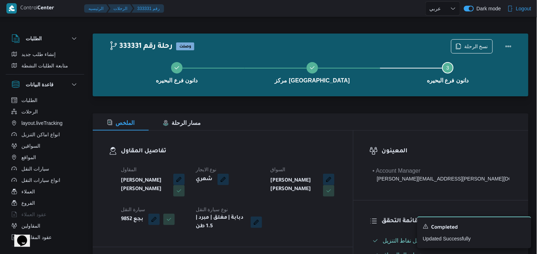
select select "ar"
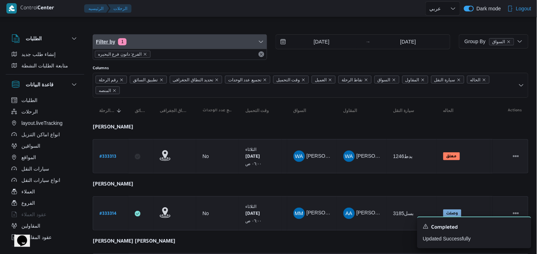
click at [263, 41] on icon "button" at bounding box center [261, 42] width 6 height 6
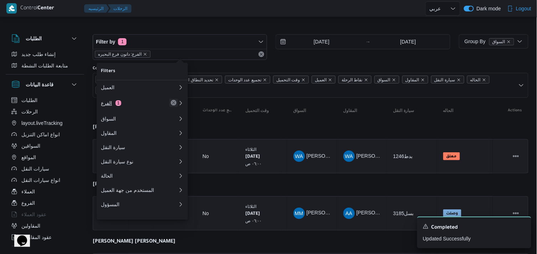
click at [173, 103] on button "Remove" at bounding box center [173, 102] width 9 height 9
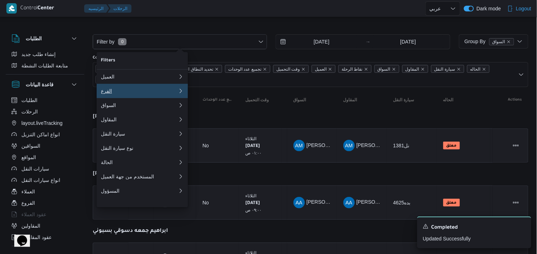
click at [158, 92] on div "الفرع" at bounding box center [138, 91] width 74 height 6
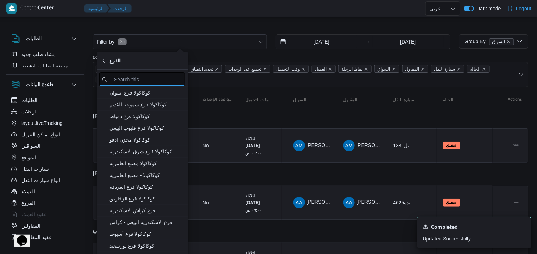
type input "ا"
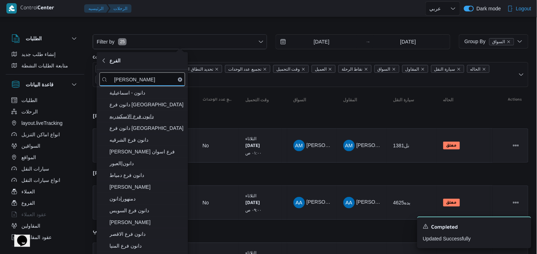
type input "[PERSON_NAME]"
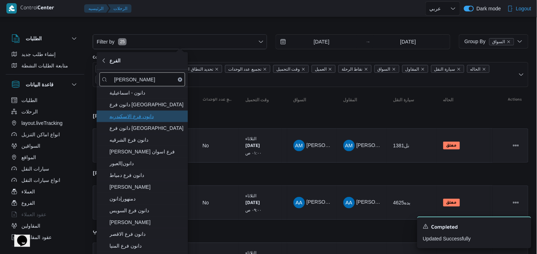
click at [148, 115] on span "دانون فرع الاسكندريه" at bounding box center [146, 116] width 74 height 9
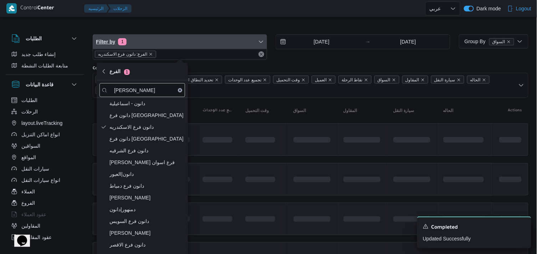
click at [166, 38] on span "Filter by 1" at bounding box center [180, 42] width 174 height 14
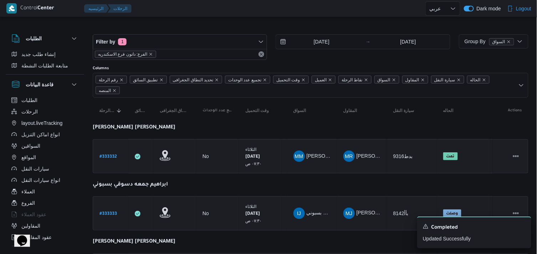
click at [162, 25] on div at bounding box center [311, 28] width 436 height 11
click at [114, 156] on b "# 333332" at bounding box center [107, 156] width 17 height 5
select select "ar"
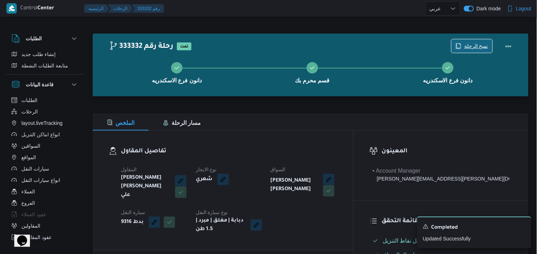
click at [468, 47] on span "نسخ الرحلة" at bounding box center [476, 46] width 24 height 9
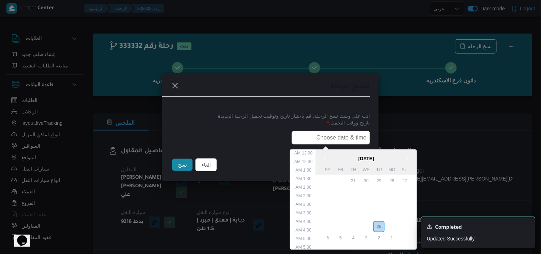
scroll to position [160, 0]
click at [351, 134] on input "text" at bounding box center [331, 138] width 78 height 14
click at [367, 222] on div "27" at bounding box center [366, 227] width 14 height 14
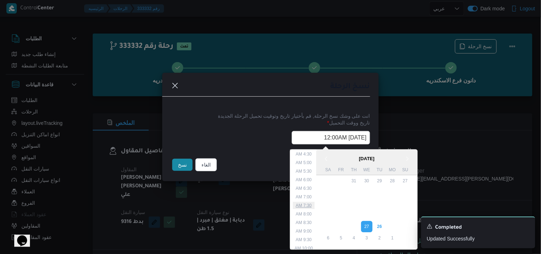
click at [307, 204] on li "7:30 AM" at bounding box center [304, 205] width 22 height 7
type input "27/08/2025 7:30AM"
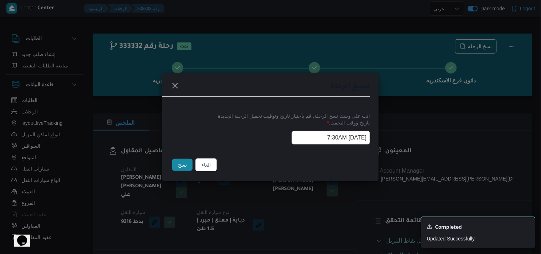
click at [308, 136] on input "27/08/2025 7:30AM" at bounding box center [331, 138] width 78 height 14
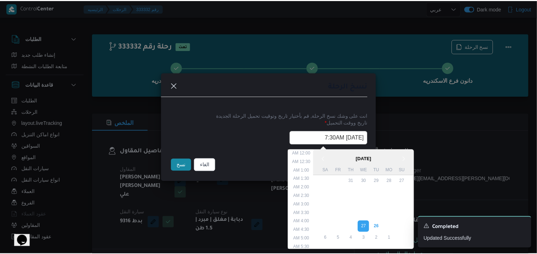
scroll to position [83, 0]
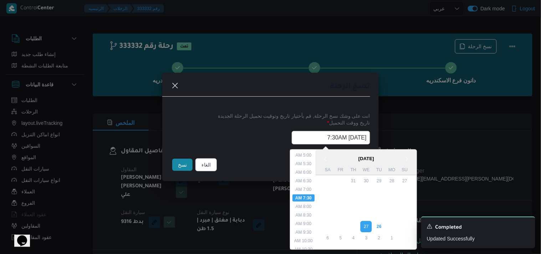
click at [308, 136] on input "27/08/2025 7:30AM" at bounding box center [331, 138] width 78 height 14
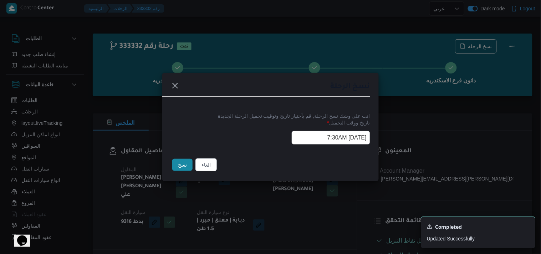
click at [181, 166] on button "نسخ" at bounding box center [182, 165] width 20 height 12
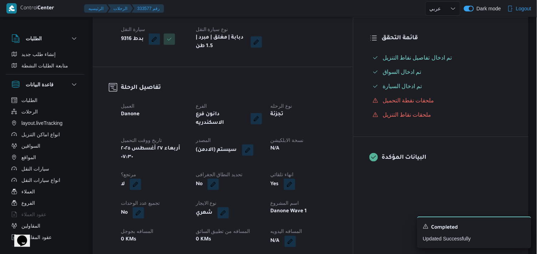
scroll to position [201, 0]
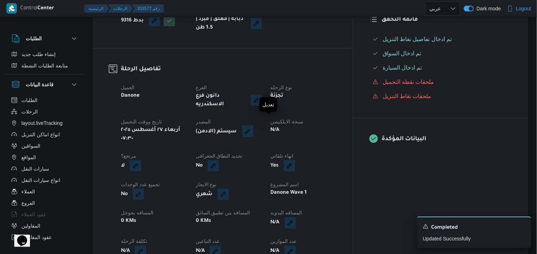
click at [253, 125] on button "button" at bounding box center [247, 130] width 11 height 11
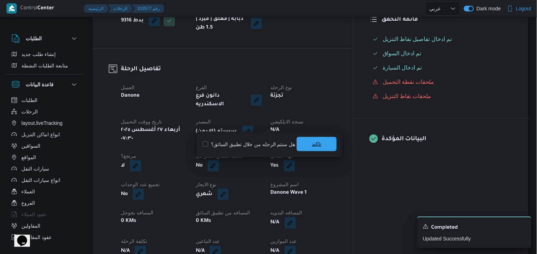
click at [302, 145] on span "تاكيد" at bounding box center [317, 144] width 40 height 14
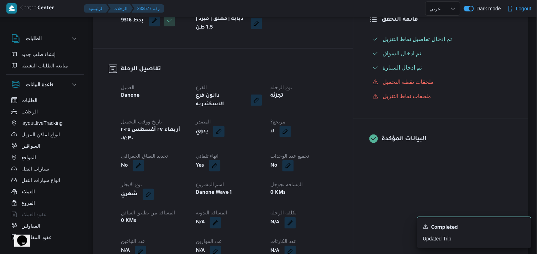
drag, startPoint x: 324, startPoint y: 121, endPoint x: 328, endPoint y: 117, distance: 5.8
click at [291, 126] on span at bounding box center [283, 131] width 15 height 11
click at [291, 125] on button "button" at bounding box center [284, 130] width 11 height 11
click at [290, 143] on label "هل هناك مرتجع؟" at bounding box center [301, 144] width 43 height 9
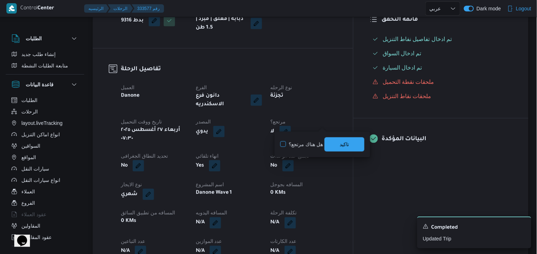
checkbox input "true"
click at [327, 143] on span "تاكيد" at bounding box center [344, 144] width 40 height 14
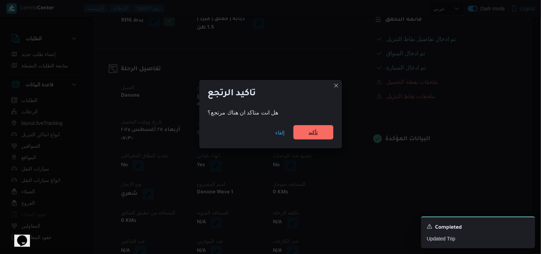
click at [323, 134] on span "تأكيد" at bounding box center [313, 132] width 40 height 14
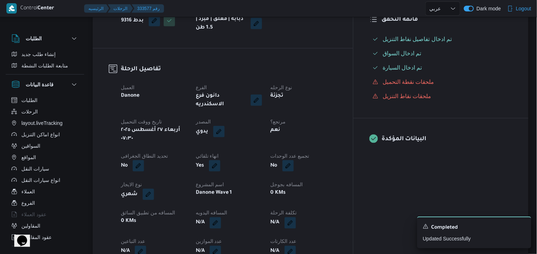
select select "ar"
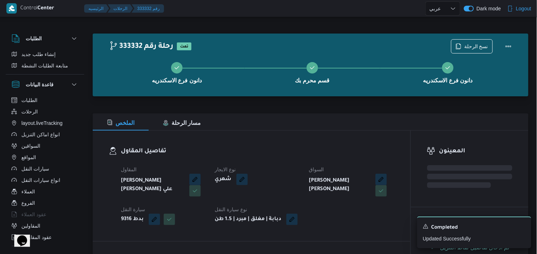
select select "ar"
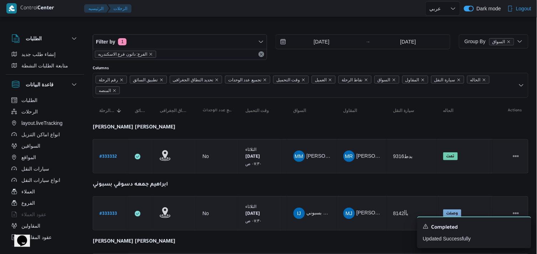
click at [109, 211] on b "# 333333" at bounding box center [107, 213] width 17 height 5
select select "ar"
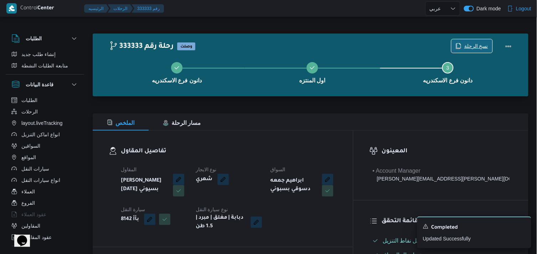
click at [480, 47] on span "نسخ الرحلة" at bounding box center [476, 46] width 24 height 9
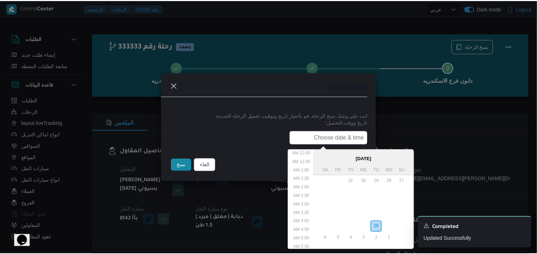
scroll to position [160, 0]
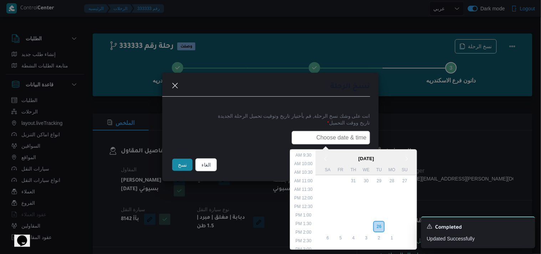
click at [352, 135] on input "text" at bounding box center [331, 138] width 78 height 14
paste input "27/08/2025 7:30AM"
type input "27/08/2025 7:30AM"
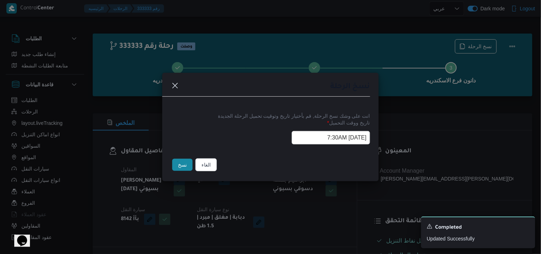
click at [184, 162] on button "نسخ" at bounding box center [182, 165] width 20 height 12
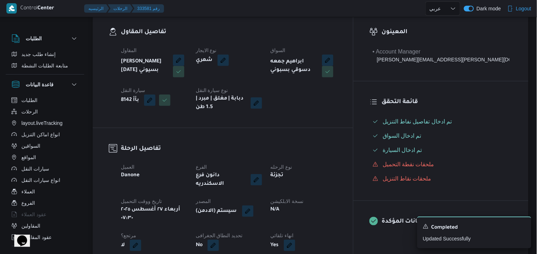
scroll to position [117, 0]
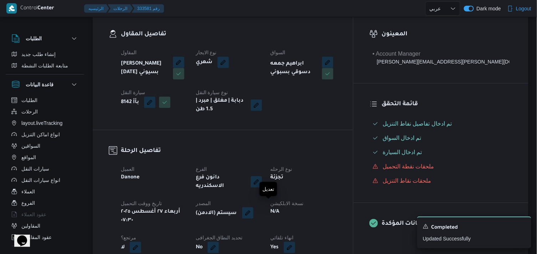
click at [253, 209] on button "button" at bounding box center [247, 212] width 11 height 11
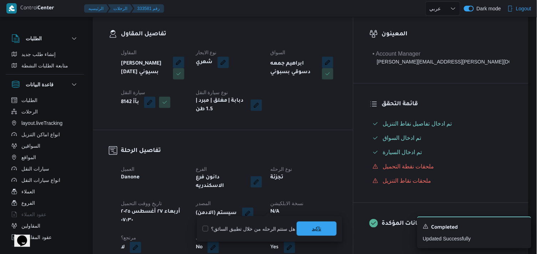
click at [305, 226] on span "تاكيد" at bounding box center [317, 228] width 40 height 14
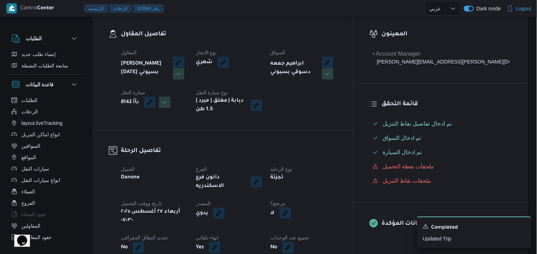
click at [291, 209] on button "button" at bounding box center [284, 212] width 11 height 11
click at [314, 231] on label "هل هناك مرتجع؟" at bounding box center [301, 229] width 43 height 9
checkbox input "true"
click at [335, 227] on span "تاكيد" at bounding box center [344, 228] width 40 height 14
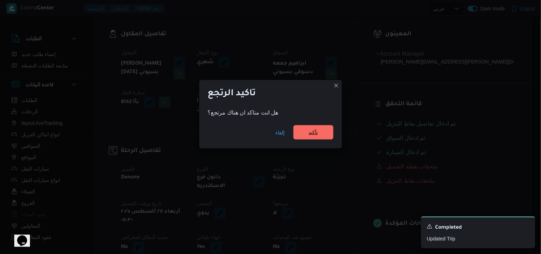
click at [316, 137] on span "تأكيد" at bounding box center [313, 132] width 9 height 9
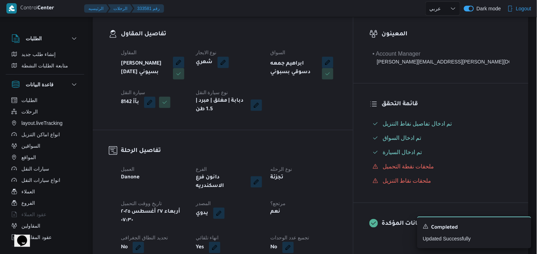
scroll to position [0, 0]
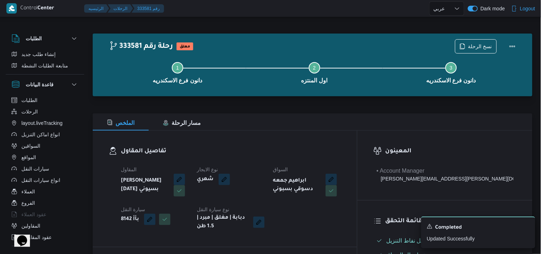
select select "ar"
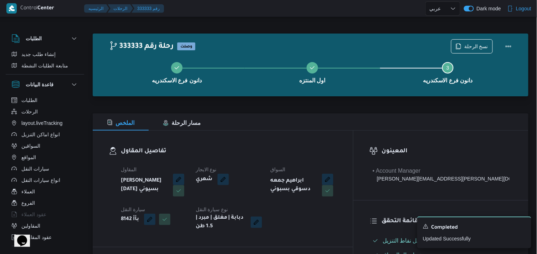
select select "ar"
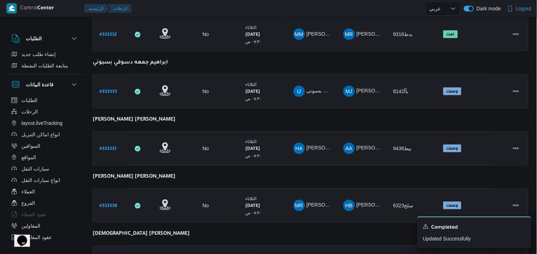
scroll to position [120, 0]
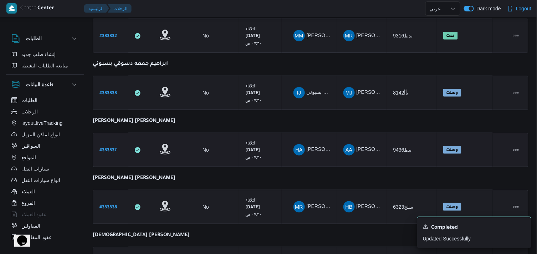
click at [110, 145] on link "# 333337" at bounding box center [107, 150] width 17 height 10
select select "ar"
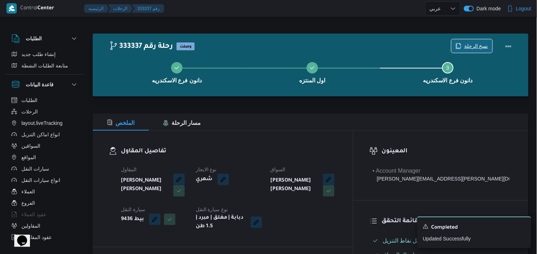
click at [479, 43] on span "نسخ الرحلة" at bounding box center [476, 46] width 24 height 9
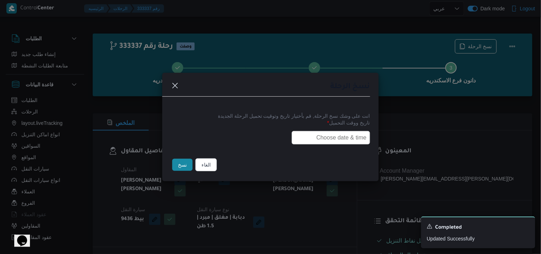
click at [315, 137] on input "text" at bounding box center [331, 138] width 78 height 14
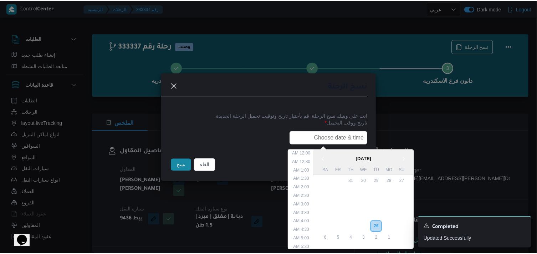
scroll to position [160, 0]
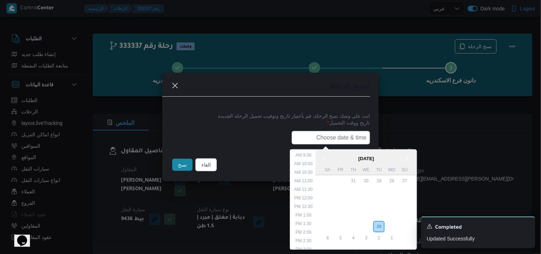
type input "27/08/2025 7:30AM"
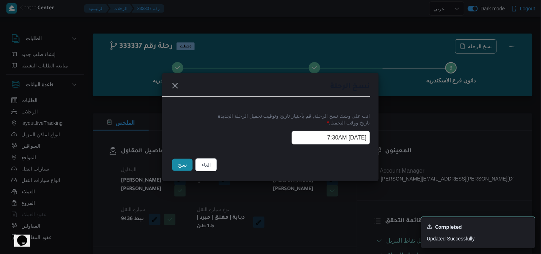
click at [178, 169] on button "نسخ" at bounding box center [182, 165] width 20 height 12
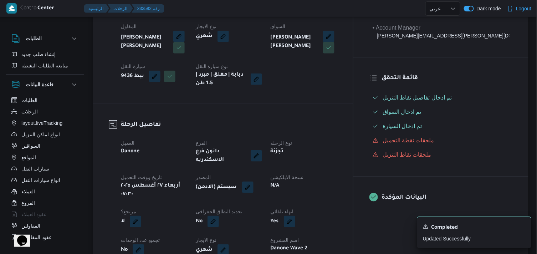
scroll to position [144, 0]
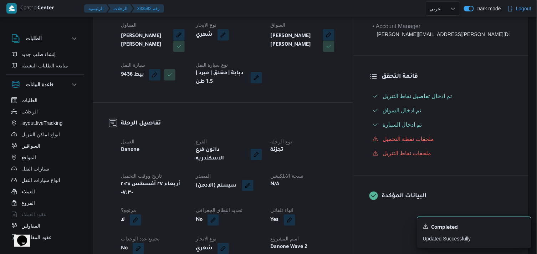
click at [253, 180] on button "button" at bounding box center [247, 185] width 11 height 11
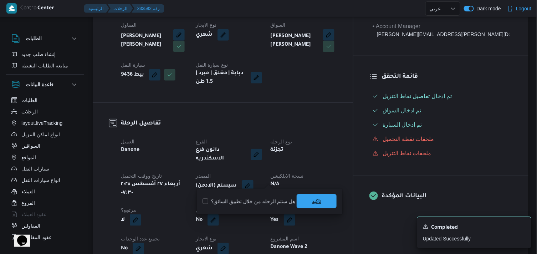
click at [304, 194] on span "تاكيد" at bounding box center [317, 201] width 40 height 14
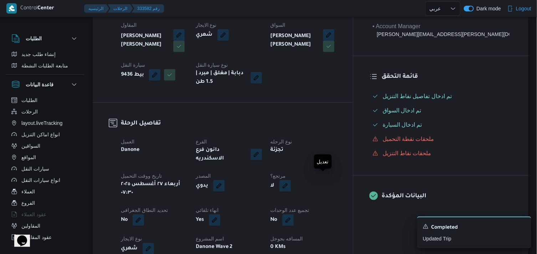
click at [291, 180] on button "button" at bounding box center [284, 185] width 11 height 11
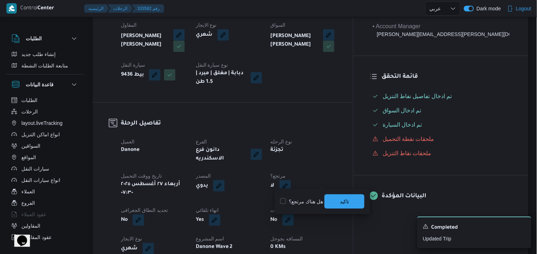
click at [308, 200] on label "هل هناك مرتجع؟" at bounding box center [301, 201] width 43 height 9
checkbox input "true"
click at [336, 200] on span "تاكيد" at bounding box center [344, 201] width 40 height 14
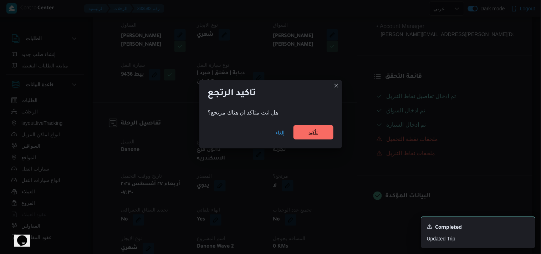
click at [317, 133] on span "تأكيد" at bounding box center [313, 132] width 9 height 9
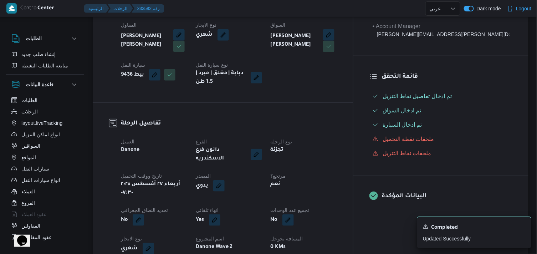
select select "ar"
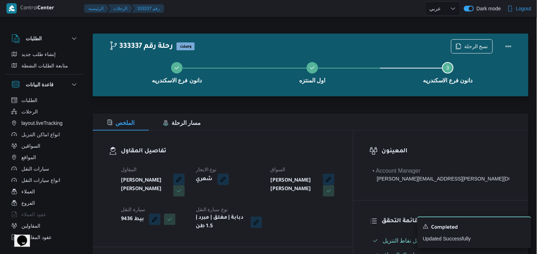
select select "ar"
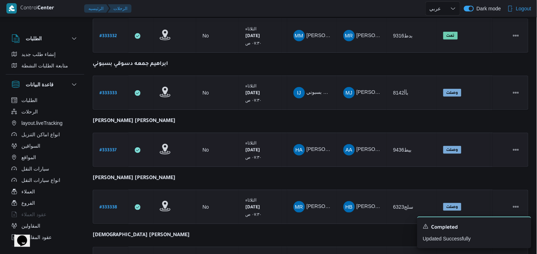
scroll to position [136, 0]
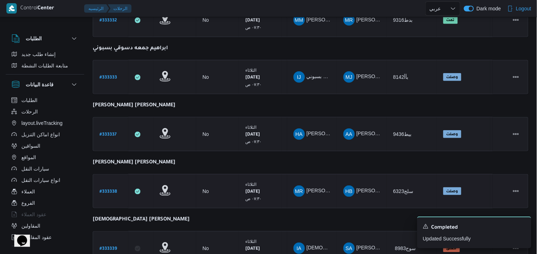
click at [110, 189] on b "# 333338" at bounding box center [107, 191] width 17 height 5
select select "ar"
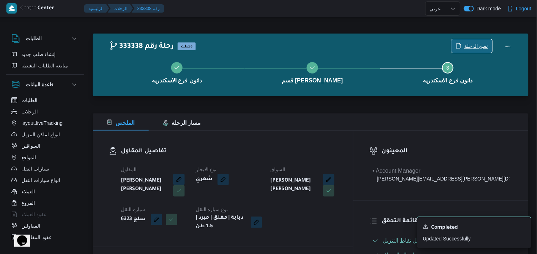
click at [460, 44] on icon "button" at bounding box center [459, 46] width 6 height 6
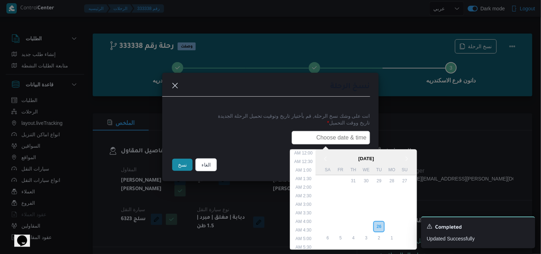
click at [336, 133] on input "text" at bounding box center [331, 138] width 78 height 14
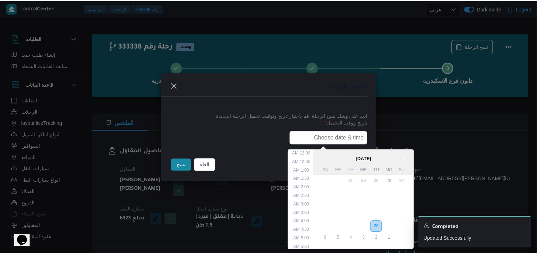
scroll to position [160, 0]
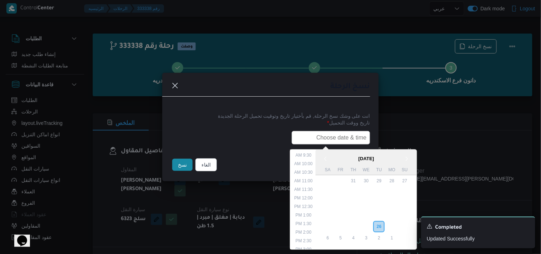
type input "27/08/2025 7:30AM"
click at [188, 167] on button "نسخ" at bounding box center [182, 165] width 20 height 12
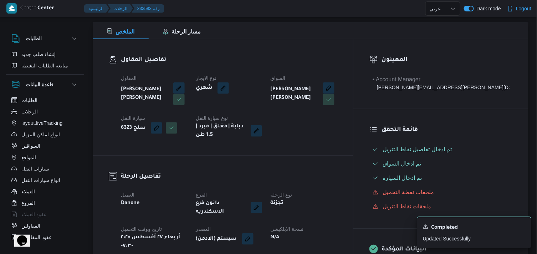
scroll to position [128, 0]
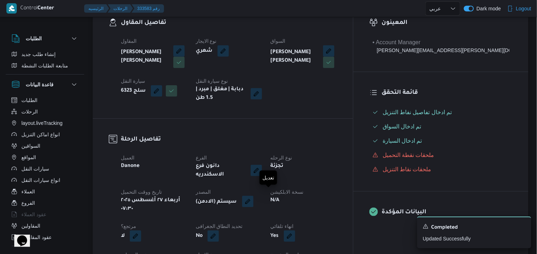
click at [253, 197] on button "button" at bounding box center [247, 201] width 11 height 11
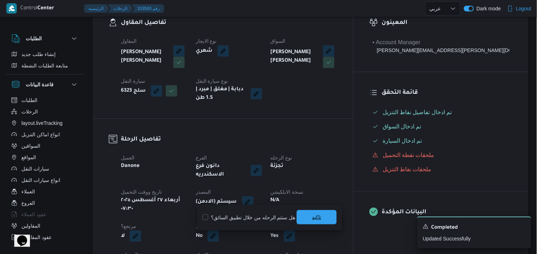
click at [301, 218] on span "تاكيد" at bounding box center [317, 217] width 40 height 14
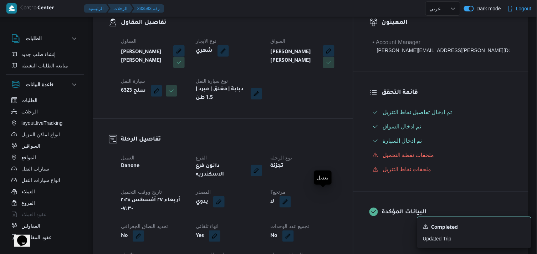
click at [291, 197] on button "button" at bounding box center [284, 201] width 11 height 11
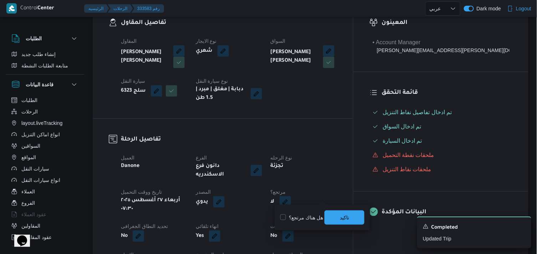
click at [307, 215] on label "هل هناك مرتجع؟" at bounding box center [301, 217] width 43 height 9
checkbox input "true"
click at [335, 218] on span "تاكيد" at bounding box center [344, 217] width 40 height 14
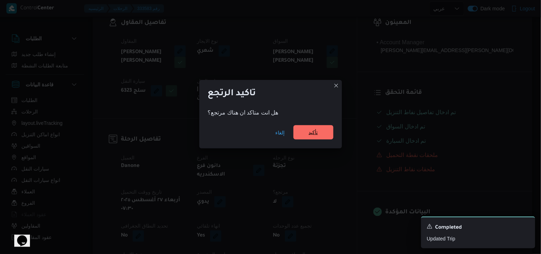
click at [324, 130] on span "تأكيد" at bounding box center [313, 132] width 40 height 14
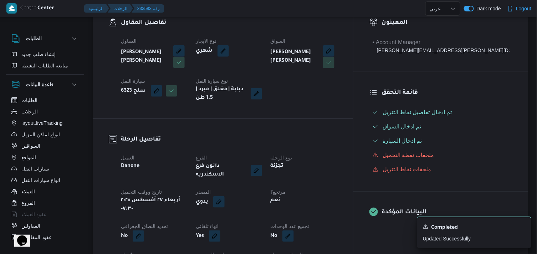
select select "ar"
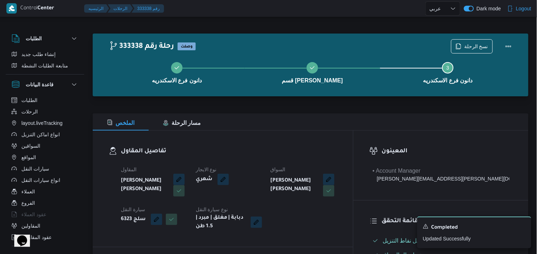
select select "ar"
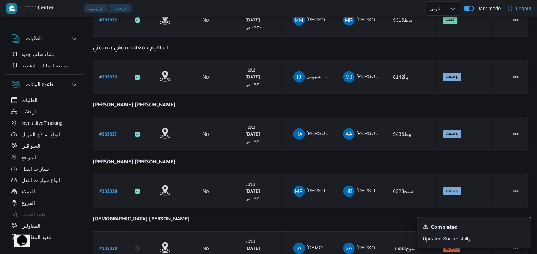
scroll to position [151, 0]
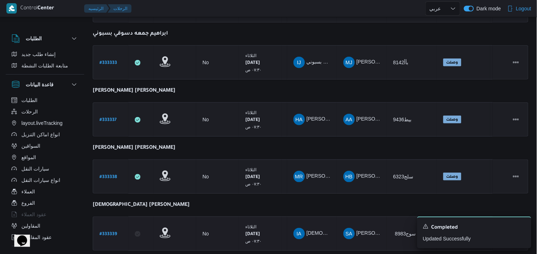
click at [104, 232] on b "# 333339" at bounding box center [107, 234] width 17 height 5
select select "ar"
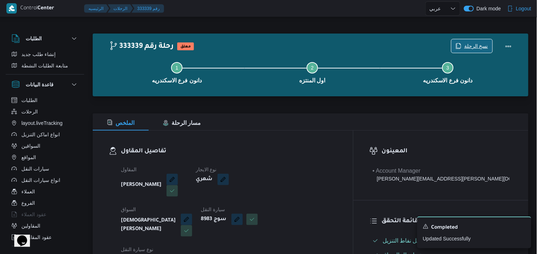
click at [478, 50] on span "نسخ الرحلة" at bounding box center [476, 46] width 24 height 9
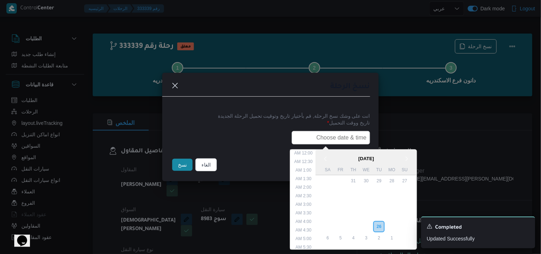
click at [333, 131] on input "text" at bounding box center [331, 138] width 78 height 14
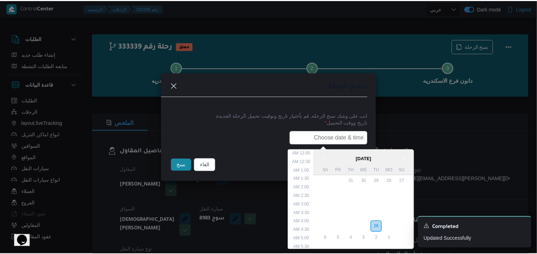
scroll to position [160, 0]
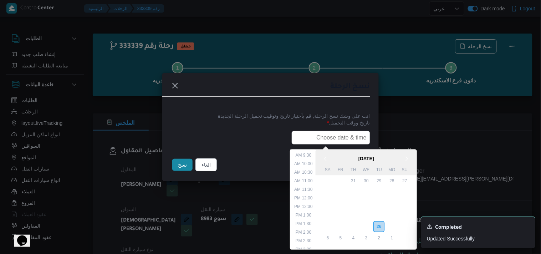
type input "27/08/2025 7:30AM"
click at [186, 166] on button "نسخ" at bounding box center [182, 165] width 20 height 12
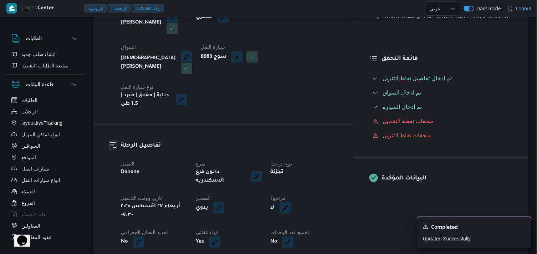
scroll to position [164, 0]
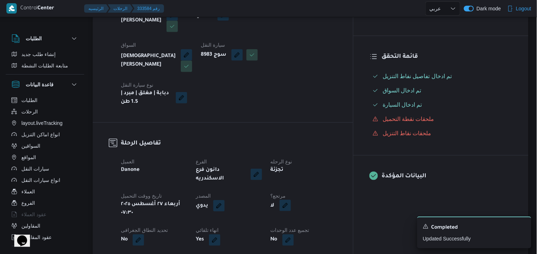
click at [291, 200] on button "button" at bounding box center [284, 205] width 11 height 11
click at [307, 182] on label "هل هناك مرتجع؟" at bounding box center [301, 181] width 43 height 9
checkbox input "true"
click at [343, 177] on span "تاكيد" at bounding box center [344, 181] width 9 height 9
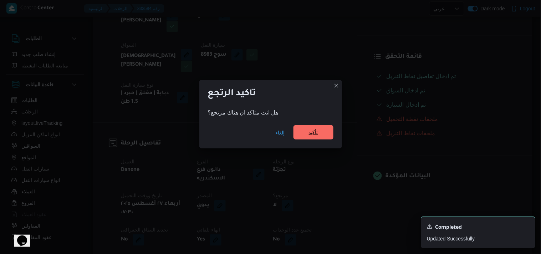
click at [319, 127] on span "تأكيد" at bounding box center [313, 132] width 40 height 14
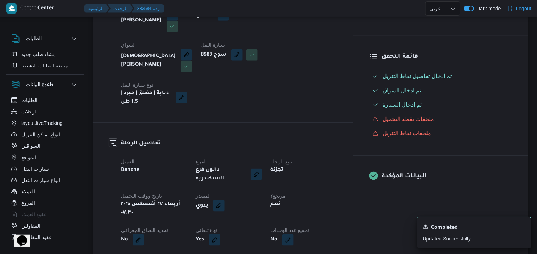
select select "ar"
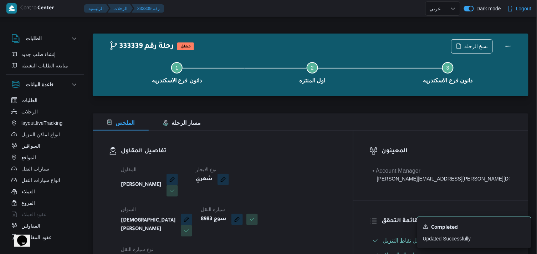
select select "ar"
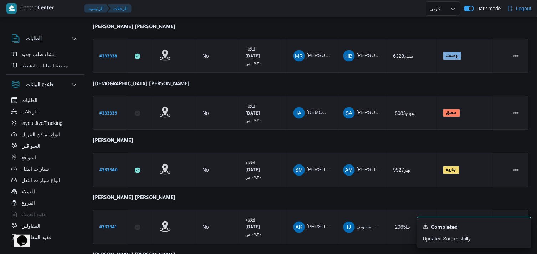
scroll to position [294, 0]
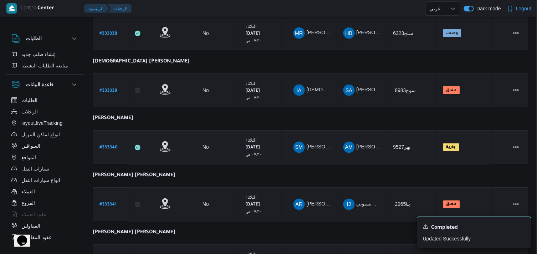
click at [101, 145] on b "# 333340" at bounding box center [108, 147] width 18 height 5
select select "ar"
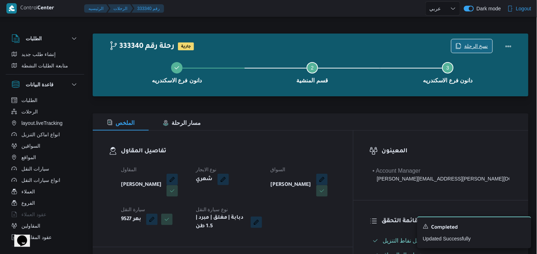
click at [465, 47] on span "نسخ الرحلة" at bounding box center [476, 46] width 24 height 9
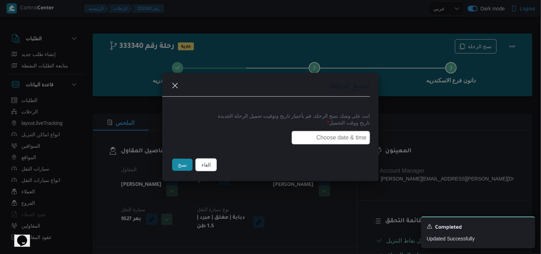
click at [326, 131] on input "text" at bounding box center [331, 138] width 78 height 14
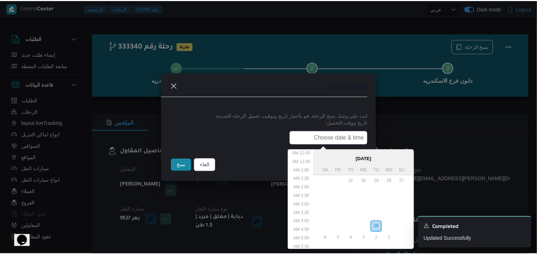
scroll to position [160, 0]
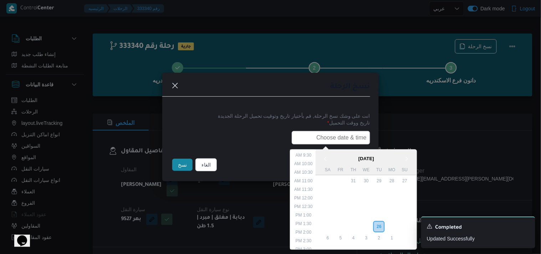
type input "27/08/2025 7:30AM"
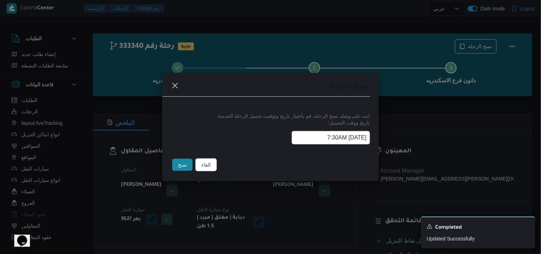
click at [181, 165] on button "نسخ" at bounding box center [182, 165] width 20 height 12
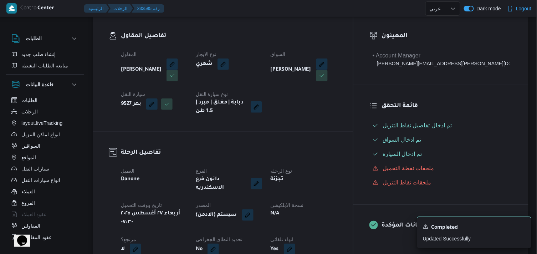
scroll to position [117, 0]
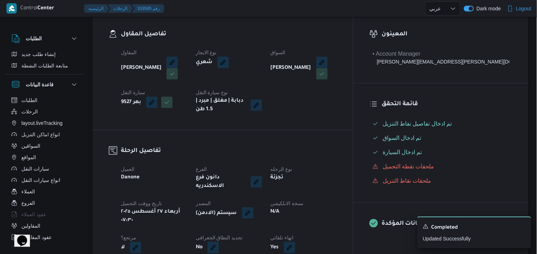
click at [253, 207] on button "button" at bounding box center [247, 212] width 11 height 11
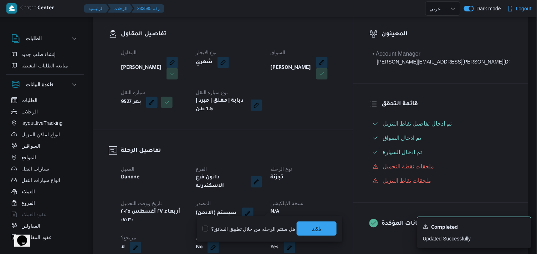
click at [306, 222] on span "تاكيد" at bounding box center [317, 228] width 40 height 14
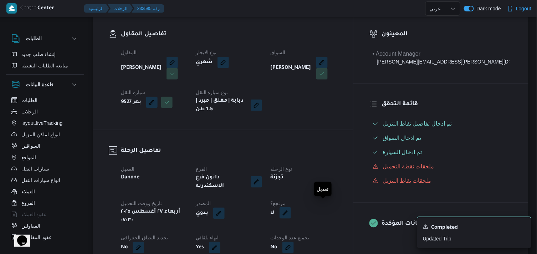
click at [291, 209] on button "button" at bounding box center [284, 212] width 11 height 11
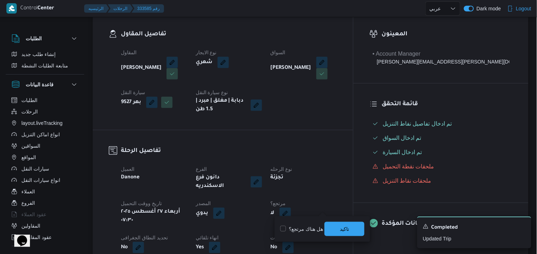
click at [312, 230] on label "هل هناك مرتجع؟" at bounding box center [301, 229] width 43 height 9
checkbox input "true"
click at [342, 233] on span "تاكيد" at bounding box center [344, 228] width 40 height 14
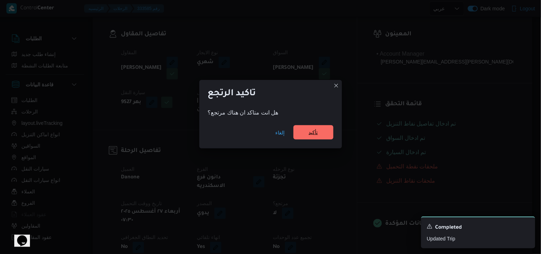
click at [319, 132] on span "تأكيد" at bounding box center [313, 132] width 40 height 14
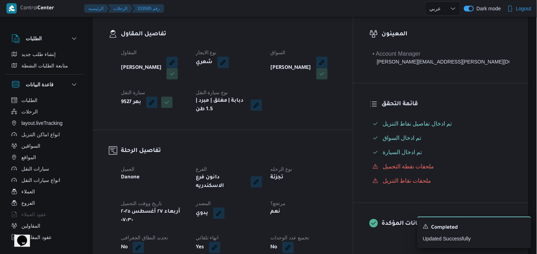
scroll to position [0, 0]
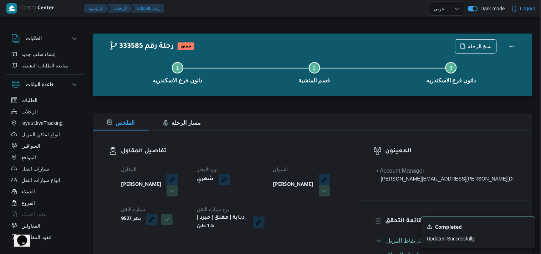
select select "ar"
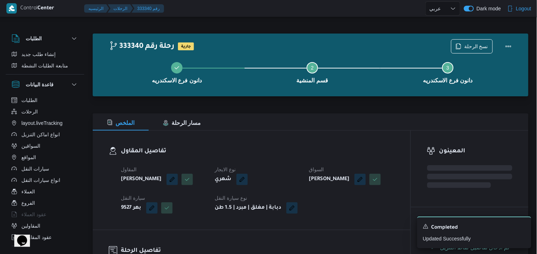
select select "ar"
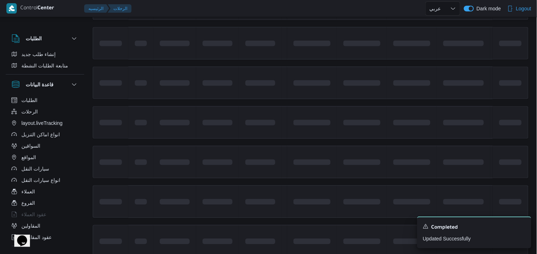
scroll to position [376, 0]
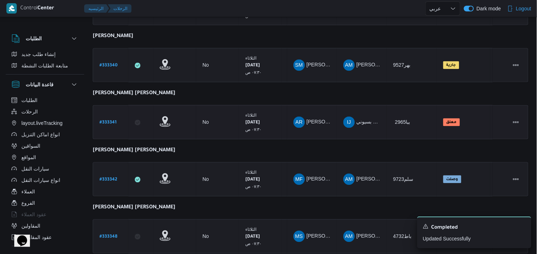
click at [110, 123] on link "# 333341" at bounding box center [107, 123] width 17 height 10
select select "ar"
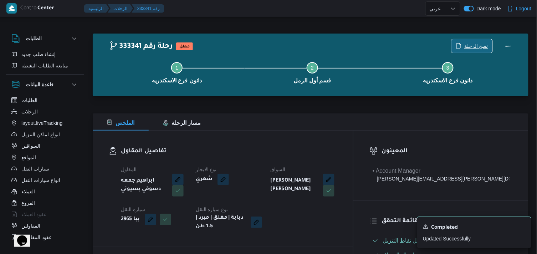
click at [461, 48] on icon "button" at bounding box center [459, 46] width 6 height 6
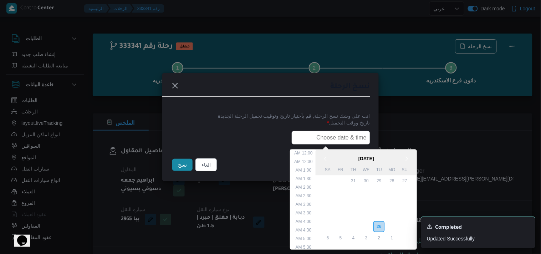
click at [325, 142] on input "text" at bounding box center [331, 138] width 78 height 14
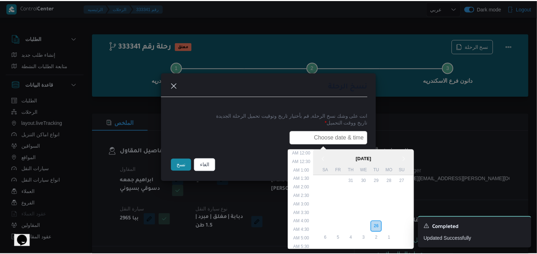
scroll to position [160, 0]
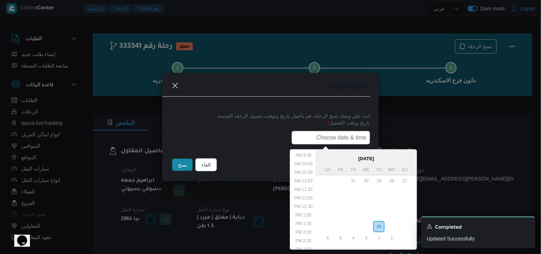
type input "27/08/2025 7:30AM"
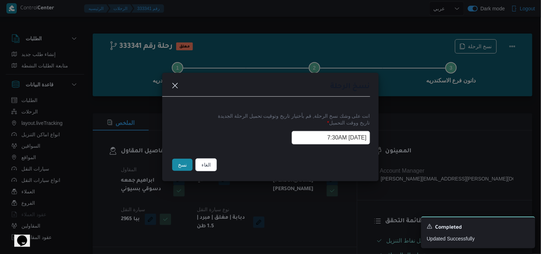
click at [176, 161] on button "نسخ" at bounding box center [182, 165] width 20 height 12
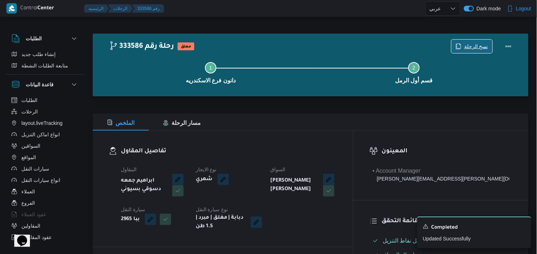
scroll to position [222, 0]
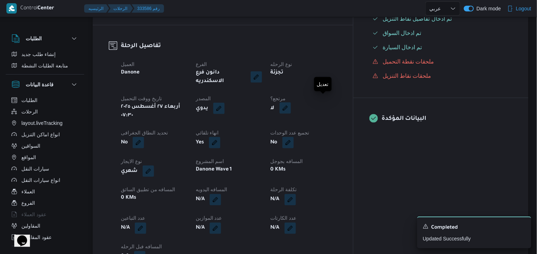
click at [291, 102] on button "button" at bounding box center [284, 107] width 11 height 11
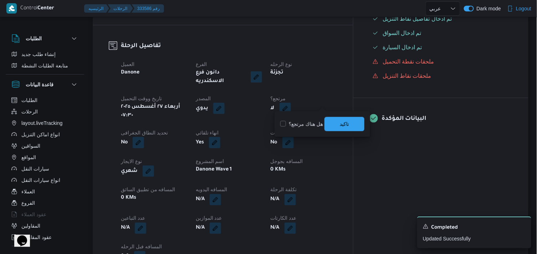
click at [304, 129] on div "هل هناك مرتجع؟ تاكيد" at bounding box center [322, 124] width 86 height 16
click at [305, 125] on label "هل هناك مرتجع؟" at bounding box center [301, 124] width 43 height 9
checkbox input "true"
click at [348, 118] on span "تاكيد" at bounding box center [344, 124] width 40 height 14
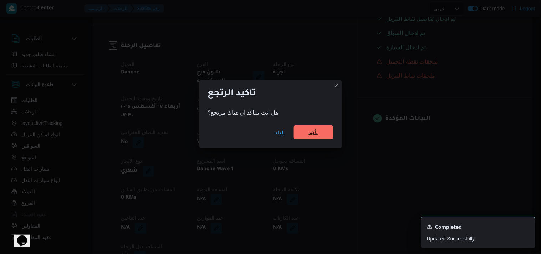
click at [307, 137] on span "تأكيد" at bounding box center [313, 132] width 40 height 14
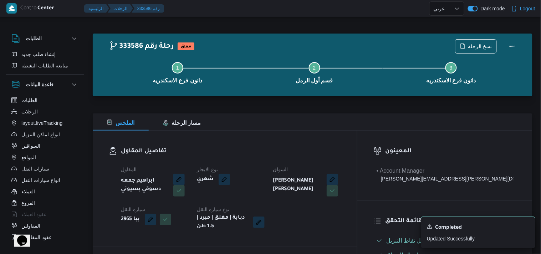
select select "ar"
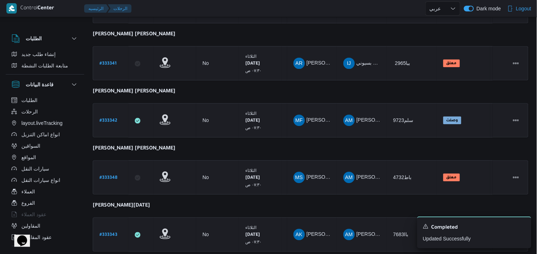
scroll to position [433, 0]
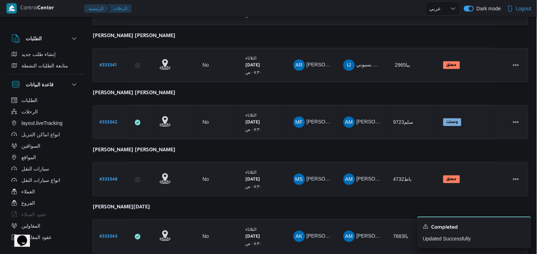
click at [111, 120] on b "# 333342" at bounding box center [108, 122] width 18 height 5
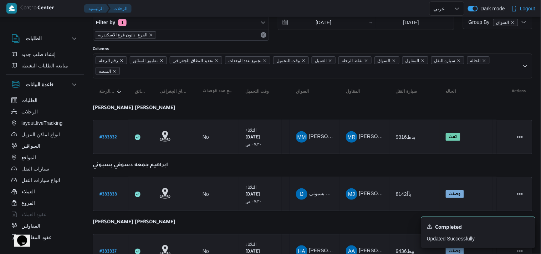
select select "ar"
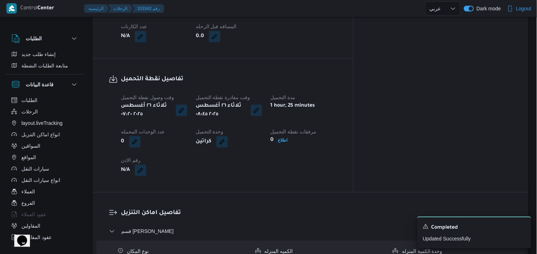
scroll to position [212, 0]
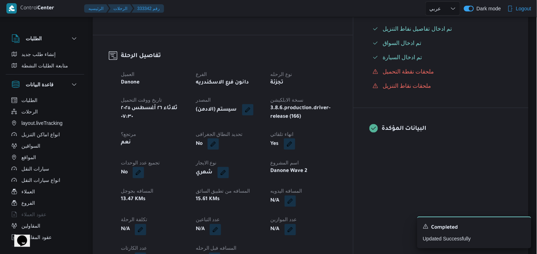
drag, startPoint x: 540, startPoint y: 55, endPoint x: 395, endPoint y: 23, distance: 149.2
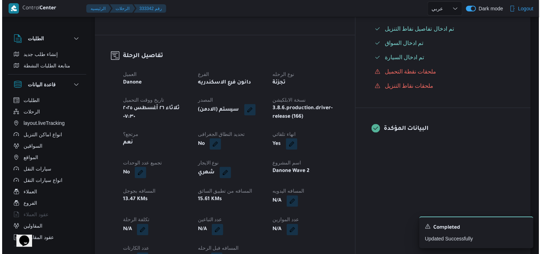
scroll to position [0, 0]
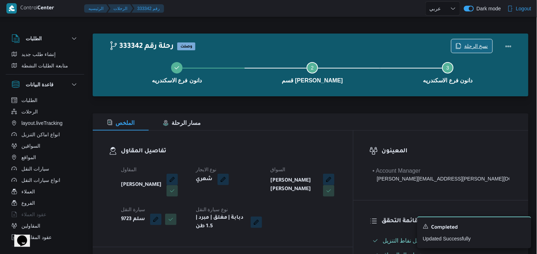
click at [471, 52] on span "نسخ الرحلة" at bounding box center [471, 46] width 41 height 14
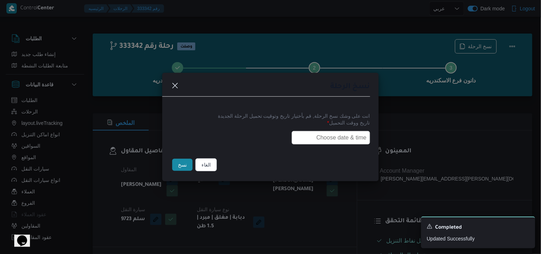
click at [331, 135] on input "text" at bounding box center [331, 138] width 78 height 14
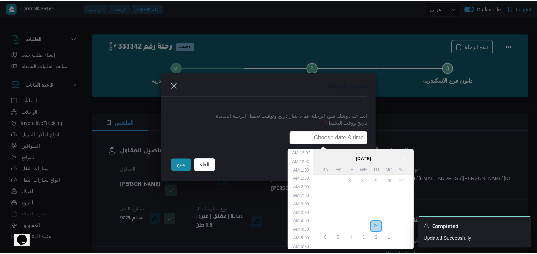
scroll to position [160, 0]
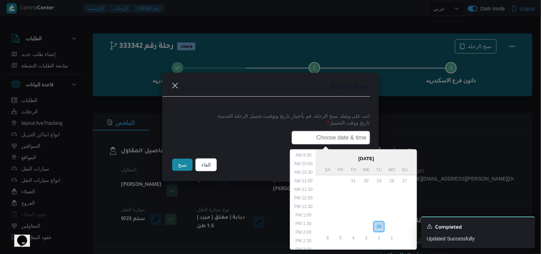
type input "27/08/2025 7:30AM"
click at [180, 165] on button "نسخ" at bounding box center [182, 165] width 20 height 12
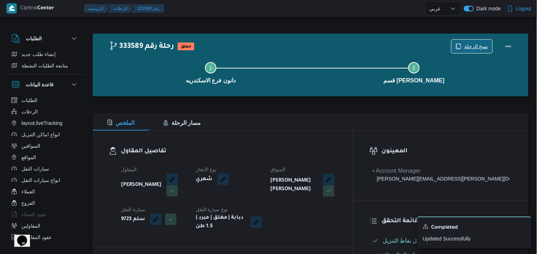
scroll to position [222, 0]
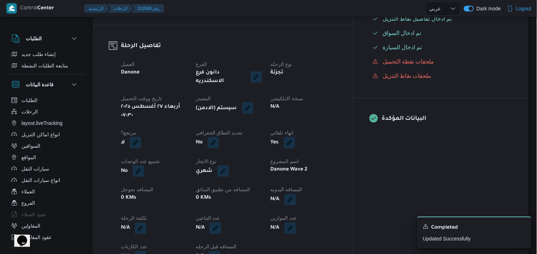
click at [253, 102] on button "button" at bounding box center [247, 107] width 11 height 11
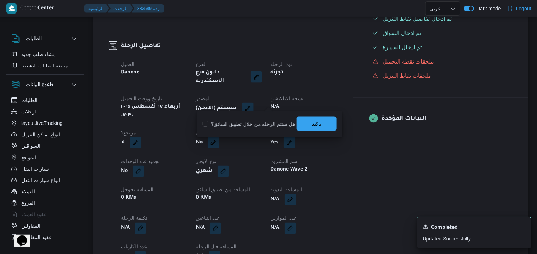
click at [303, 122] on span "تاكيد" at bounding box center [317, 124] width 40 height 14
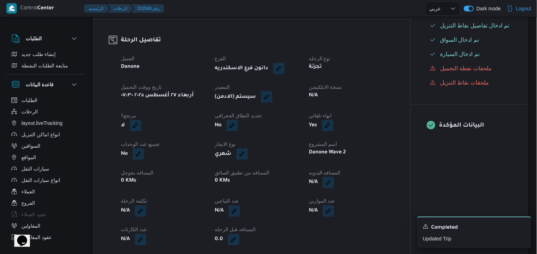
click at [320, 101] on div "N/A" at bounding box center [351, 96] width 87 height 10
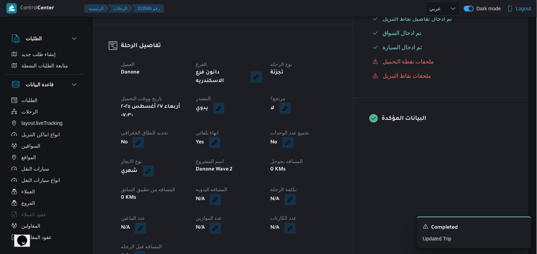
click at [291, 105] on button "button" at bounding box center [284, 108] width 11 height 11
click at [313, 122] on label "هل هناك مرتجع؟" at bounding box center [301, 124] width 43 height 9
checkbox input "true"
click at [337, 122] on span "تاكيد" at bounding box center [344, 124] width 40 height 14
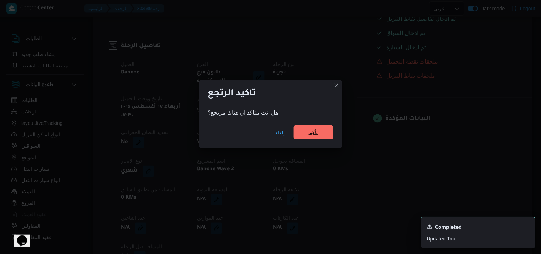
click at [321, 130] on span "تأكيد" at bounding box center [313, 132] width 40 height 14
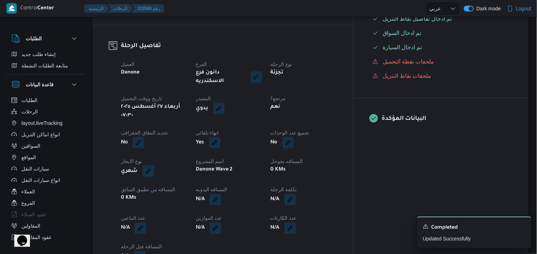
select select "ar"
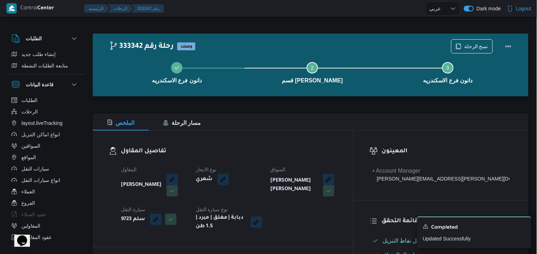
select select "ar"
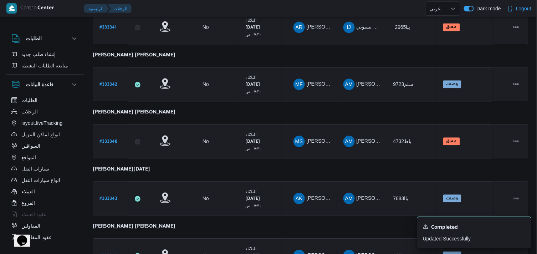
scroll to position [489, 0]
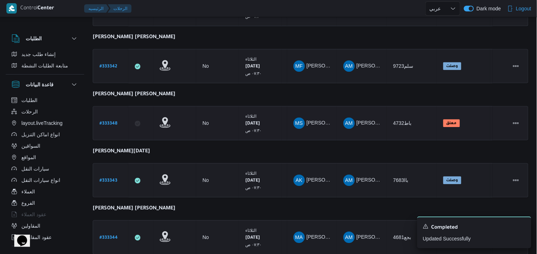
click at [106, 121] on b "# 333348" at bounding box center [108, 123] width 18 height 5
select select "ar"
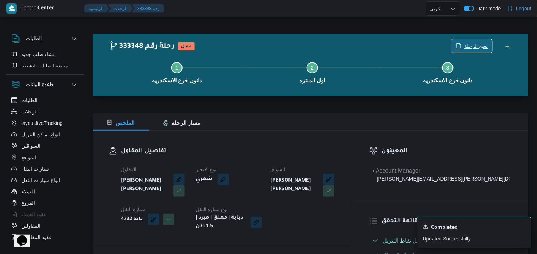
click at [465, 48] on span "نسخ الرحلة" at bounding box center [471, 46] width 41 height 14
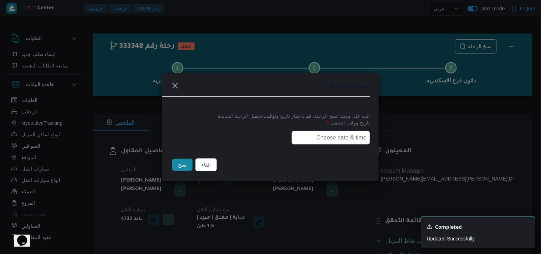
click at [303, 139] on input "text" at bounding box center [331, 138] width 78 height 14
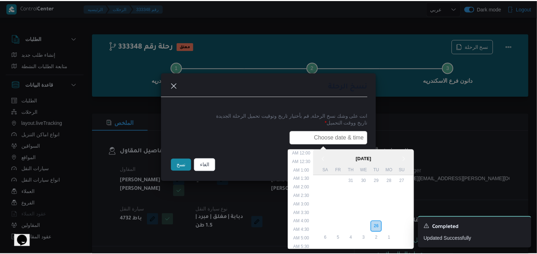
scroll to position [160, 0]
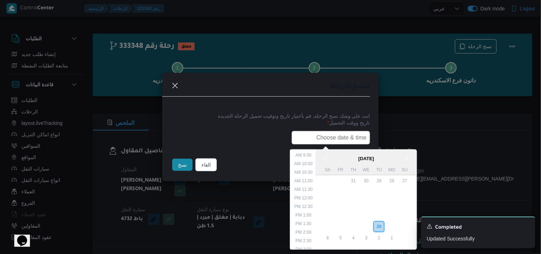
type input "27/08/2025 7:30AM"
click at [186, 161] on button "نسخ" at bounding box center [182, 165] width 20 height 12
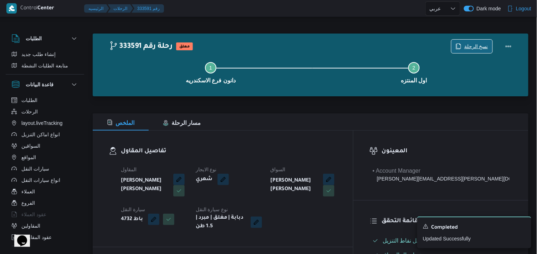
scroll to position [222, 0]
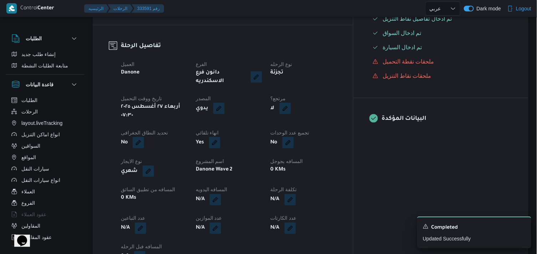
click at [328, 108] on div "لا" at bounding box center [304, 108] width 68 height 13
click at [291, 102] on button "button" at bounding box center [284, 107] width 11 height 11
click at [308, 123] on label "هل هناك مرتجع؟" at bounding box center [301, 124] width 43 height 9
checkbox input "true"
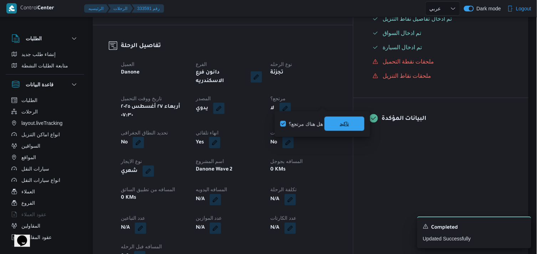
click at [329, 124] on span "تاكيد" at bounding box center [344, 124] width 40 height 14
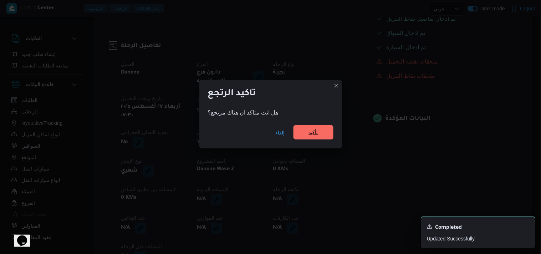
click at [315, 133] on span "تأكيد" at bounding box center [313, 132] width 9 height 9
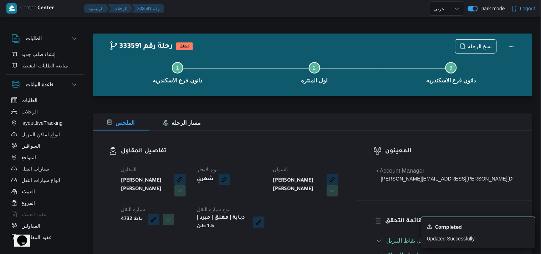
select select "ar"
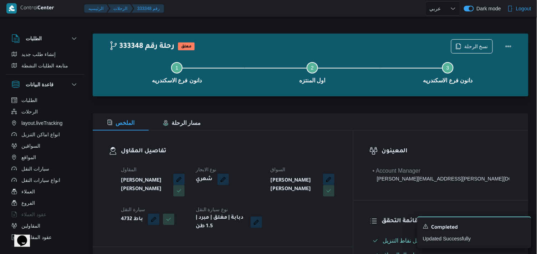
select select "ar"
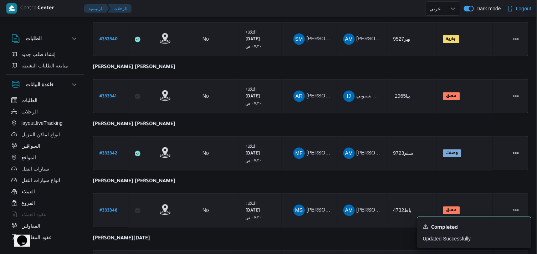
scroll to position [535, 0]
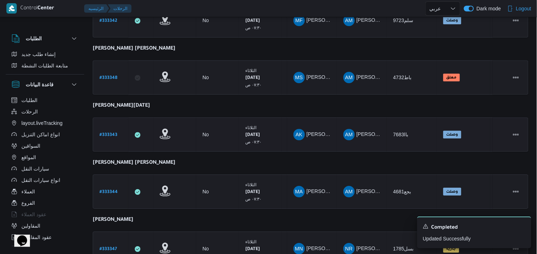
click at [108, 130] on link "# 333343" at bounding box center [108, 135] width 18 height 10
select select "ar"
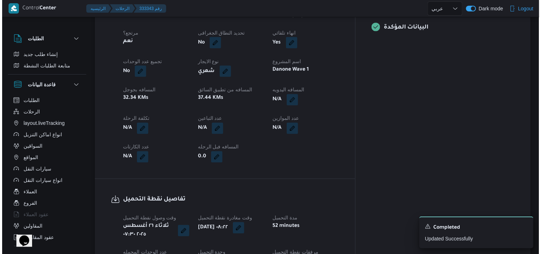
scroll to position [18, 0]
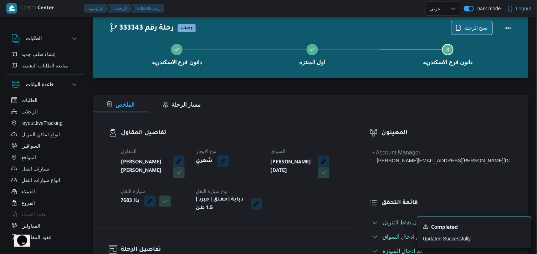
click at [480, 31] on span "نسخ الرحلة" at bounding box center [476, 28] width 24 height 9
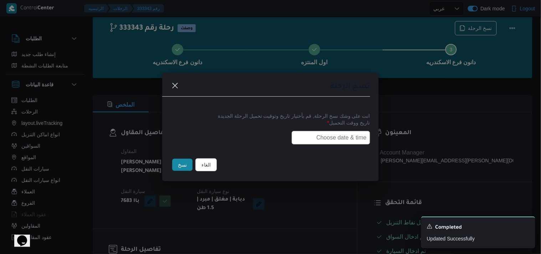
click at [343, 132] on input "text" at bounding box center [331, 138] width 78 height 14
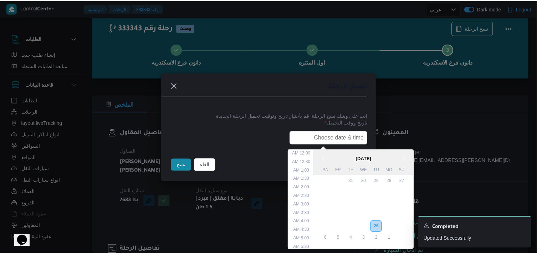
scroll to position [160, 0]
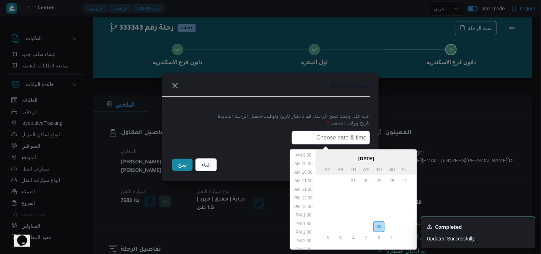
type input "27/08/2025 7:30AM"
click at [183, 167] on button "نسخ" at bounding box center [182, 165] width 20 height 12
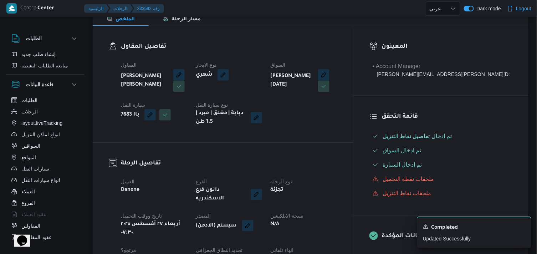
scroll to position [148, 0]
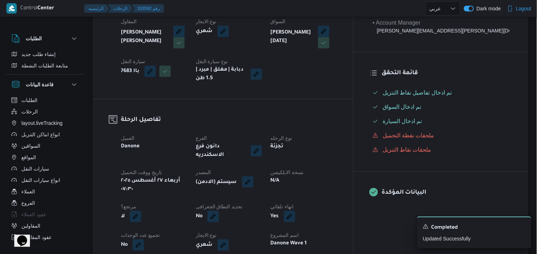
click at [253, 176] on button "button" at bounding box center [247, 181] width 11 height 11
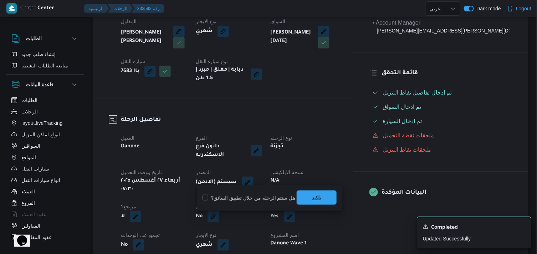
click at [307, 193] on span "تاكيد" at bounding box center [317, 197] width 40 height 14
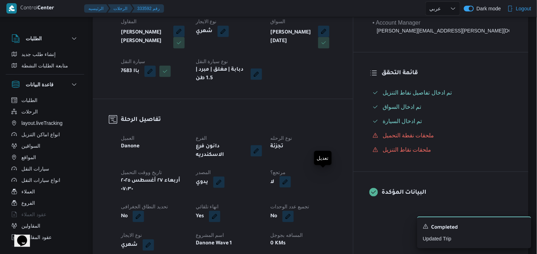
click at [291, 176] on button "button" at bounding box center [284, 181] width 11 height 11
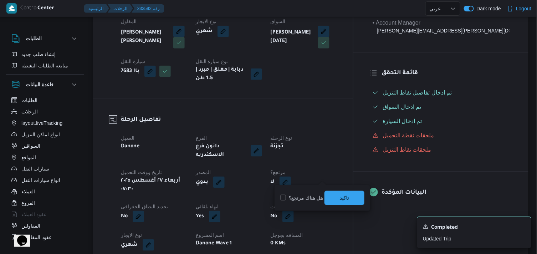
click at [312, 194] on label "هل هناك مرتجع؟" at bounding box center [301, 198] width 43 height 9
checkbox input "true"
click at [338, 200] on span "تاكيد" at bounding box center [344, 197] width 40 height 14
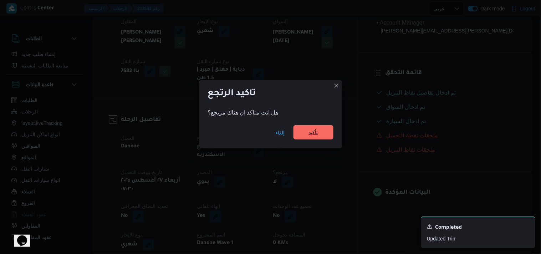
click at [316, 137] on span "تأكيد" at bounding box center [313, 132] width 40 height 14
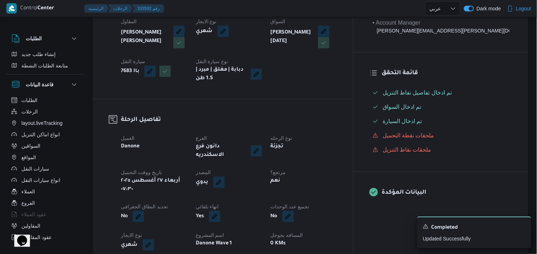
select select "ar"
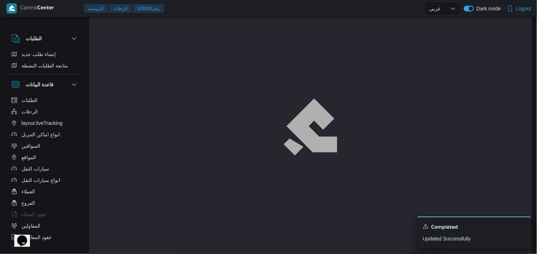
scroll to position [18, 0]
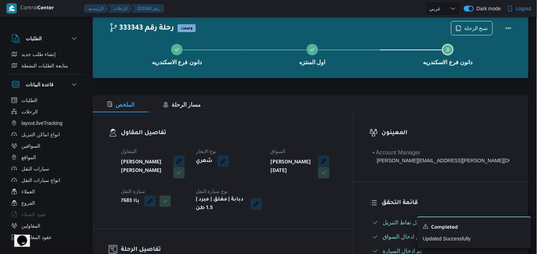
select select "ar"
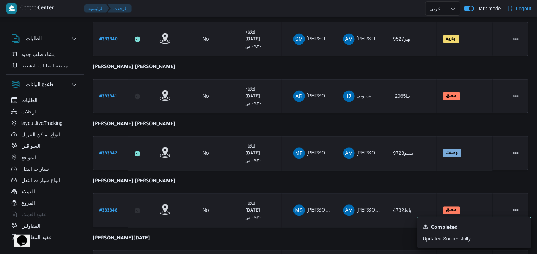
scroll to position [535, 0]
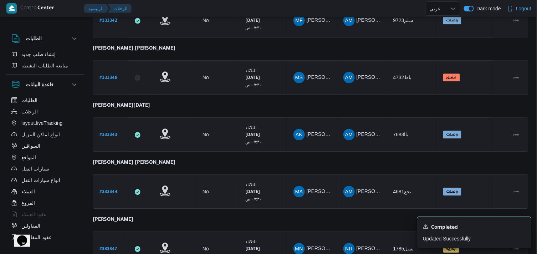
click at [101, 186] on div "# 333344" at bounding box center [111, 191] width 28 height 15
click at [102, 190] on b "# 333344" at bounding box center [108, 192] width 18 height 5
select select "ar"
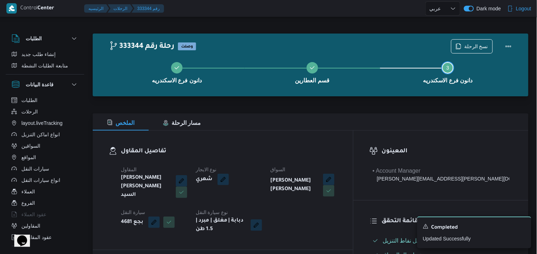
click at [475, 53] on button "Step 3 is incomplete 3 دانون فرع الاسكندريه" at bounding box center [447, 71] width 135 height 37
click at [475, 51] on div "دانون فرع الاسكندريه قسم العطارين Step 3 is incomplete 3 دانون فرع الاسكندريه" at bounding box center [312, 72] width 415 height 46
click at [475, 44] on span "نسخ الرحلة" at bounding box center [476, 46] width 24 height 9
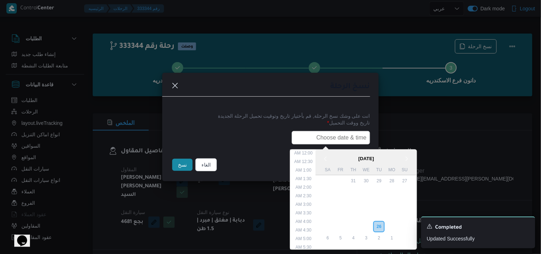
click at [309, 131] on input "text" at bounding box center [331, 138] width 78 height 14
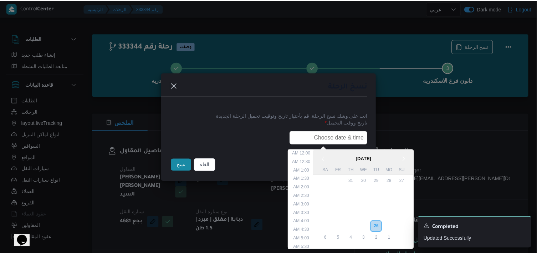
scroll to position [160, 0]
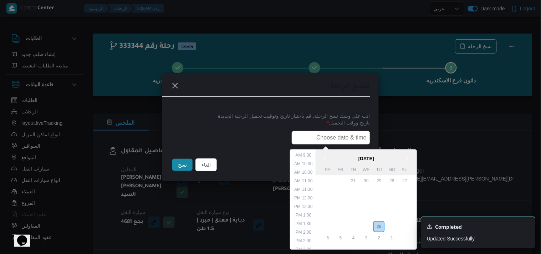
type input "27/08/2025 7:30AM"
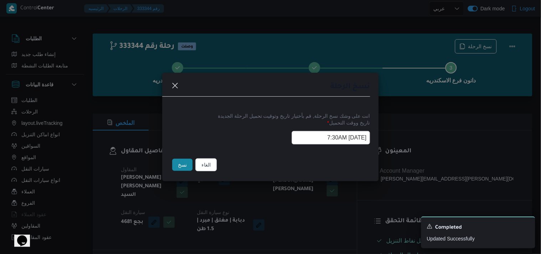
click at [185, 167] on button "نسخ" at bounding box center [182, 165] width 20 height 12
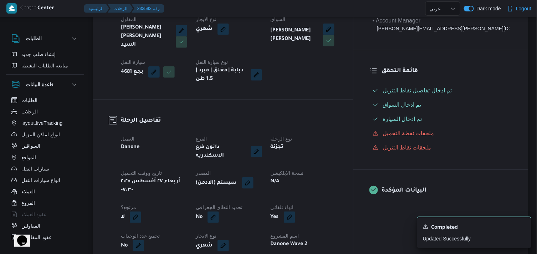
scroll to position [183, 0]
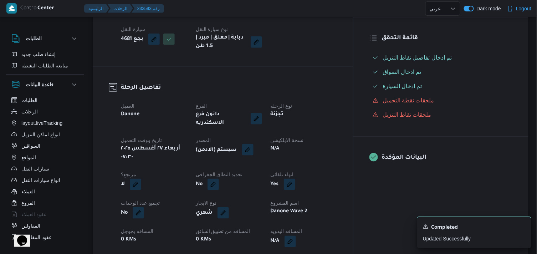
click at [253, 144] on button "button" at bounding box center [247, 149] width 11 height 11
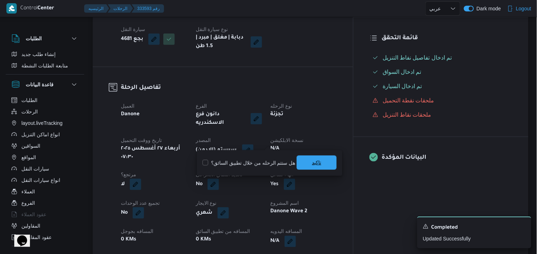
click at [309, 158] on span "تاكيد" at bounding box center [317, 162] width 40 height 14
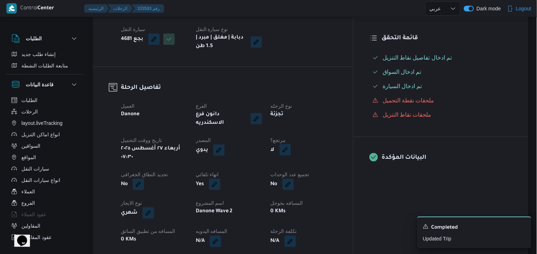
click at [291, 144] on button "button" at bounding box center [284, 149] width 11 height 11
click at [308, 159] on label "هل هناك مرتجع؟" at bounding box center [301, 163] width 43 height 9
checkbox input "true"
click at [325, 159] on span "تاكيد" at bounding box center [344, 162] width 40 height 14
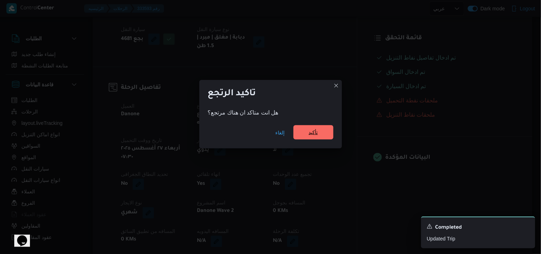
click at [314, 130] on span "تأكيد" at bounding box center [313, 132] width 9 height 9
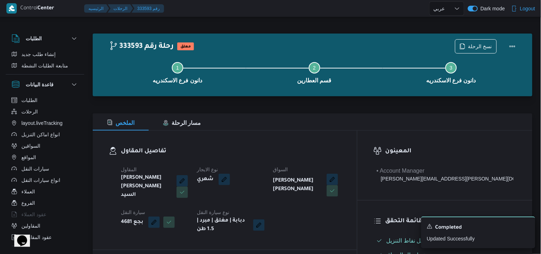
select select "ar"
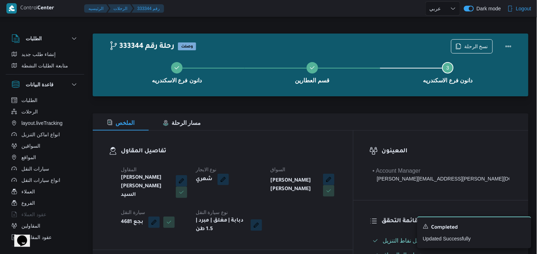
select select "ar"
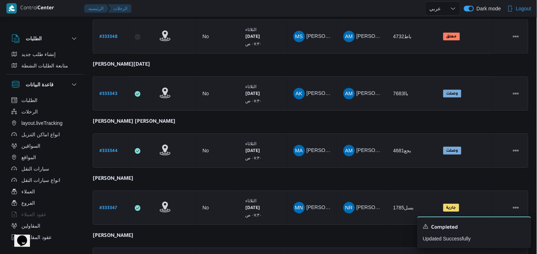
scroll to position [622, 0]
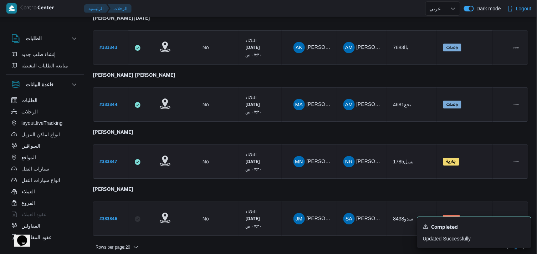
click at [114, 159] on link "# 333347" at bounding box center [107, 162] width 17 height 10
select select "ar"
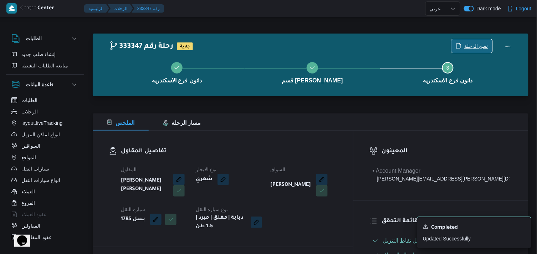
click at [473, 44] on span "نسخ الرحلة" at bounding box center [476, 46] width 24 height 9
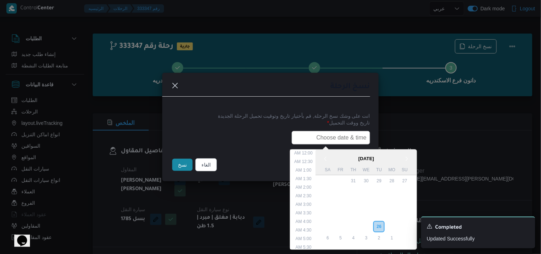
click at [331, 134] on input "text" at bounding box center [331, 138] width 78 height 14
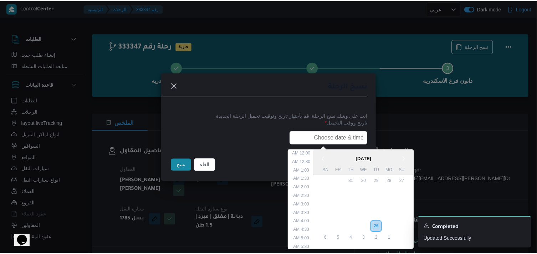
scroll to position [160, 0]
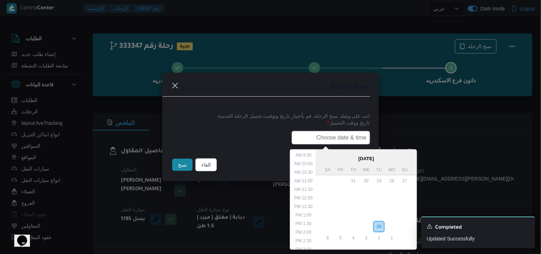
type input "27/08/2025 7:30AM"
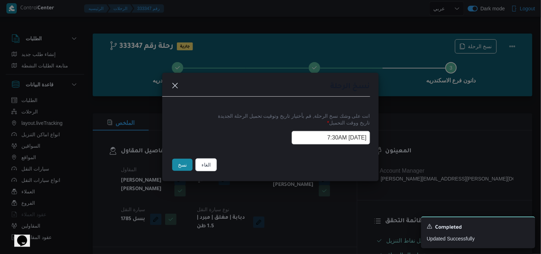
click at [183, 165] on button "نسخ" at bounding box center [182, 165] width 20 height 12
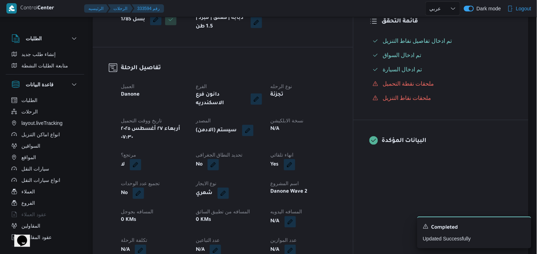
scroll to position [240, 0]
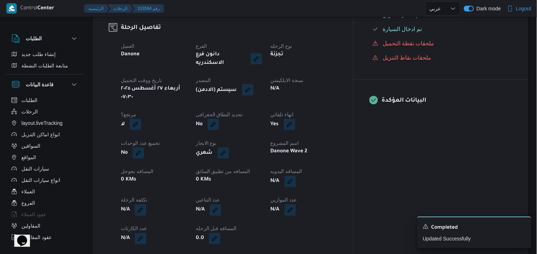
click at [253, 84] on button "button" at bounding box center [247, 89] width 11 height 11
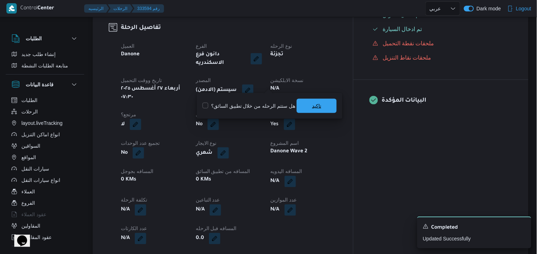
drag, startPoint x: 297, startPoint y: 103, endPoint x: 302, endPoint y: 102, distance: 5.0
click at [297, 103] on span "تاكيد" at bounding box center [317, 106] width 40 height 14
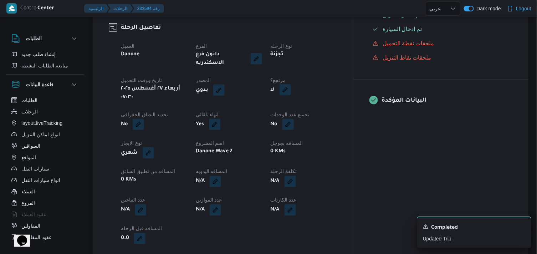
click at [291, 84] on button "button" at bounding box center [284, 89] width 11 height 11
click at [315, 101] on div "هل هناك مرتجع؟ تاكيد" at bounding box center [322, 106] width 86 height 16
click at [313, 103] on label "هل هناك مرتجع؟" at bounding box center [301, 106] width 43 height 9
checkbox input "true"
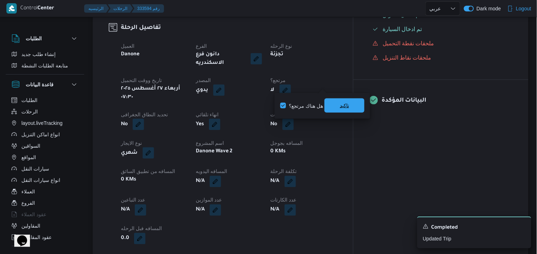
click at [330, 103] on span "تاكيد" at bounding box center [344, 105] width 40 height 14
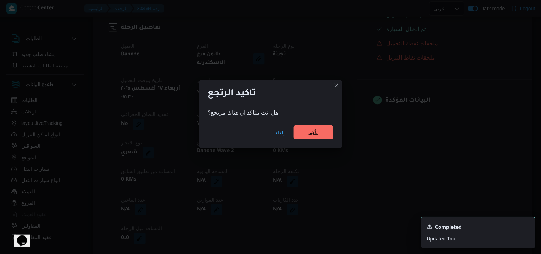
click at [305, 127] on span "تأكيد" at bounding box center [313, 132] width 40 height 14
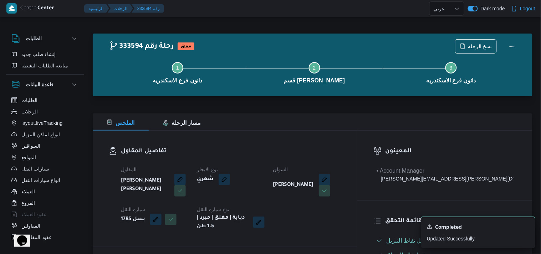
select select "ar"
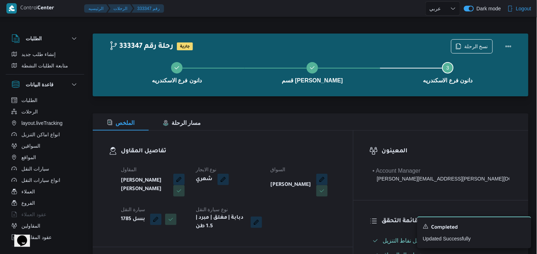
select select "ar"
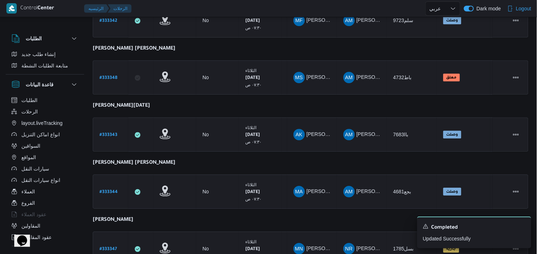
scroll to position [622, 0]
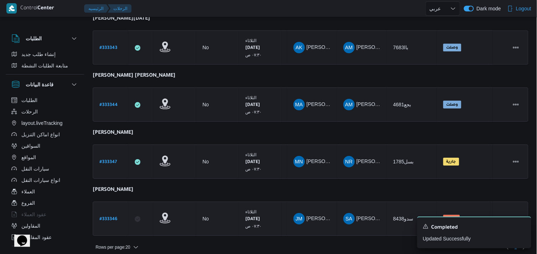
click at [109, 217] on b "# 333346" at bounding box center [108, 219] width 18 height 5
select select "ar"
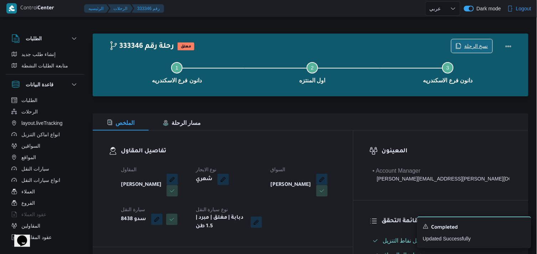
click at [474, 47] on span "نسخ الرحلة" at bounding box center [476, 46] width 24 height 9
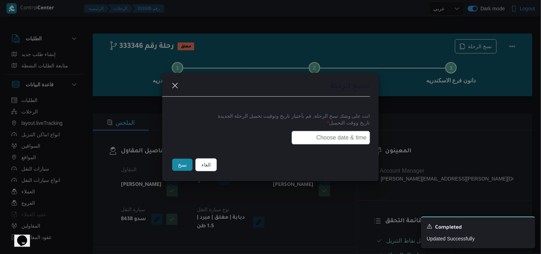
click at [330, 135] on input "text" at bounding box center [331, 138] width 78 height 14
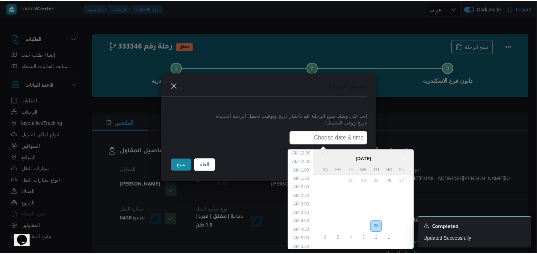
scroll to position [160, 0]
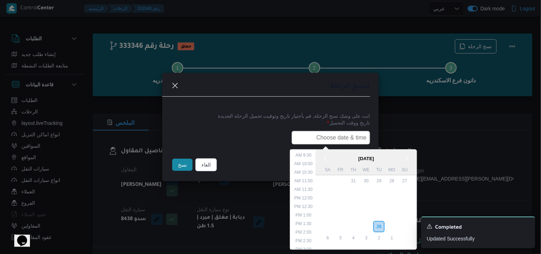
type input "27/08/2025 7:30AM"
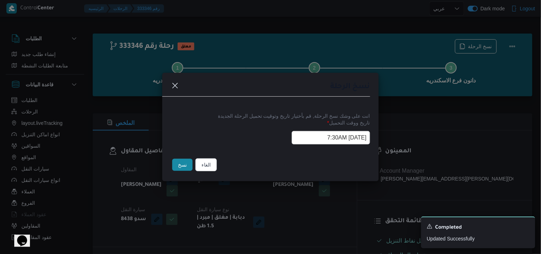
click at [186, 164] on button "نسخ" at bounding box center [182, 165] width 20 height 12
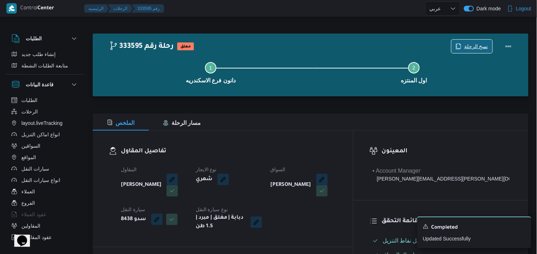
scroll to position [222, 0]
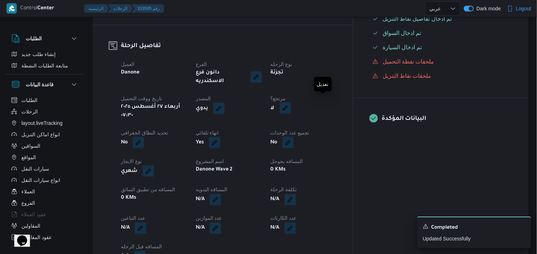
click at [291, 102] on button "button" at bounding box center [284, 107] width 11 height 11
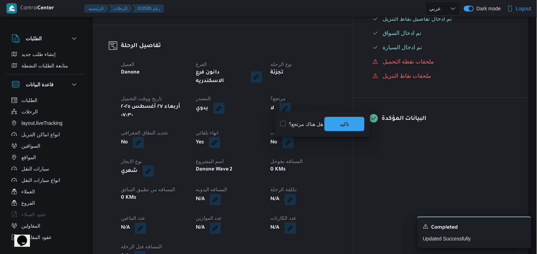
click at [308, 120] on label "هل هناك مرتجع؟" at bounding box center [301, 124] width 43 height 9
checkbox input "true"
click at [343, 132] on div "You are in a dialog. To close this dialog, hit escape. هل هناك مرتجع؟ تاكيد" at bounding box center [322, 124] width 96 height 26
click at [343, 125] on span "تاكيد" at bounding box center [344, 123] width 9 height 9
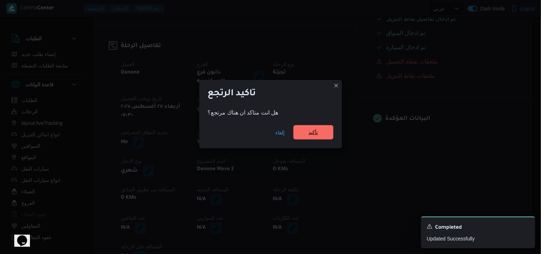
click at [310, 135] on span "تأكيد" at bounding box center [313, 132] width 9 height 9
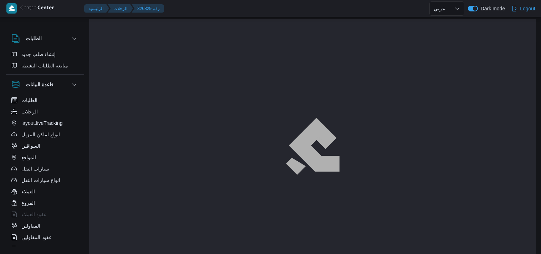
select select "ar"
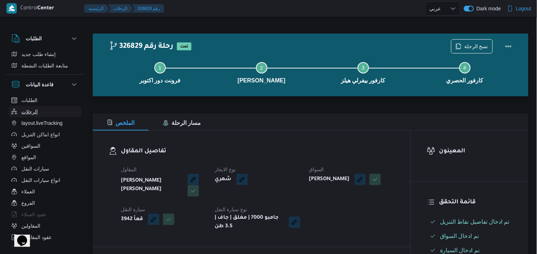
click at [48, 113] on button "الرحلات" at bounding box center [45, 111] width 73 height 11
select select "ar"
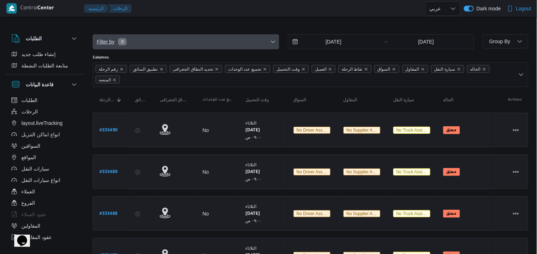
click at [231, 46] on span "Filter by 0" at bounding box center [186, 42] width 186 height 14
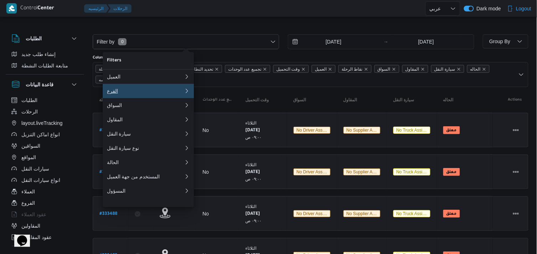
click at [168, 94] on div "الفرع" at bounding box center [145, 91] width 77 height 6
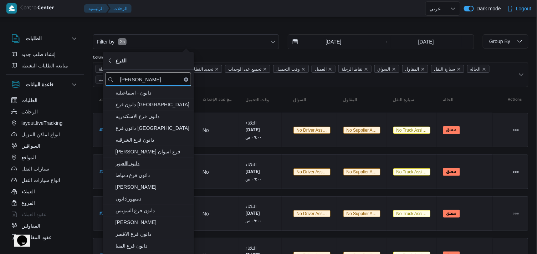
type input "دانون"
click at [169, 164] on span "دانون|العبور" at bounding box center [152, 163] width 74 height 9
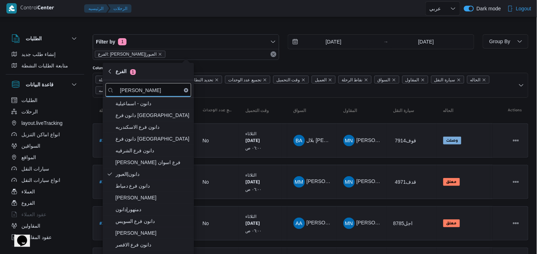
click at [328, 37] on input "19/8/2025" at bounding box center [328, 42] width 81 height 14
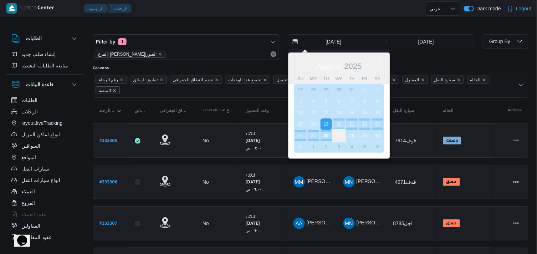
click at [336, 132] on div "27" at bounding box center [339, 136] width 14 height 14
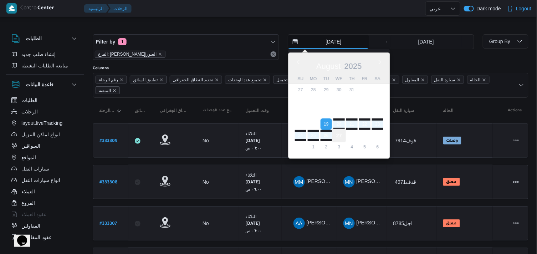
type input "[DATE]"
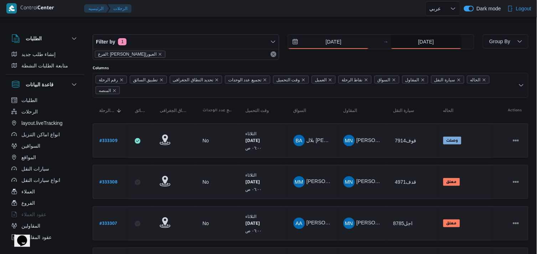
click at [415, 48] on div "26/8/2025" at bounding box center [432, 42] width 83 height 14
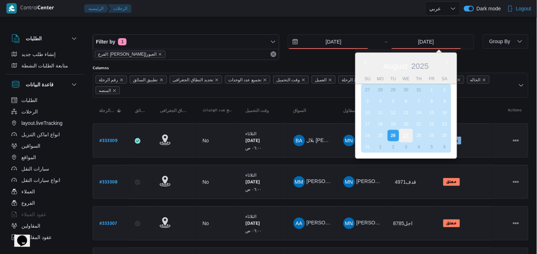
click at [403, 130] on div "27" at bounding box center [406, 136] width 14 height 14
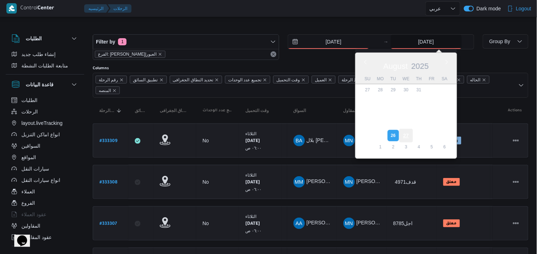
type input "[DATE]"
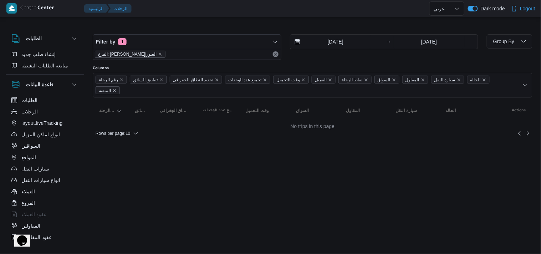
click at [374, 70] on div "Columns" at bounding box center [312, 69] width 439 height 6
click at [128, 129] on span "Rows per page : 10" at bounding box center [113, 133] width 35 height 9
click at [124, 108] on span "20 rows" at bounding box center [126, 106] width 23 height 6
click at [499, 37] on span "Group By" at bounding box center [503, 41] width 23 height 9
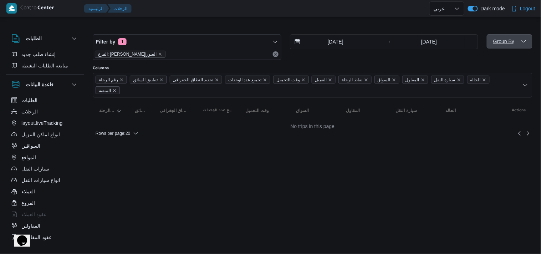
click at [499, 37] on span "Group By" at bounding box center [503, 41] width 23 height 9
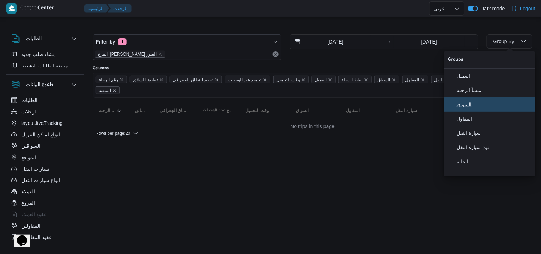
click at [465, 107] on span "السواق" at bounding box center [494, 105] width 74 height 6
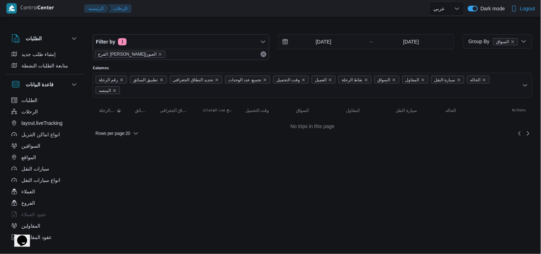
click at [446, 29] on div at bounding box center [312, 28] width 439 height 11
select select "ar"
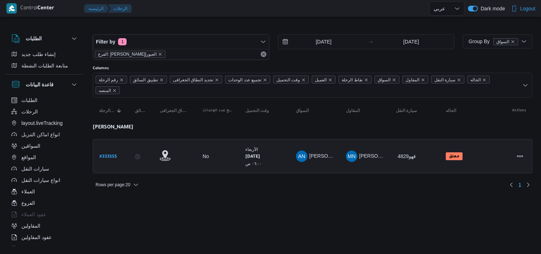
select select "ar"
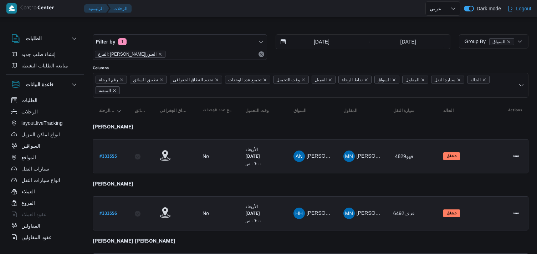
select select "ar"
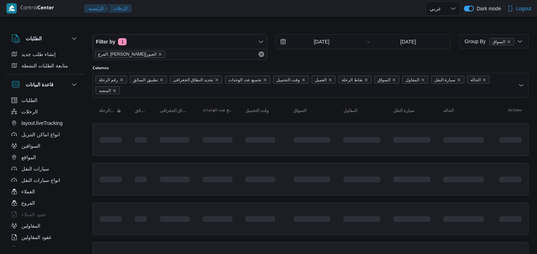
select select "ar"
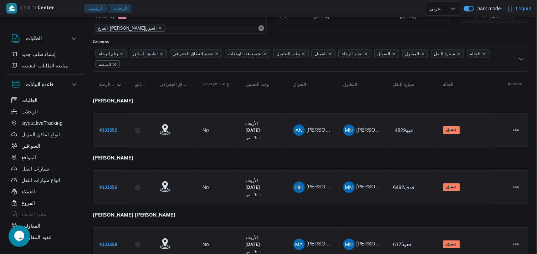
scroll to position [24, 0]
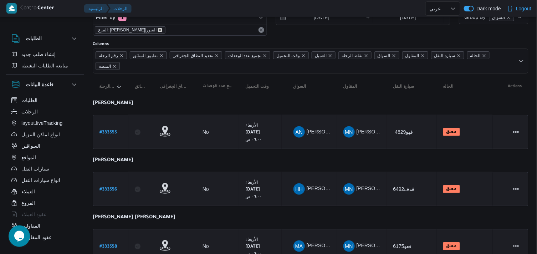
click at [158, 30] on icon "remove selected entity" at bounding box center [160, 30] width 4 height 4
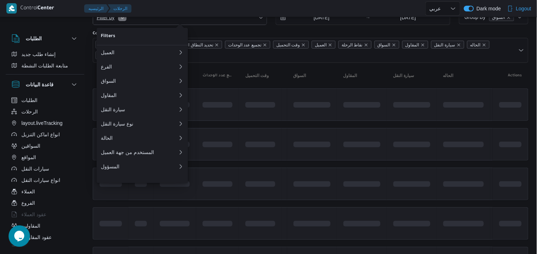
click at [161, 23] on span "Filter by 0" at bounding box center [180, 17] width 174 height 14
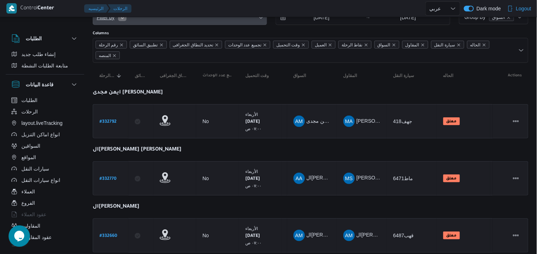
click at [159, 19] on span "Filter by 0" at bounding box center [180, 17] width 174 height 14
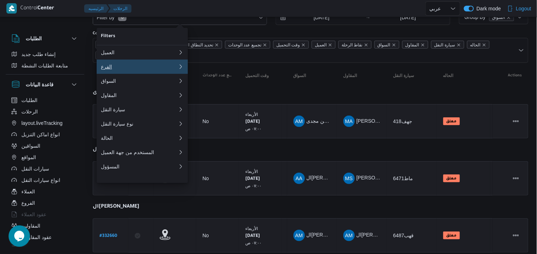
click at [141, 70] on div "الفرع" at bounding box center [138, 67] width 74 height 6
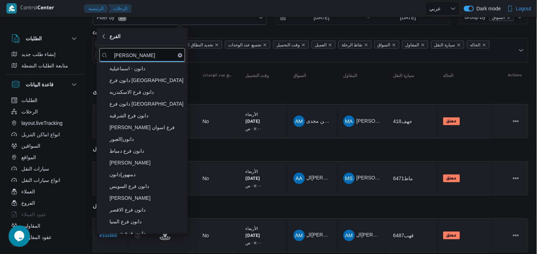
type input "دانون"
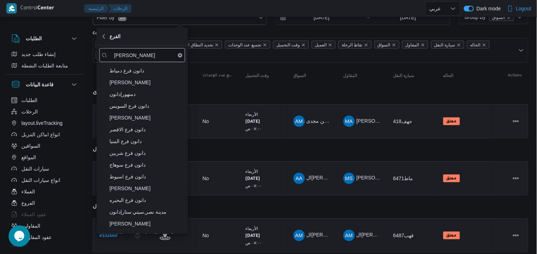
scroll to position [124, 0]
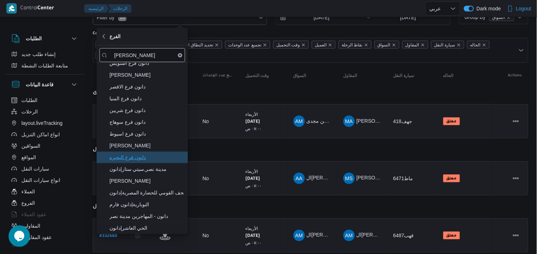
click at [134, 153] on span "دانون فرع البحيره" at bounding box center [146, 157] width 74 height 9
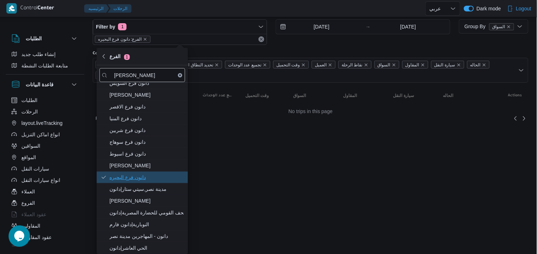
scroll to position [15, 0]
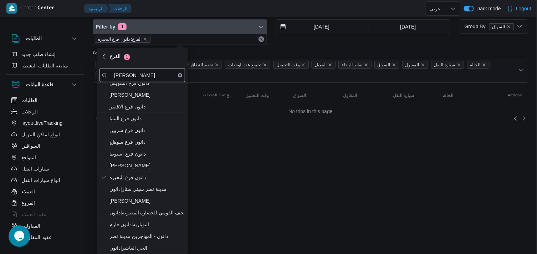
click at [188, 27] on span "Filter by 1" at bounding box center [180, 27] width 174 height 14
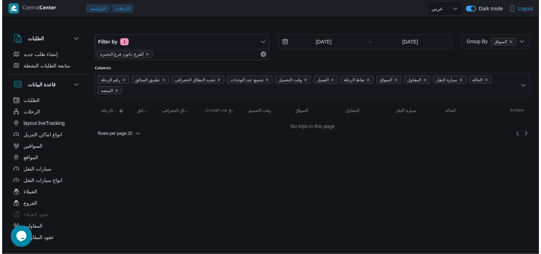
scroll to position [0, 0]
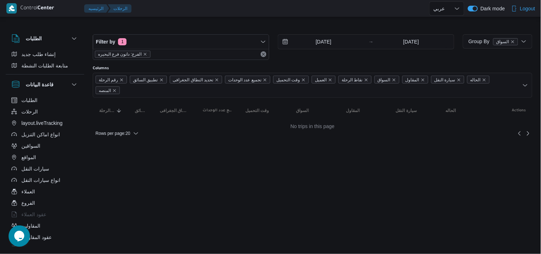
click at [118, 213] on html "Control Center الرئيسيه الرحلات English عربي Dark mode Logout الطلبات إنشاء طلب…" at bounding box center [270, 127] width 541 height 254
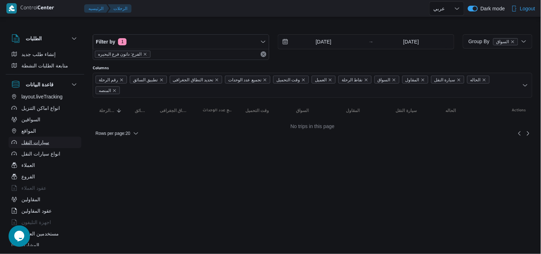
scroll to position [26, 0]
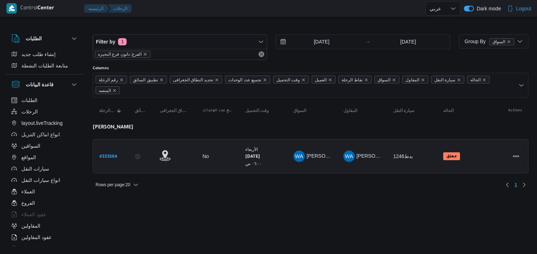
select select "ar"
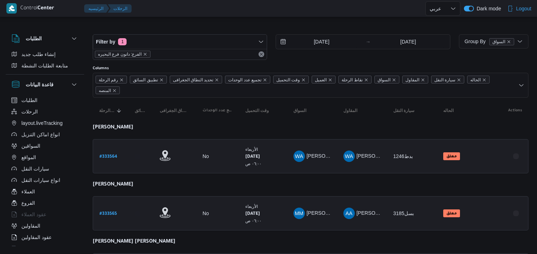
select select "ar"
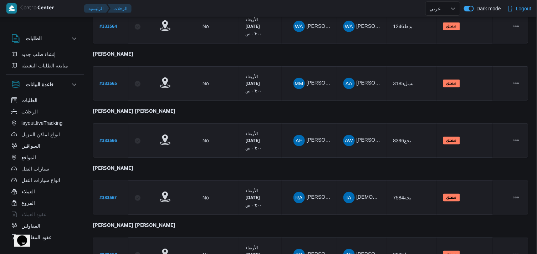
scroll to position [170, 0]
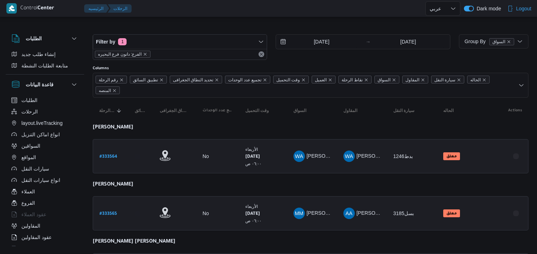
select select "ar"
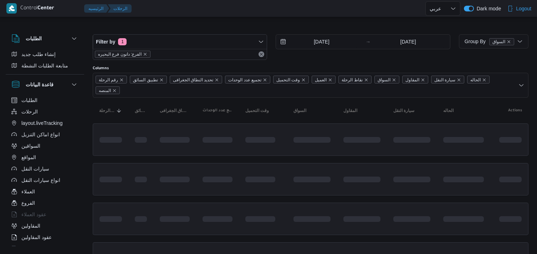
select select "ar"
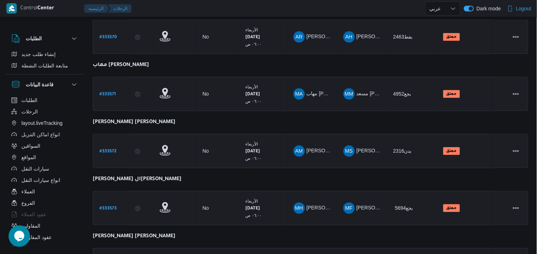
scroll to position [509, 0]
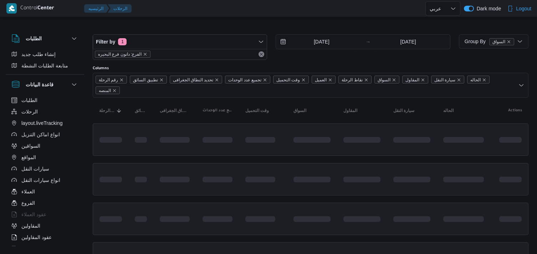
select select "ar"
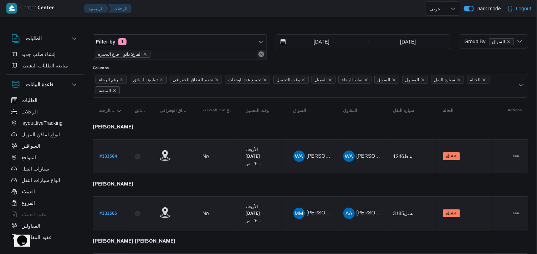
drag, startPoint x: 263, startPoint y: 54, endPoint x: 261, endPoint y: 43, distance: 11.6
click at [261, 43] on div "Filter by 1 الفرع: دانون فرع البحيره" at bounding box center [180, 47] width 174 height 26
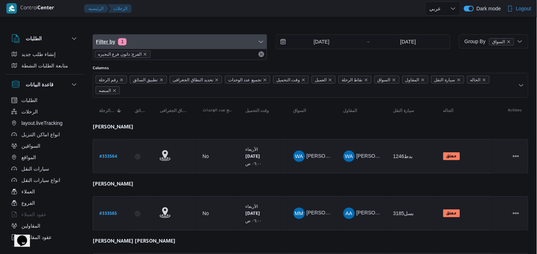
click at [261, 43] on icon "button" at bounding box center [261, 42] width 6 height 6
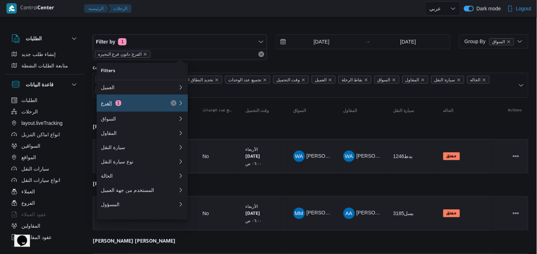
click at [175, 97] on button "الفرع 1" at bounding box center [142, 102] width 91 height 17
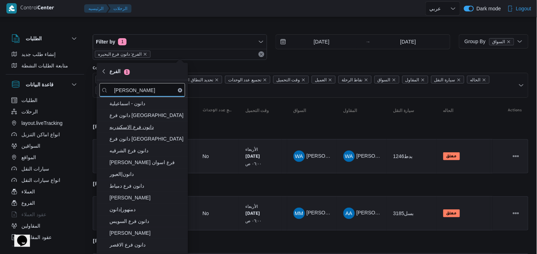
type input "[PERSON_NAME]"
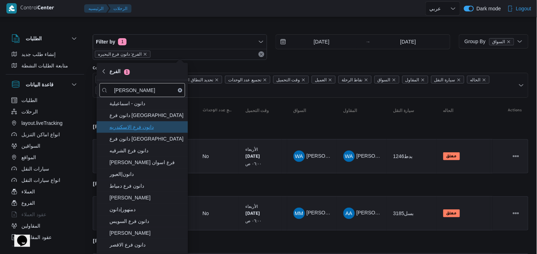
click at [165, 128] on span "دانون فرع الاسكندريه" at bounding box center [146, 127] width 74 height 9
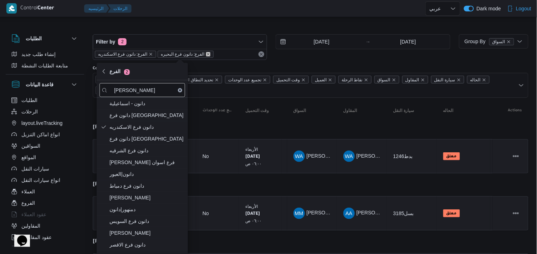
click at [207, 55] on icon "remove selected entity" at bounding box center [208, 54] width 3 height 3
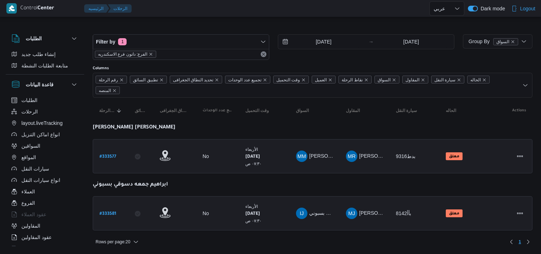
select select "ar"
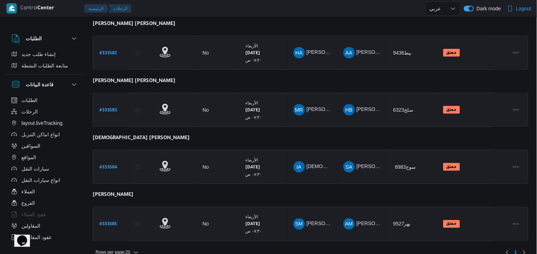
scroll to position [226, 0]
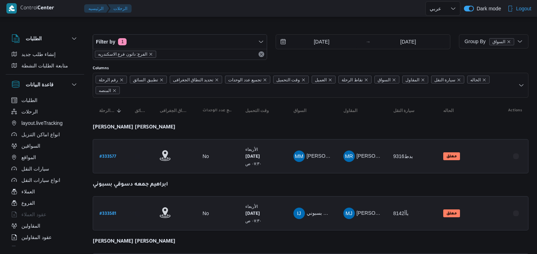
select select "ar"
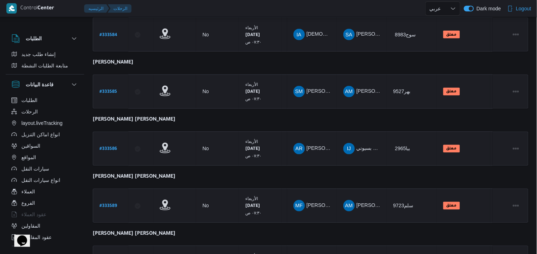
scroll to position [396, 0]
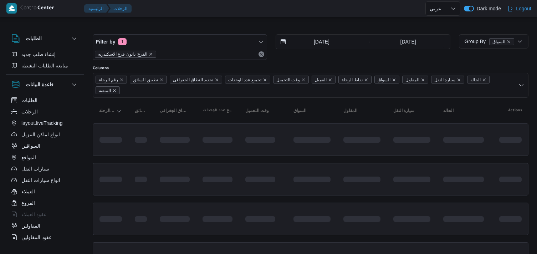
select select "ar"
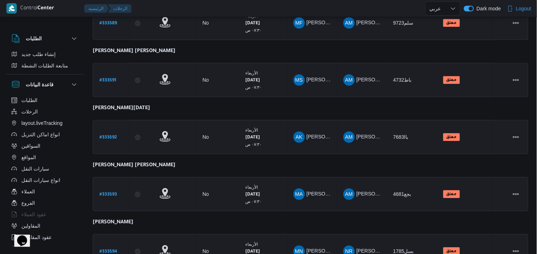
scroll to position [565, 0]
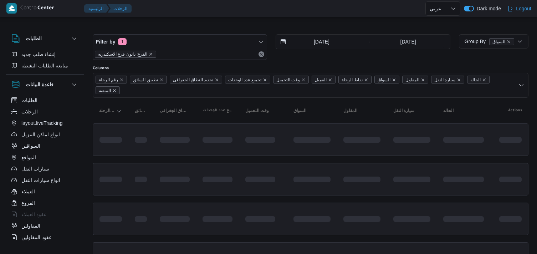
select select "ar"
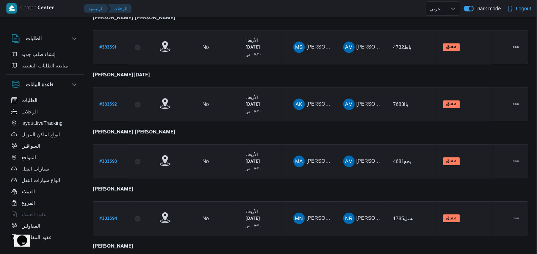
scroll to position [622, 0]
click at [123, 243] on span "Rows per page : 20" at bounding box center [113, 247] width 35 height 9
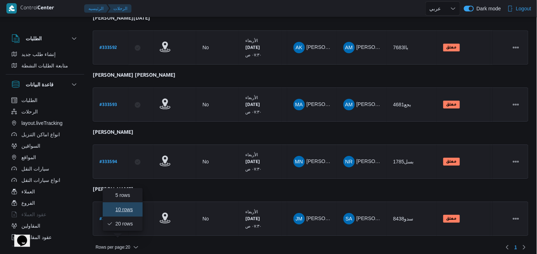
click at [128, 212] on span "10 rows" at bounding box center [126, 209] width 23 height 6
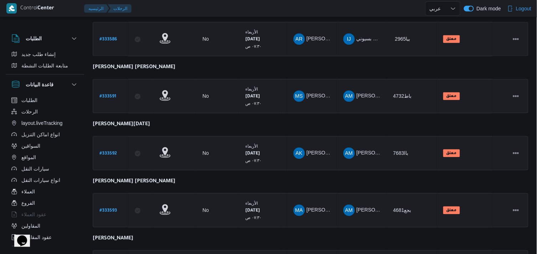
scroll to position [452, 0]
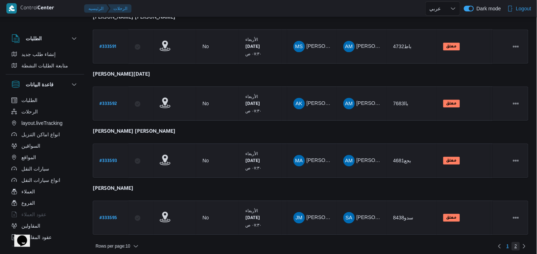
click at [517, 244] on span "2" at bounding box center [515, 246] width 2 height 9
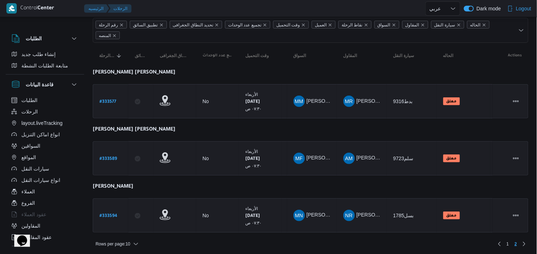
scroll to position [56, 0]
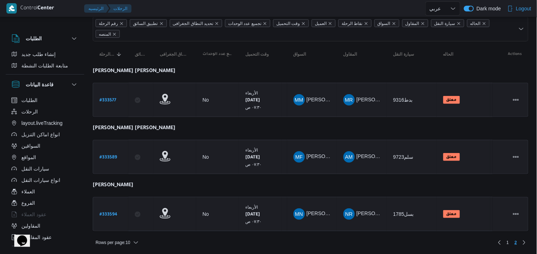
drag, startPoint x: 280, startPoint y: 75, endPoint x: 268, endPoint y: 73, distance: 12.0
click at [268, 73] on table "رقم الرحلة Click to sort in ascending order تطبيق السائق Click to sort in ascen…" at bounding box center [311, 139] width 436 height 197
click at [508, 238] on span "1" at bounding box center [507, 242] width 2 height 9
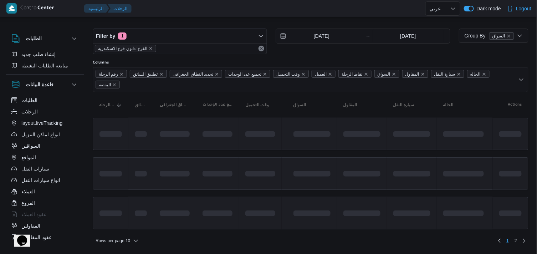
scroll to position [56, 0]
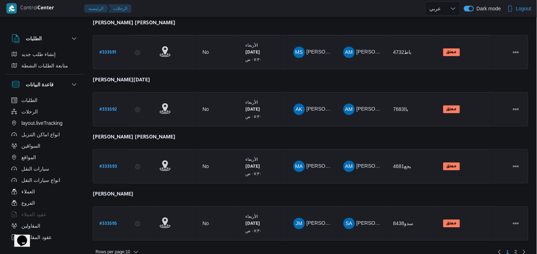
scroll to position [452, 0]
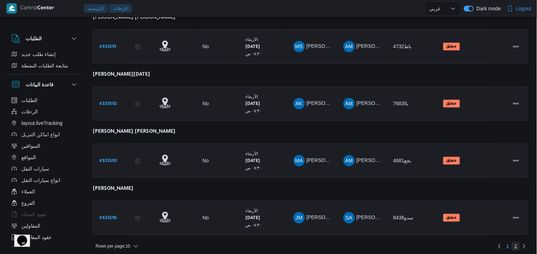
click at [514, 244] on span "2" at bounding box center [515, 246] width 2 height 9
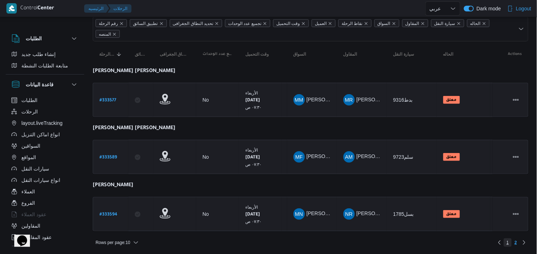
click at [511, 240] on span "1" at bounding box center [508, 242] width 8 height 9
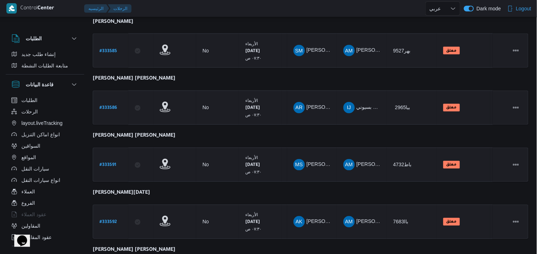
scroll to position [452, 0]
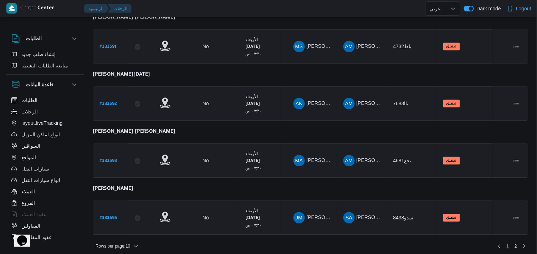
click at [134, 237] on div "Rows per page : 10 1 2" at bounding box center [310, 245] width 444 height 17
click at [137, 245] on div "Rows per page : 10 1 2" at bounding box center [310, 245] width 444 height 17
click at [135, 243] on icon "button" at bounding box center [136, 246] width 6 height 6
click at [135, 227] on span "20 rows" at bounding box center [126, 224] width 23 height 6
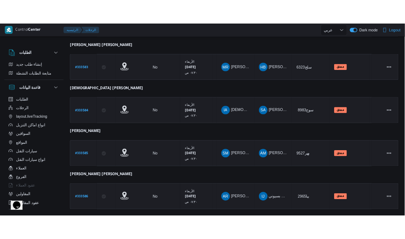
scroll to position [266, 0]
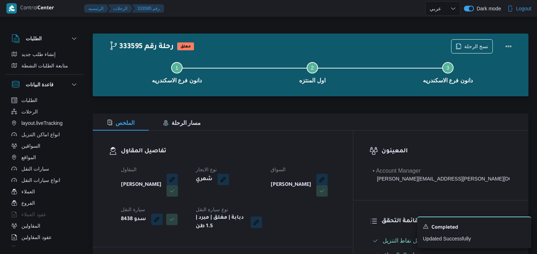
select select "ar"
click at [24, 84] on div "قاعدة البيانات" at bounding box center [33, 84] width 48 height 14
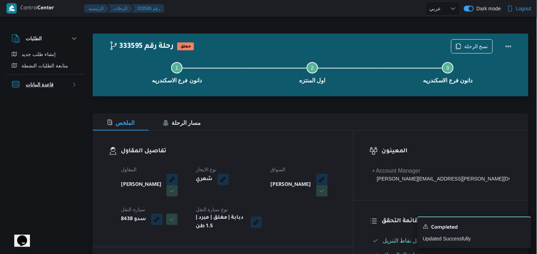
click at [24, 90] on div "قاعدة البيانات" at bounding box center [33, 84] width 48 height 14
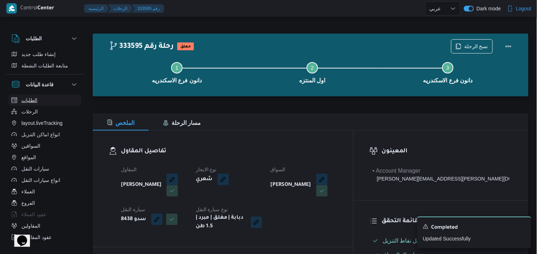
click at [24, 95] on button "الطلبات" at bounding box center [45, 99] width 73 height 11
select select "ar"
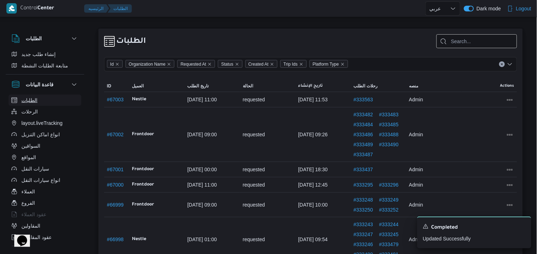
click at [24, 105] on button "الطلبات" at bounding box center [45, 99] width 73 height 11
click at [23, 107] on span "الرحلات" at bounding box center [29, 111] width 16 height 9
select select "ar"
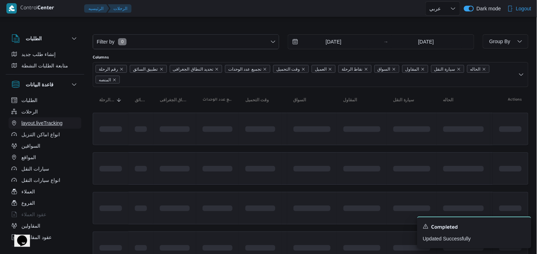
click at [19, 117] on button "layout.liveTracking" at bounding box center [45, 122] width 73 height 11
select select "ar"
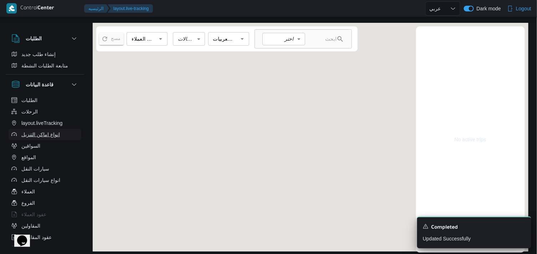
click at [21, 129] on button "انواع اماكن التنزيل" at bounding box center [45, 134] width 73 height 11
select select "ar"
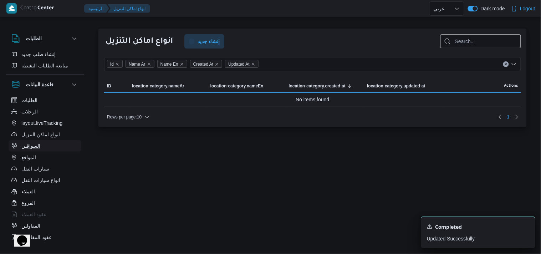
click at [24, 143] on span "السواقين" at bounding box center [30, 145] width 19 height 9
select select "ar"
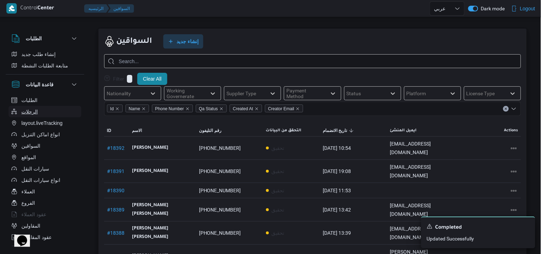
click at [24, 111] on span "الرحلات" at bounding box center [29, 111] width 16 height 9
select select "ar"
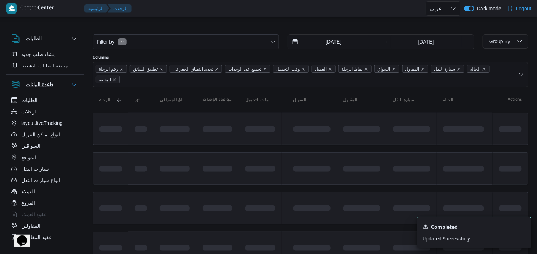
click at [23, 88] on div "قاعدة البيانات" at bounding box center [33, 84] width 48 height 14
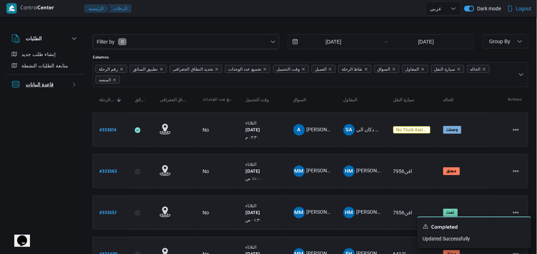
click at [29, 83] on h3 "قاعدة البيانات" at bounding box center [40, 84] width 28 height 9
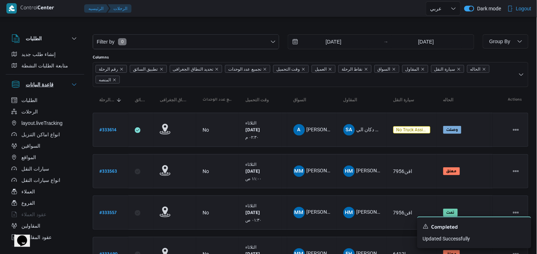
click at [29, 83] on h3 "قاعدة البيانات" at bounding box center [40, 84] width 28 height 9
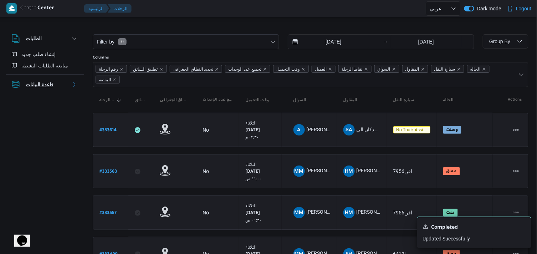
click at [38, 91] on div "قاعدة البيانات" at bounding box center [33, 84] width 48 height 14
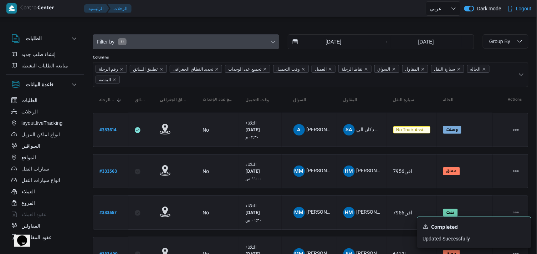
click at [149, 45] on span "Filter by 0" at bounding box center [186, 42] width 186 height 14
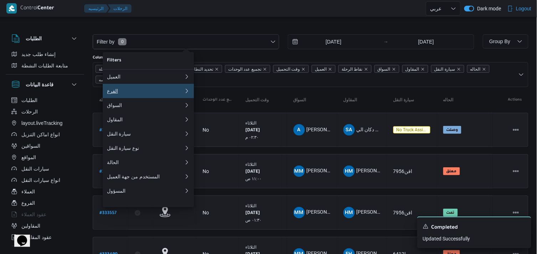
click at [139, 93] on div "الفرع" at bounding box center [145, 91] width 77 height 6
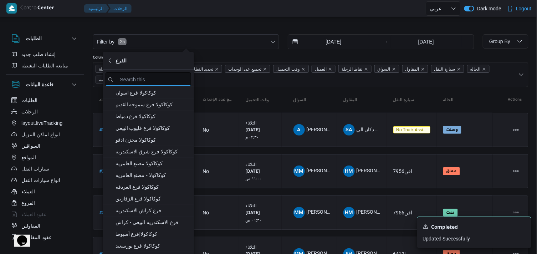
click at [125, 82] on input "search filters" at bounding box center [148, 79] width 86 height 14
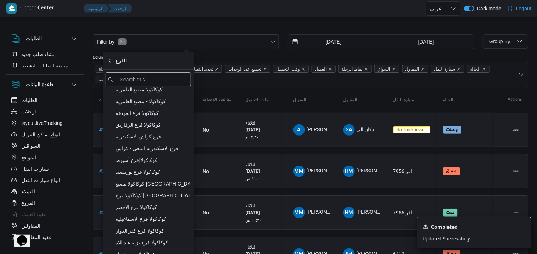
scroll to position [57, 0]
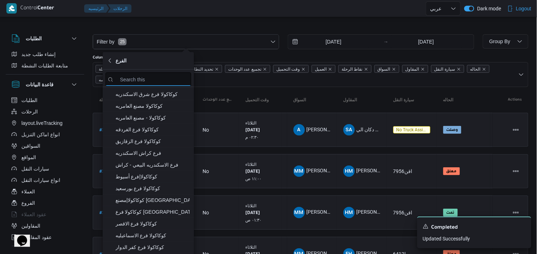
click at [156, 82] on input "search filters" at bounding box center [148, 79] width 86 height 14
click at [130, 75] on input "search filters" at bounding box center [148, 79] width 86 height 14
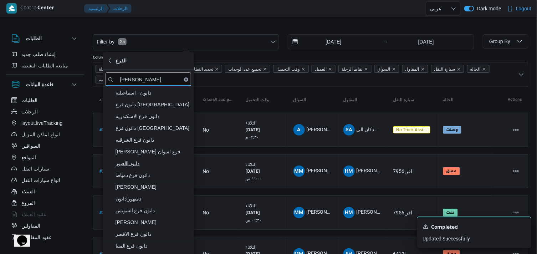
type input "[PERSON_NAME]"
click at [149, 168] on span "دانون|العبور" at bounding box center [148, 163] width 86 height 11
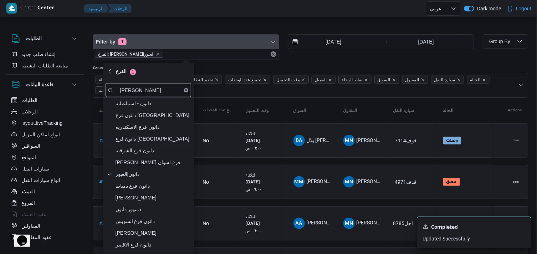
click at [175, 35] on span "Filter by 1" at bounding box center [186, 42] width 186 height 14
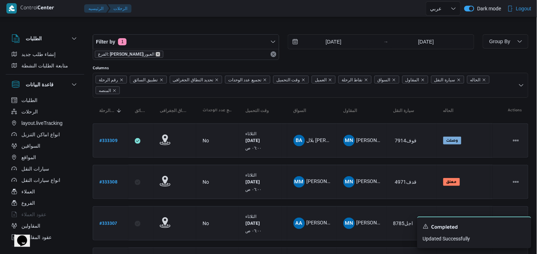
click at [156, 55] on icon "remove selected entity" at bounding box center [158, 54] width 4 height 4
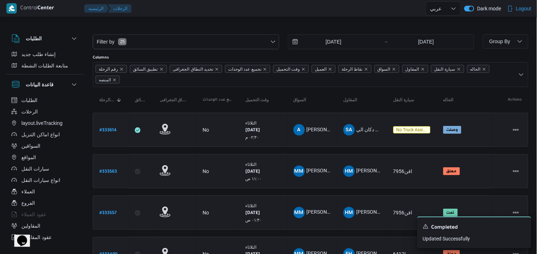
click at [119, 23] on div at bounding box center [311, 28] width 436 height 11
